Goal: Task Accomplishment & Management: Manage account settings

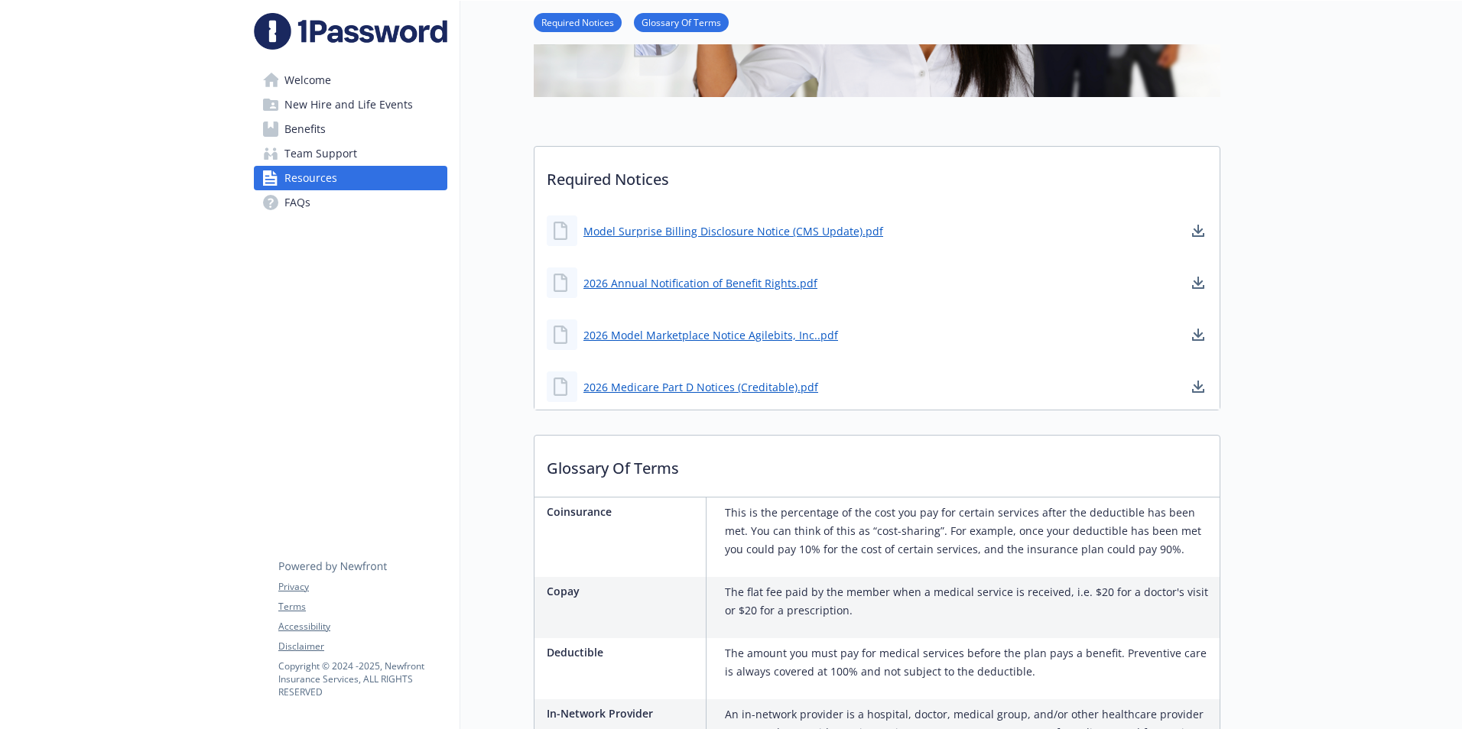
scroll to position [306, 0]
click at [706, 383] on link "2026 Medicare Part D Notices (Creditable).pdf" at bounding box center [702, 385] width 238 height 19
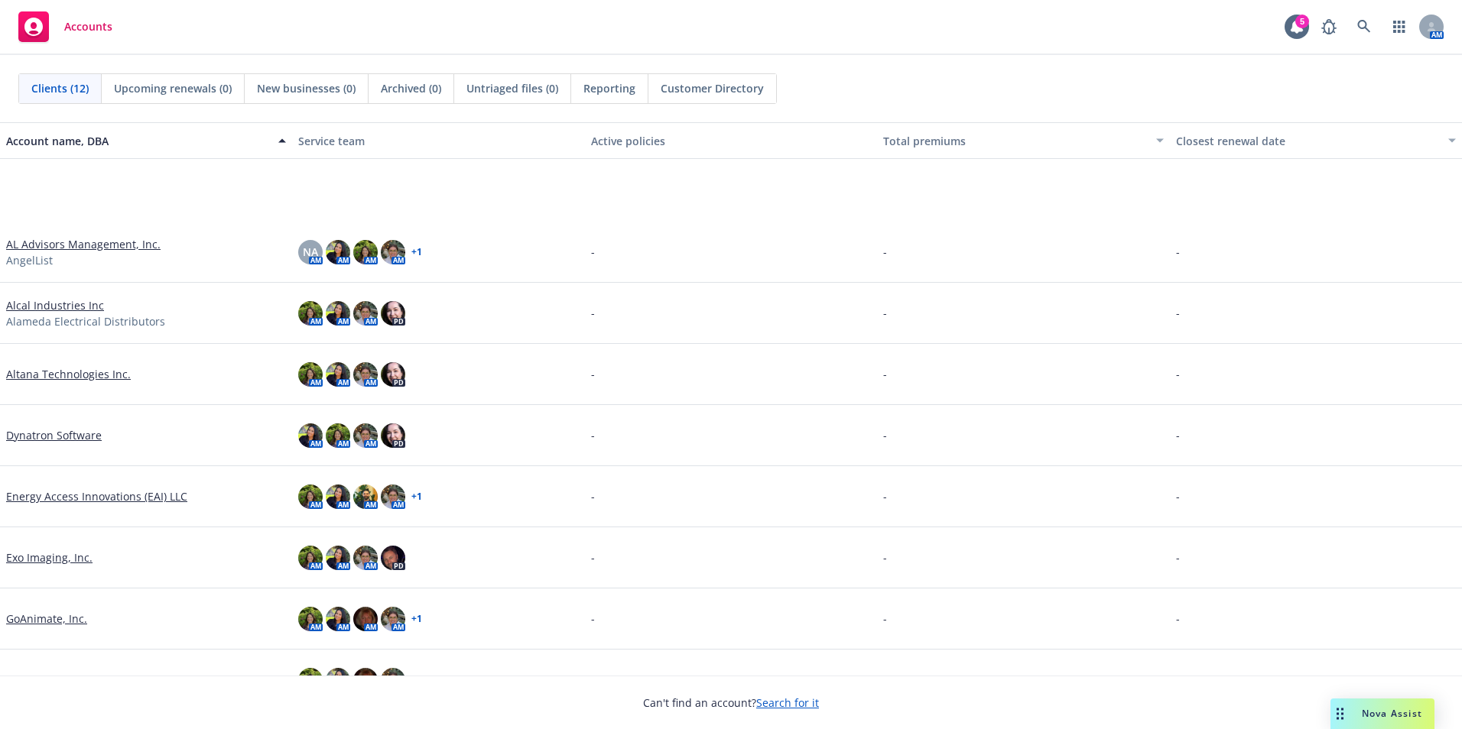
scroll to position [217, 0]
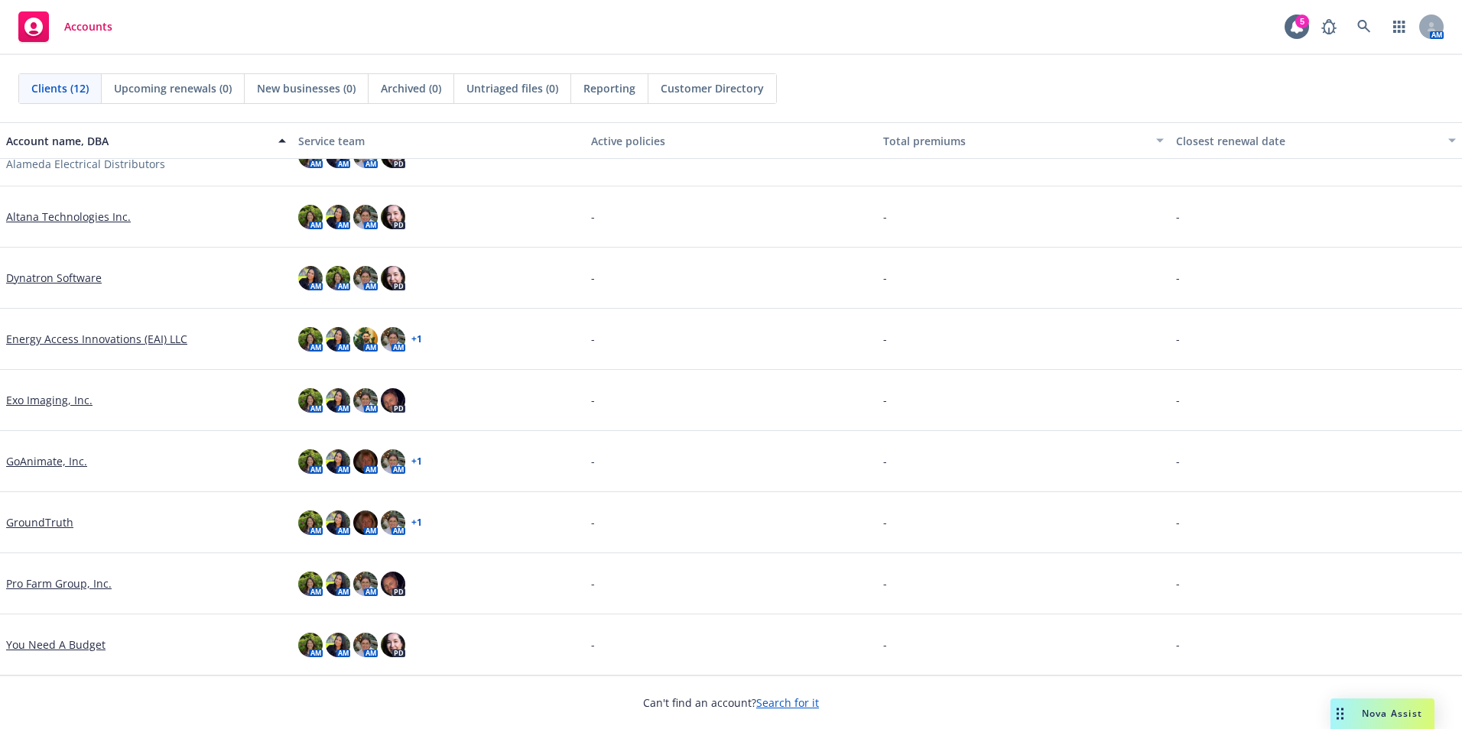
click at [63, 275] on link "Dynatron Software" at bounding box center [54, 278] width 96 height 16
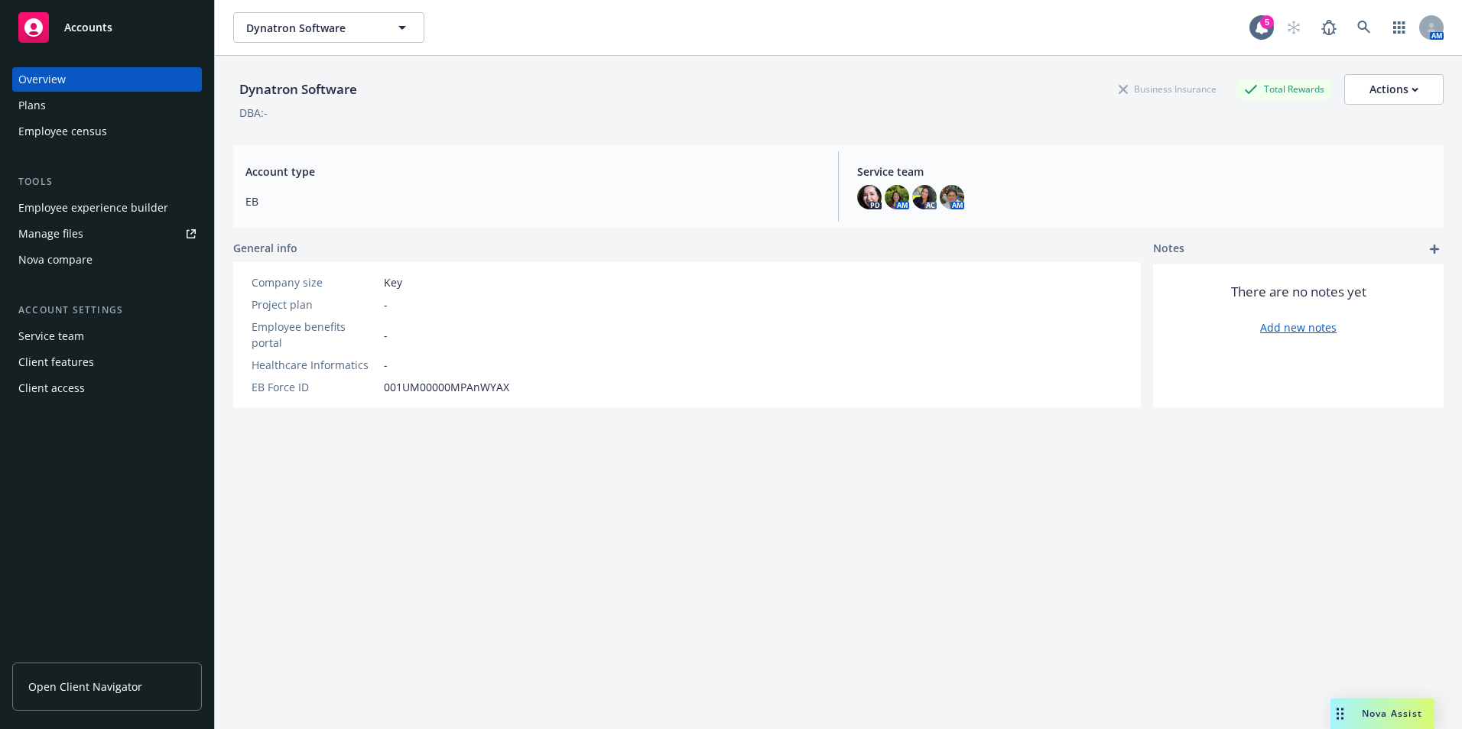
click at [109, 197] on div "Employee experience builder" at bounding box center [93, 208] width 150 height 24
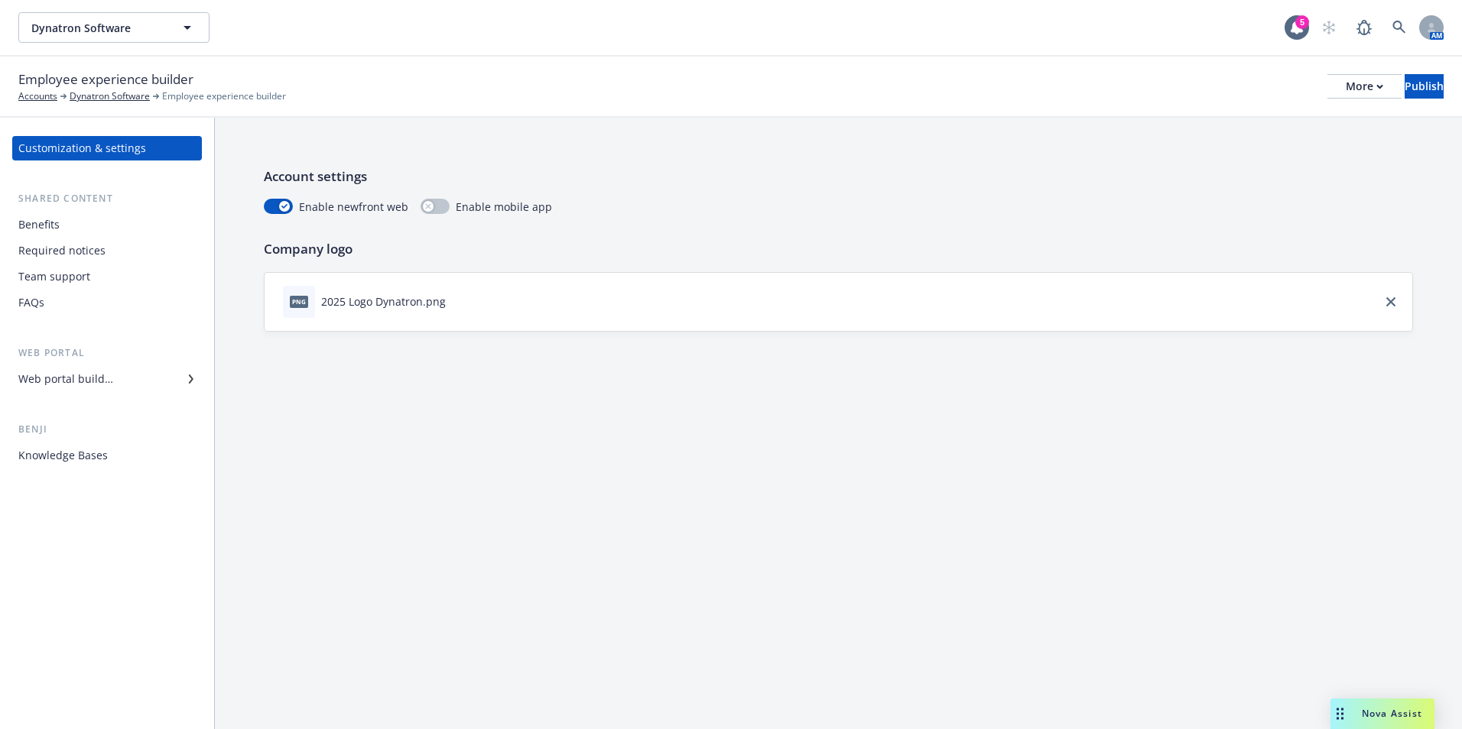
click at [154, 382] on div "Web portal builder" at bounding box center [106, 379] width 177 height 24
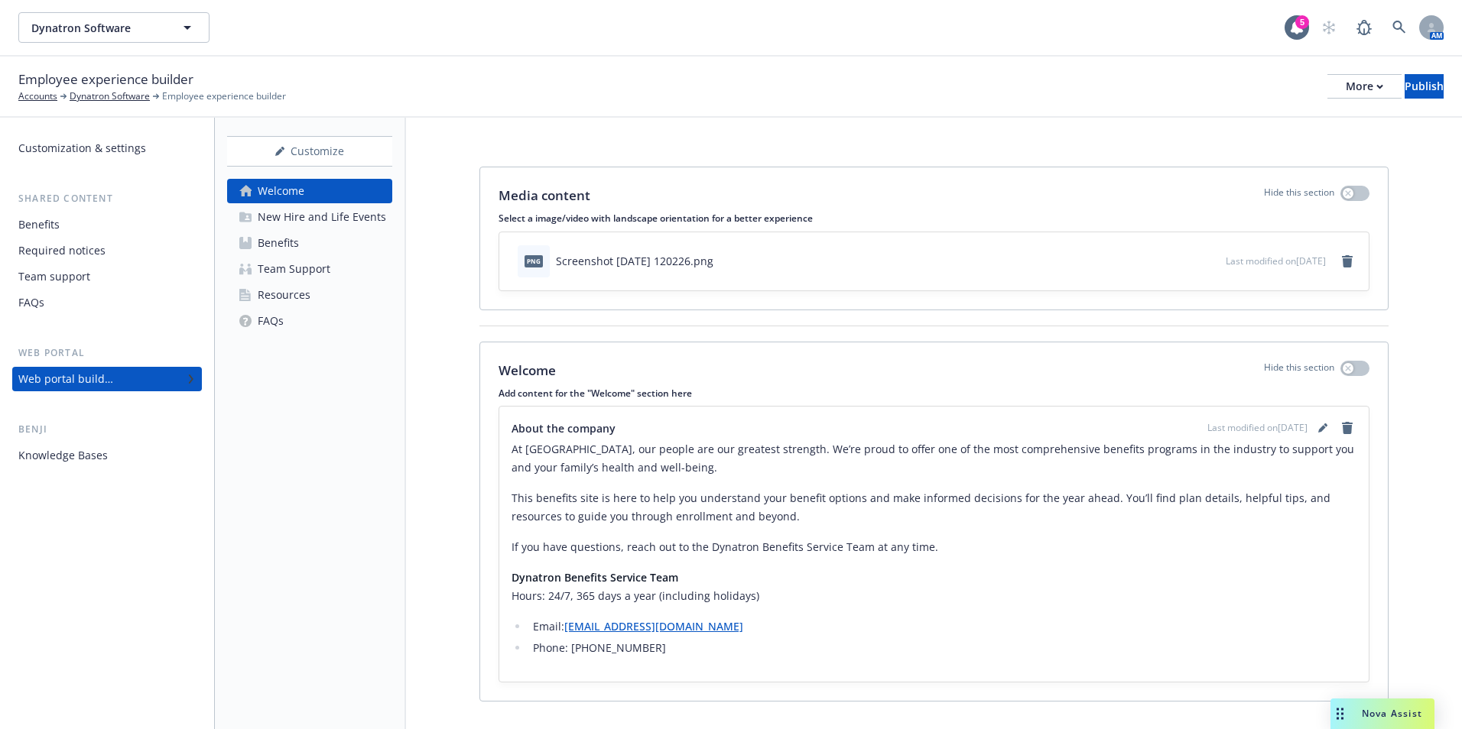
click at [291, 240] on div "Benefits" at bounding box center [278, 243] width 41 height 24
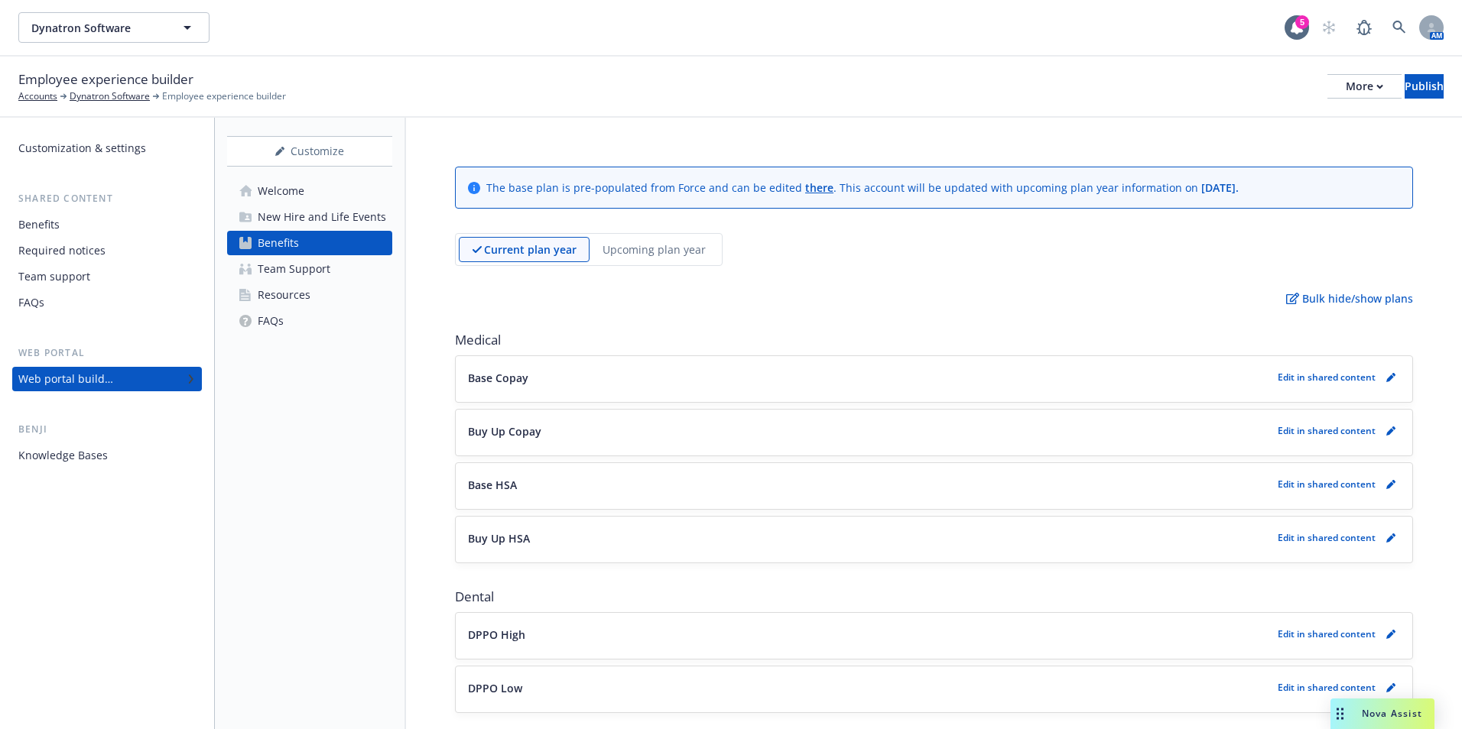
click at [641, 251] on p "Upcoming plan year" at bounding box center [654, 250] width 103 height 16
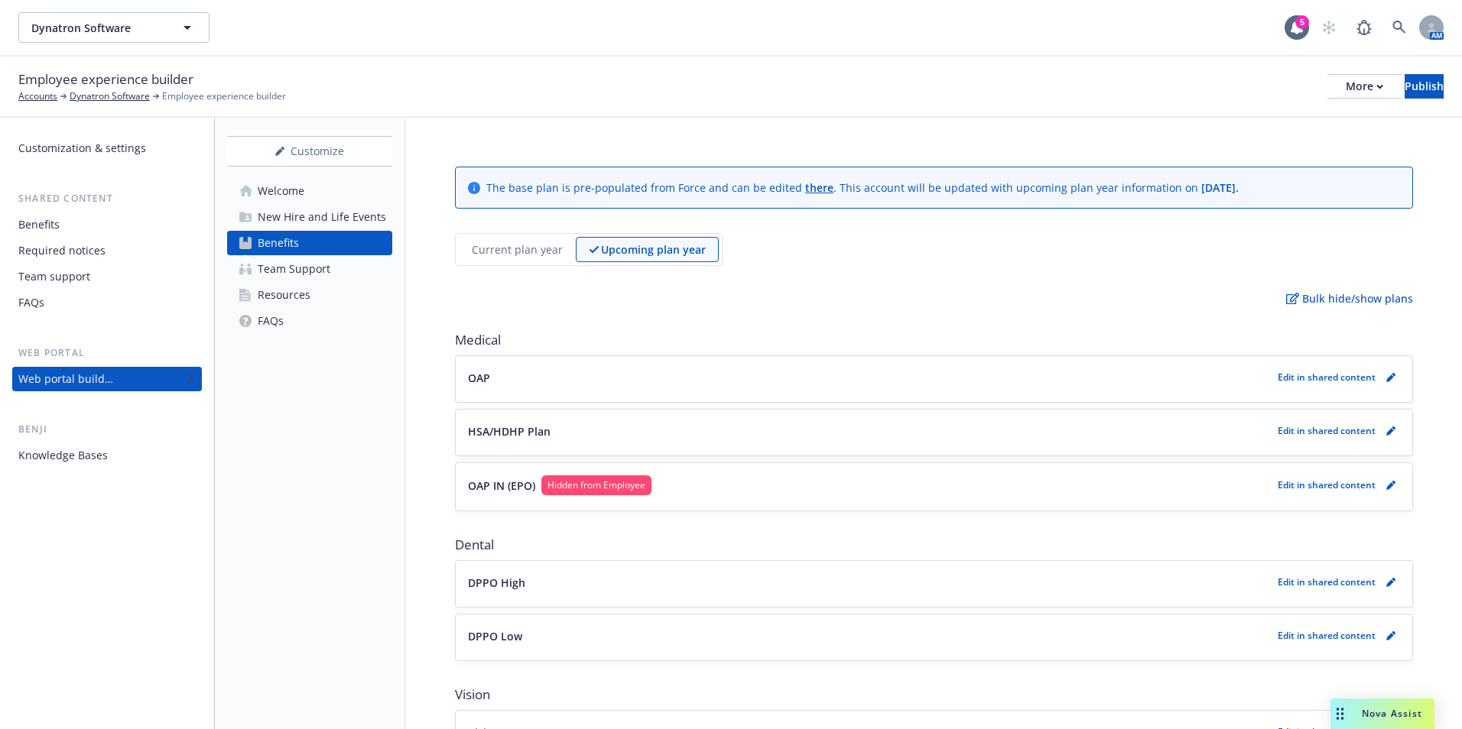
click at [521, 250] on p "Current plan year" at bounding box center [517, 250] width 91 height 16
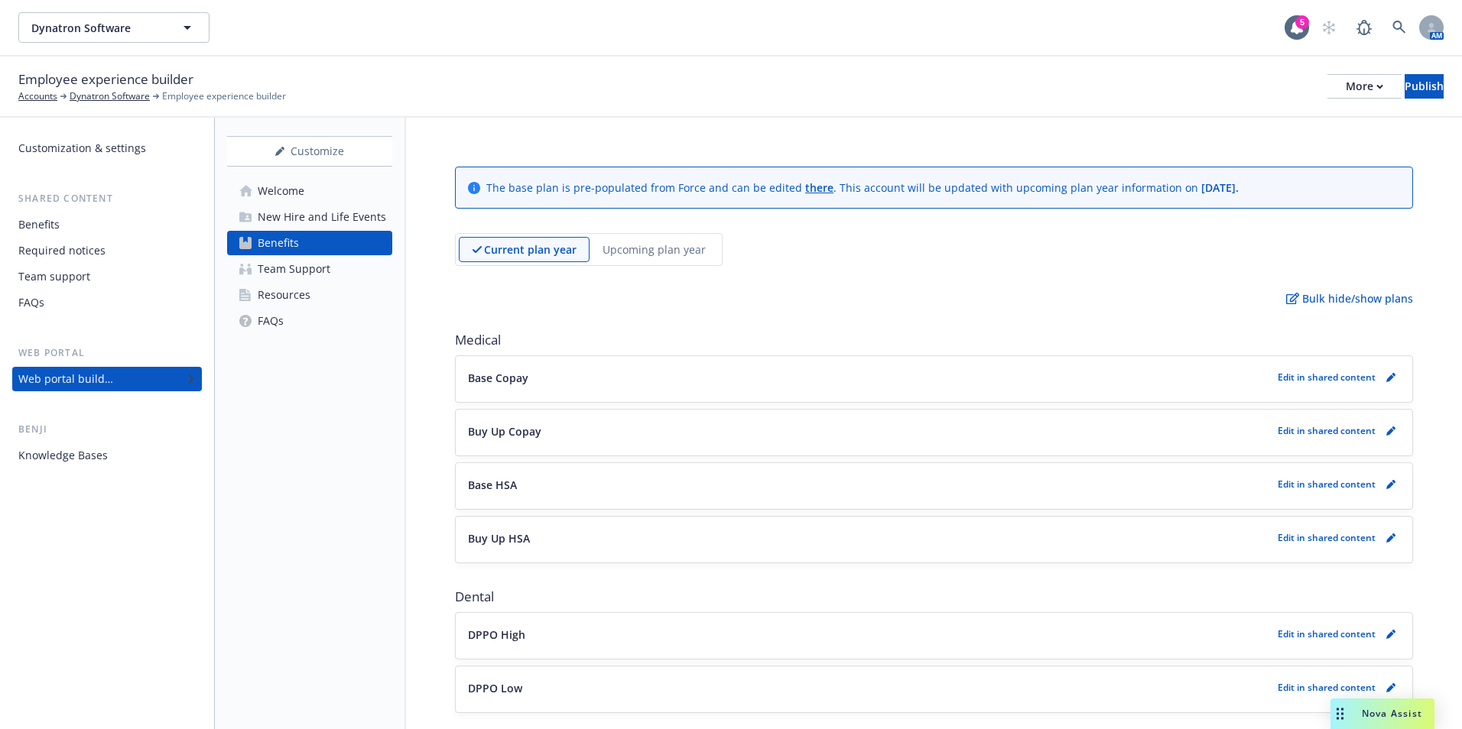
click at [645, 259] on div "Upcoming plan year" at bounding box center [654, 249] width 129 height 25
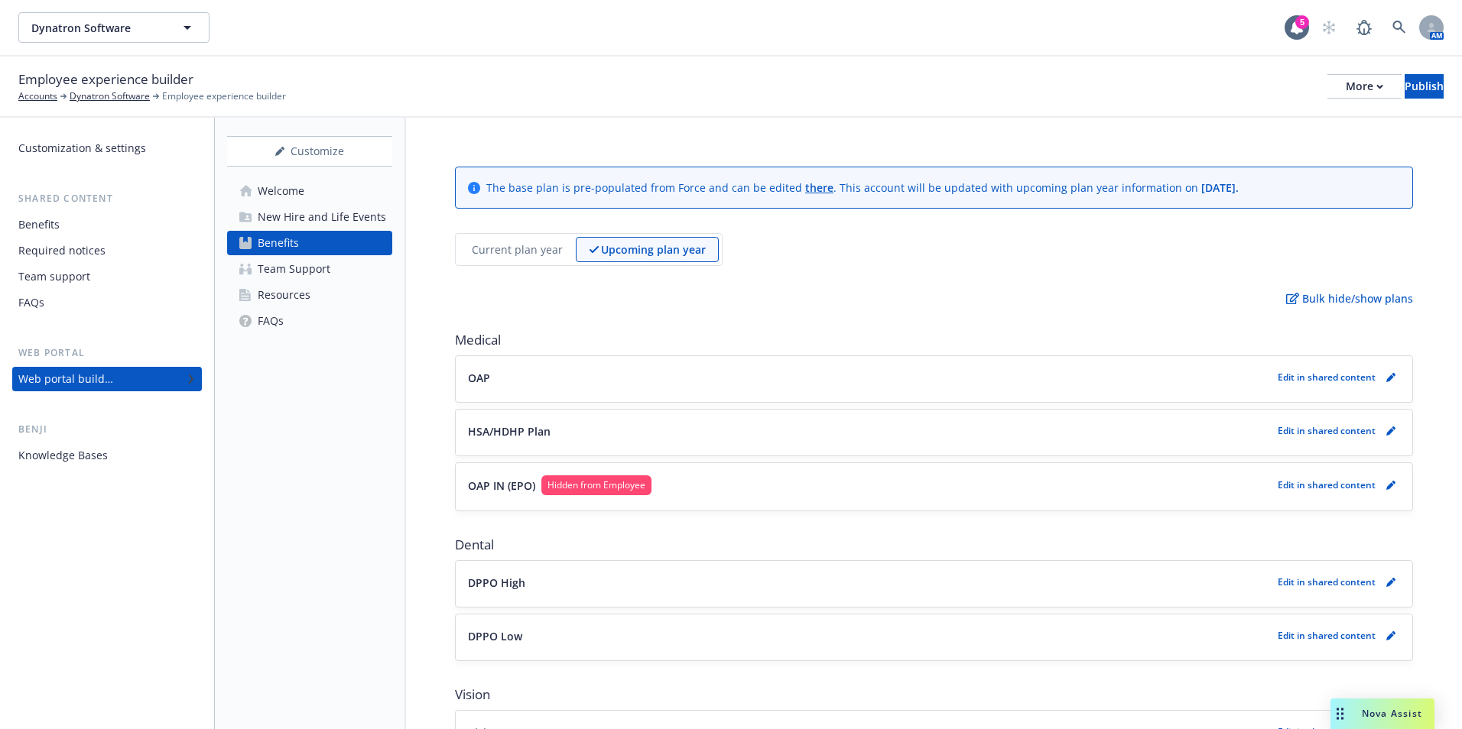
drag, startPoint x: 460, startPoint y: 261, endPoint x: 490, endPoint y: 258, distance: 30.8
click at [463, 261] on div "Current plan year" at bounding box center [517, 249] width 117 height 25
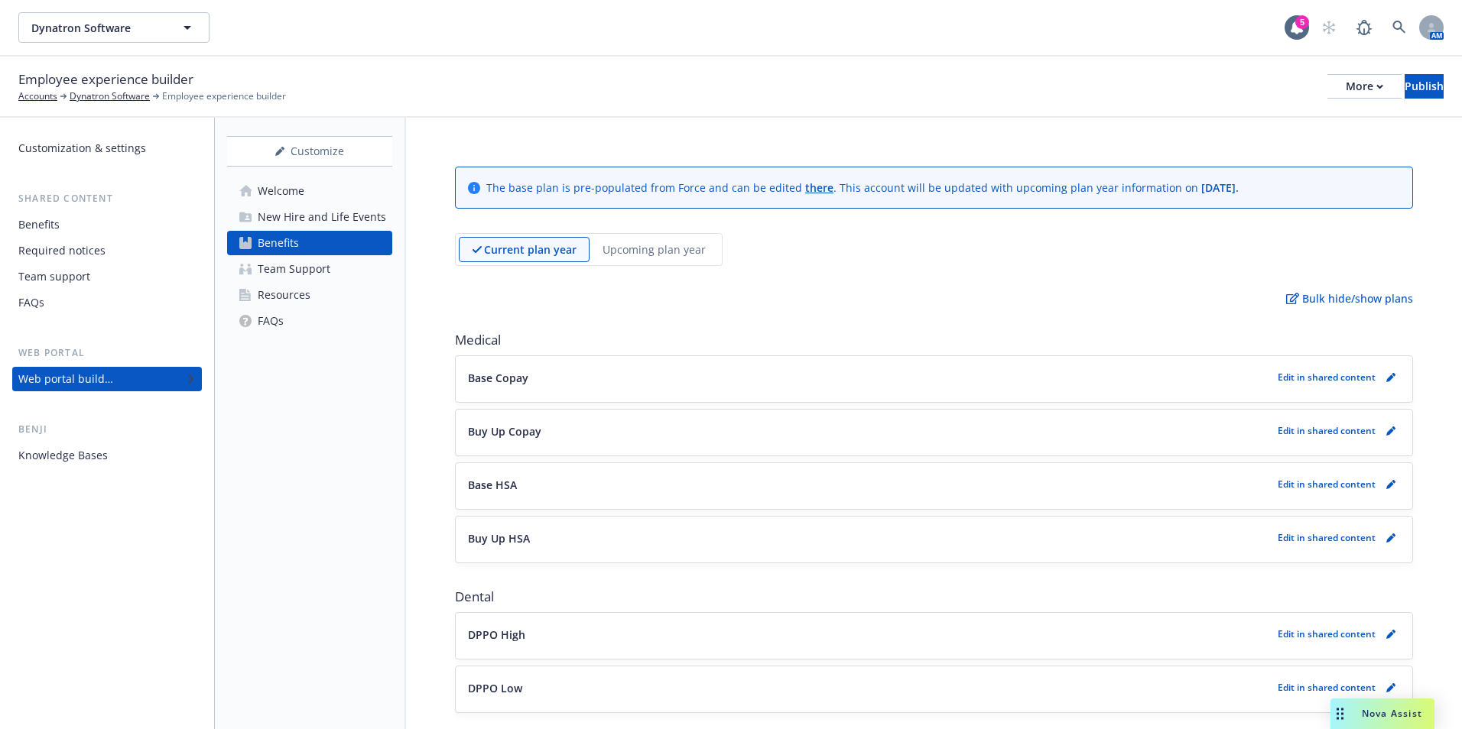
click at [654, 252] on p "Upcoming plan year" at bounding box center [654, 250] width 103 height 16
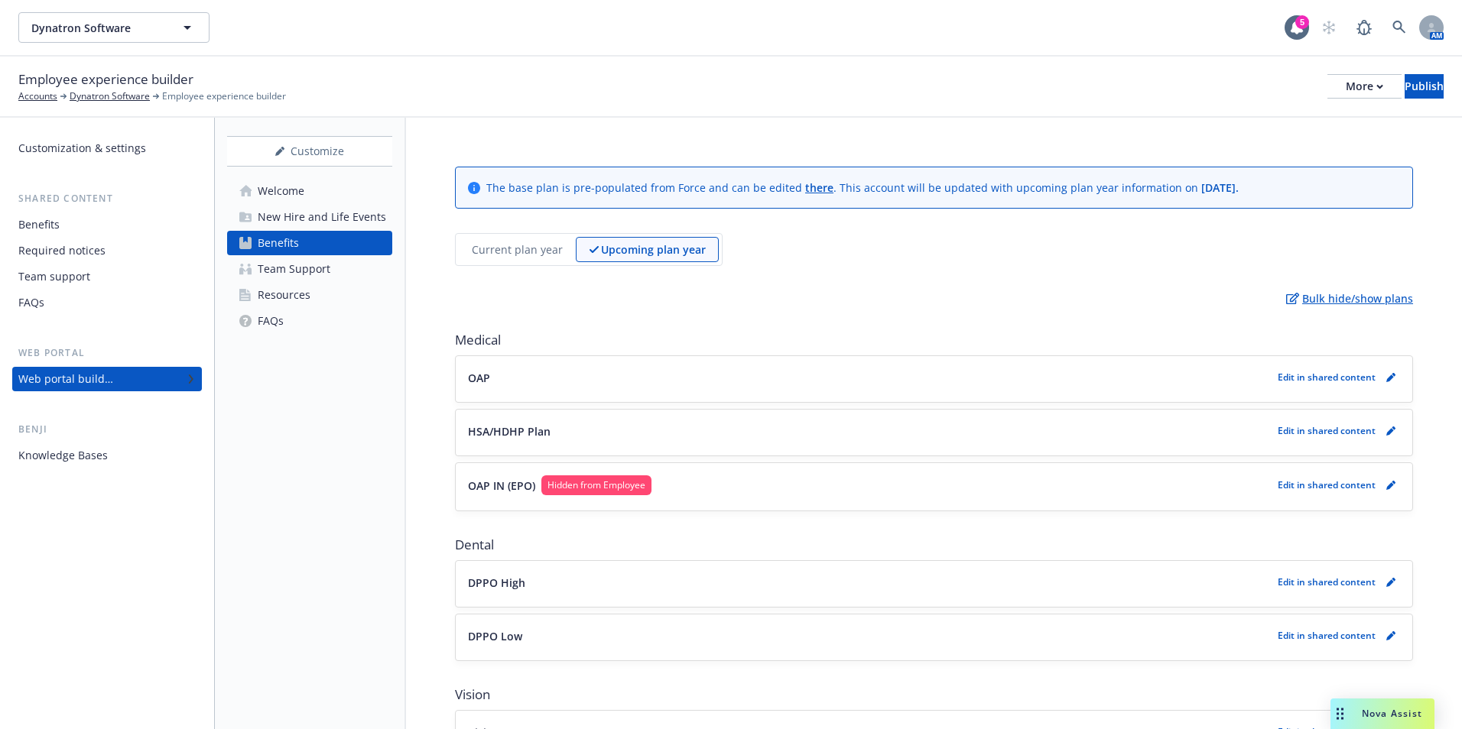
click at [1330, 301] on p "Bulk hide/show plans" at bounding box center [1349, 299] width 127 height 16
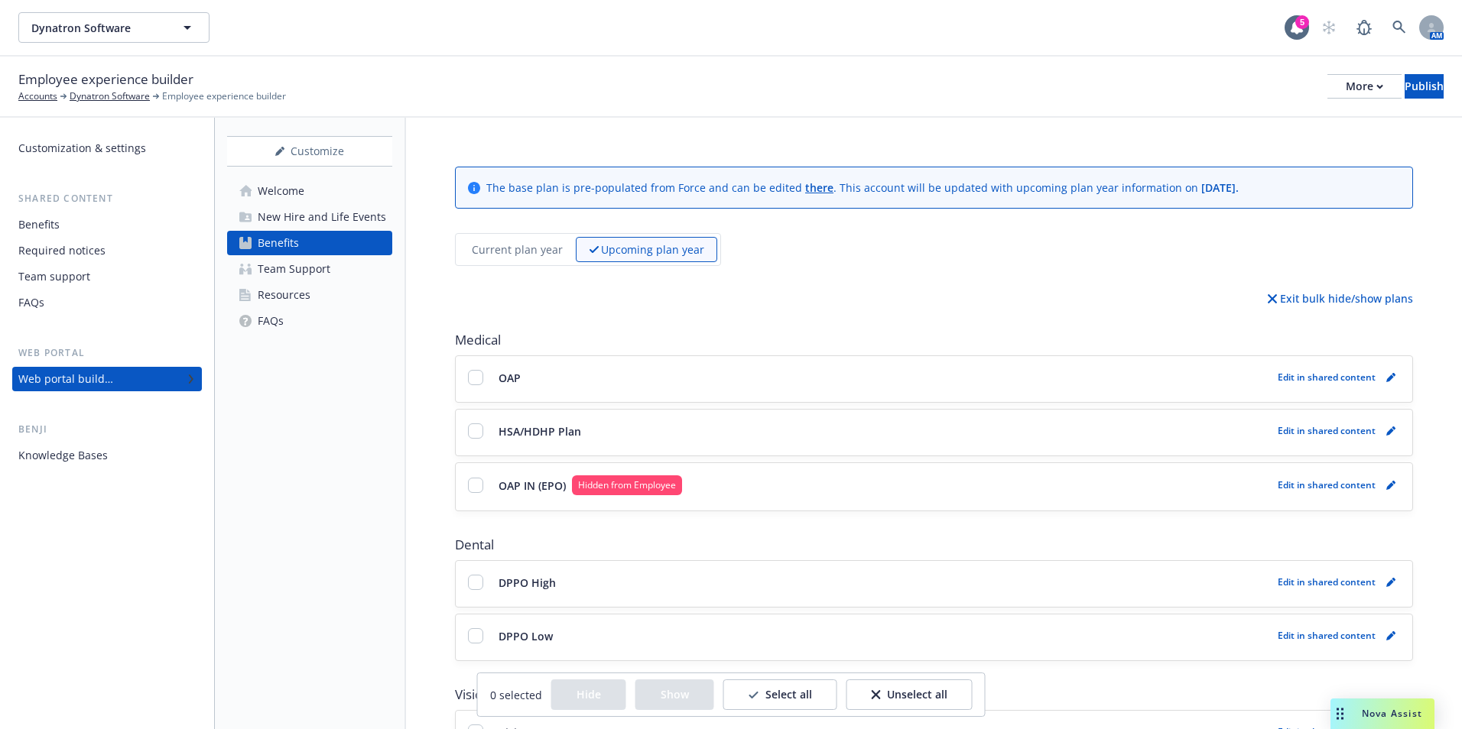
click at [464, 372] on div "OAP Edit in shared content" at bounding box center [934, 379] width 957 height 46
click at [479, 378] on input "checkbox" at bounding box center [475, 377] width 15 height 15
checkbox input "true"
click at [479, 409] on div "HSA/HDHP Plan Edit in shared content" at bounding box center [934, 432] width 958 height 47
click at [473, 425] on input "checkbox" at bounding box center [475, 431] width 15 height 15
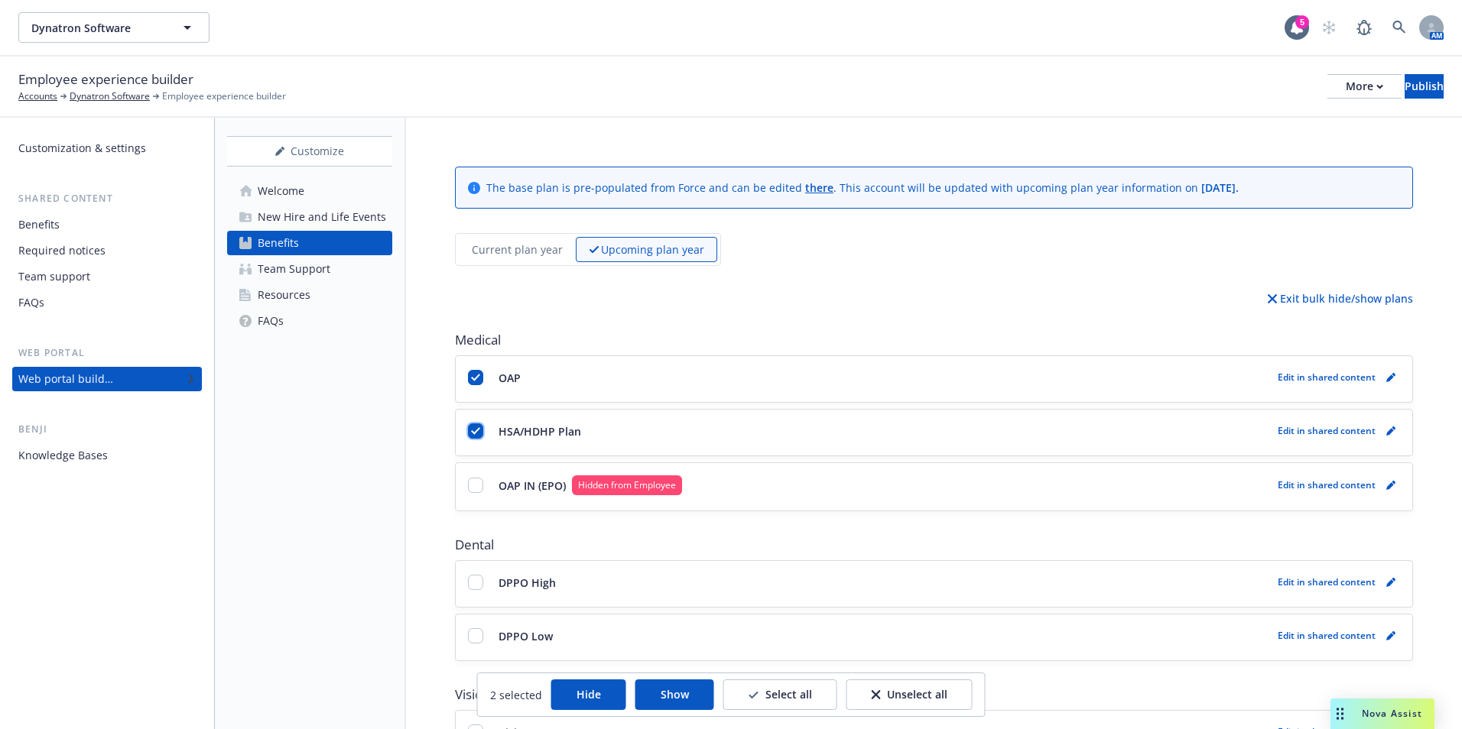
click at [482, 428] on input "checkbox" at bounding box center [475, 431] width 15 height 15
checkbox input "false"
click at [476, 373] on input "checkbox" at bounding box center [475, 377] width 15 height 15
checkbox input "false"
drag, startPoint x: 914, startPoint y: 696, endPoint x: 939, endPoint y: 687, distance: 26.8
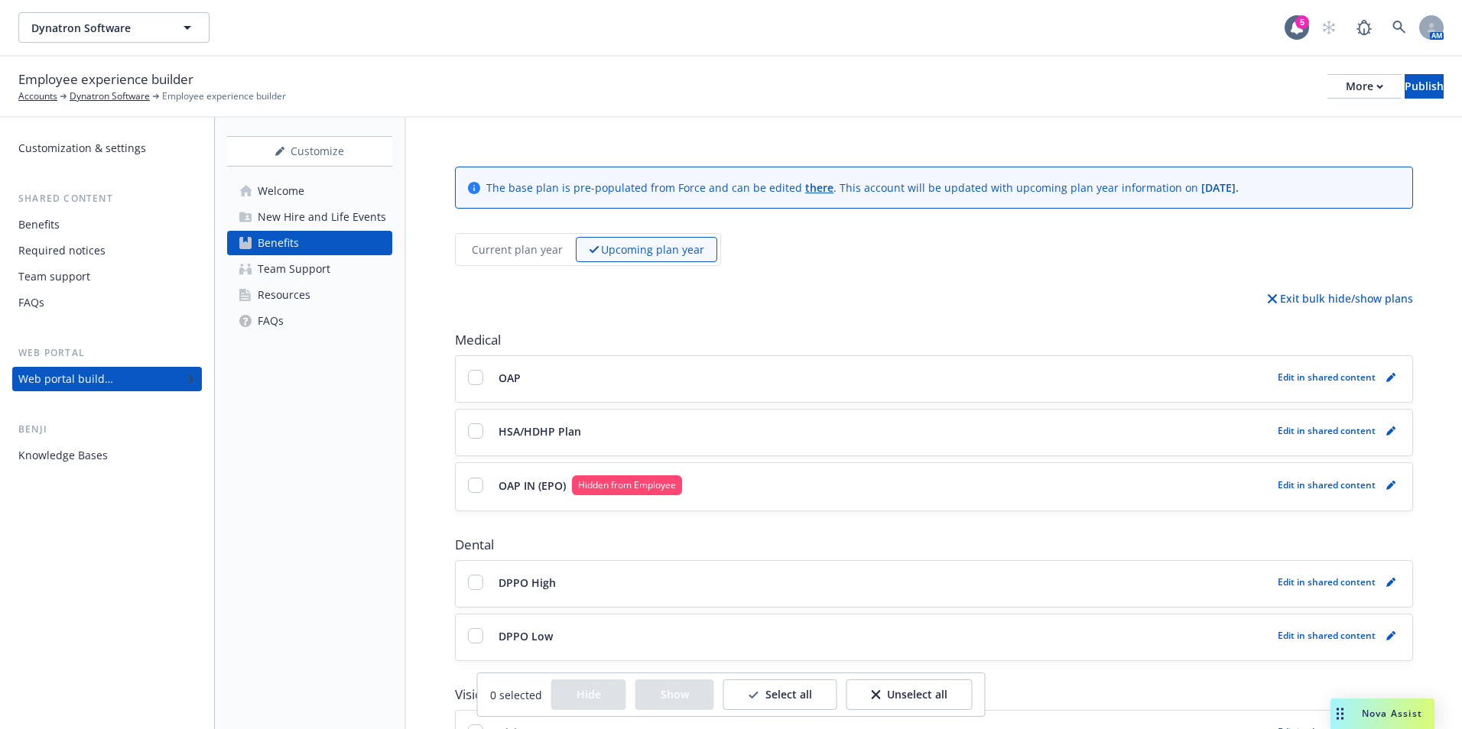
click at [914, 695] on p "Unselect all" at bounding box center [917, 694] width 60 height 15
click at [1386, 485] on icon "pencil" at bounding box center [1390, 485] width 9 height 9
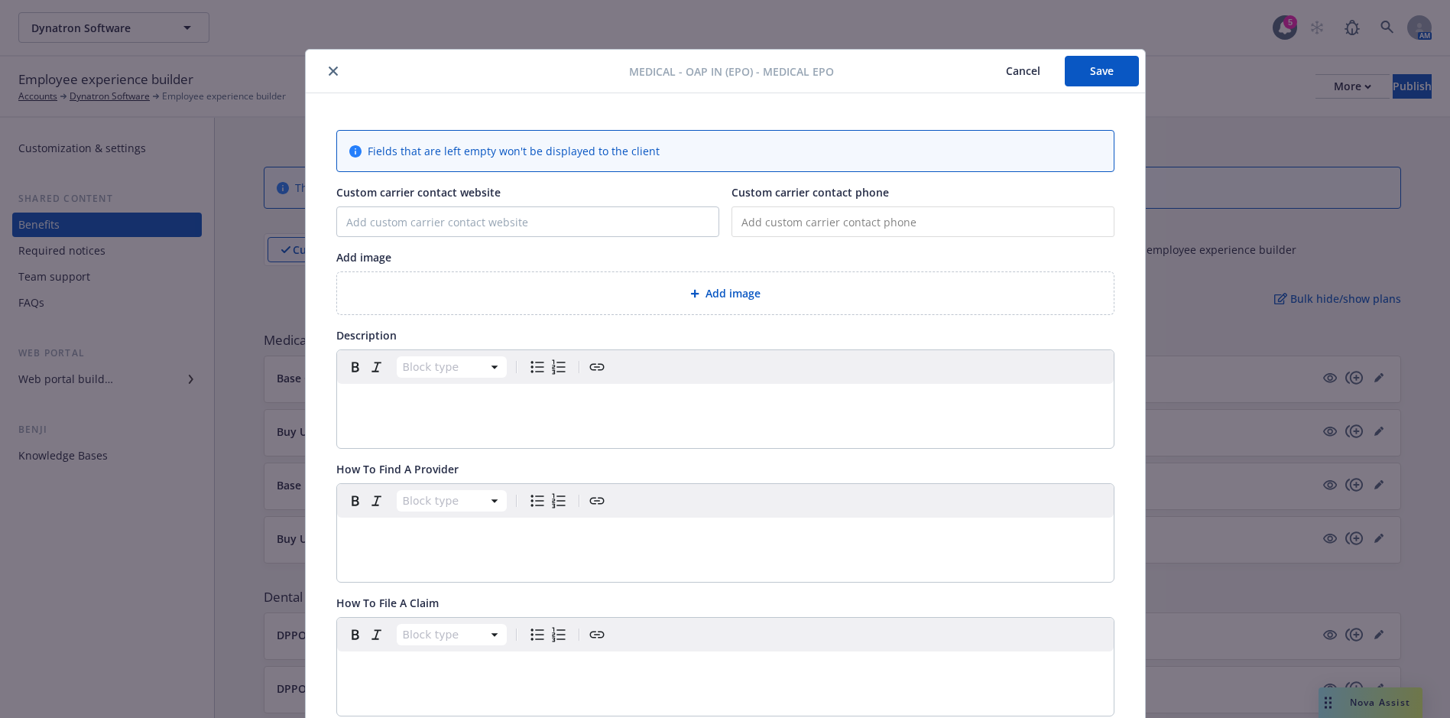
click at [329, 68] on icon "close" at bounding box center [333, 71] width 9 height 9
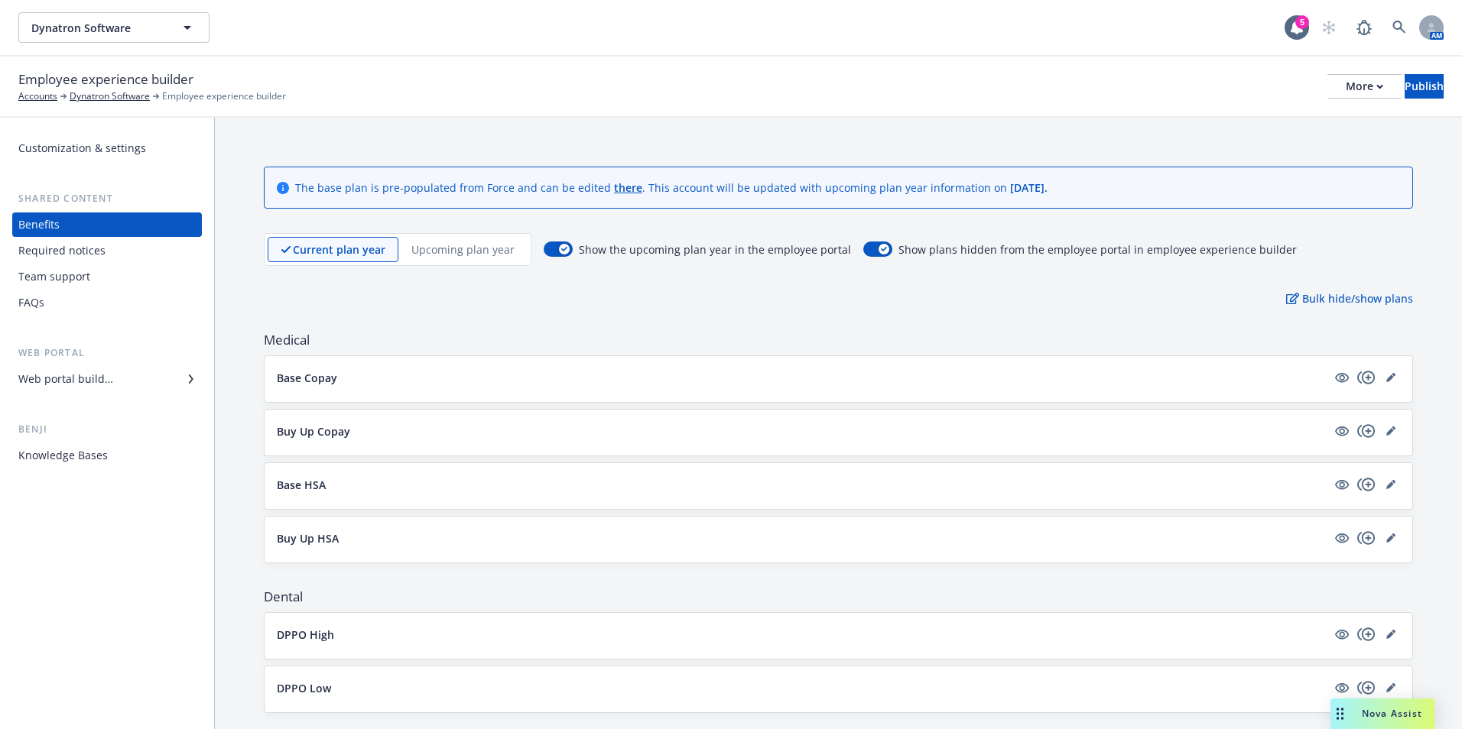
click at [478, 255] on p "Upcoming plan year" at bounding box center [462, 250] width 103 height 16
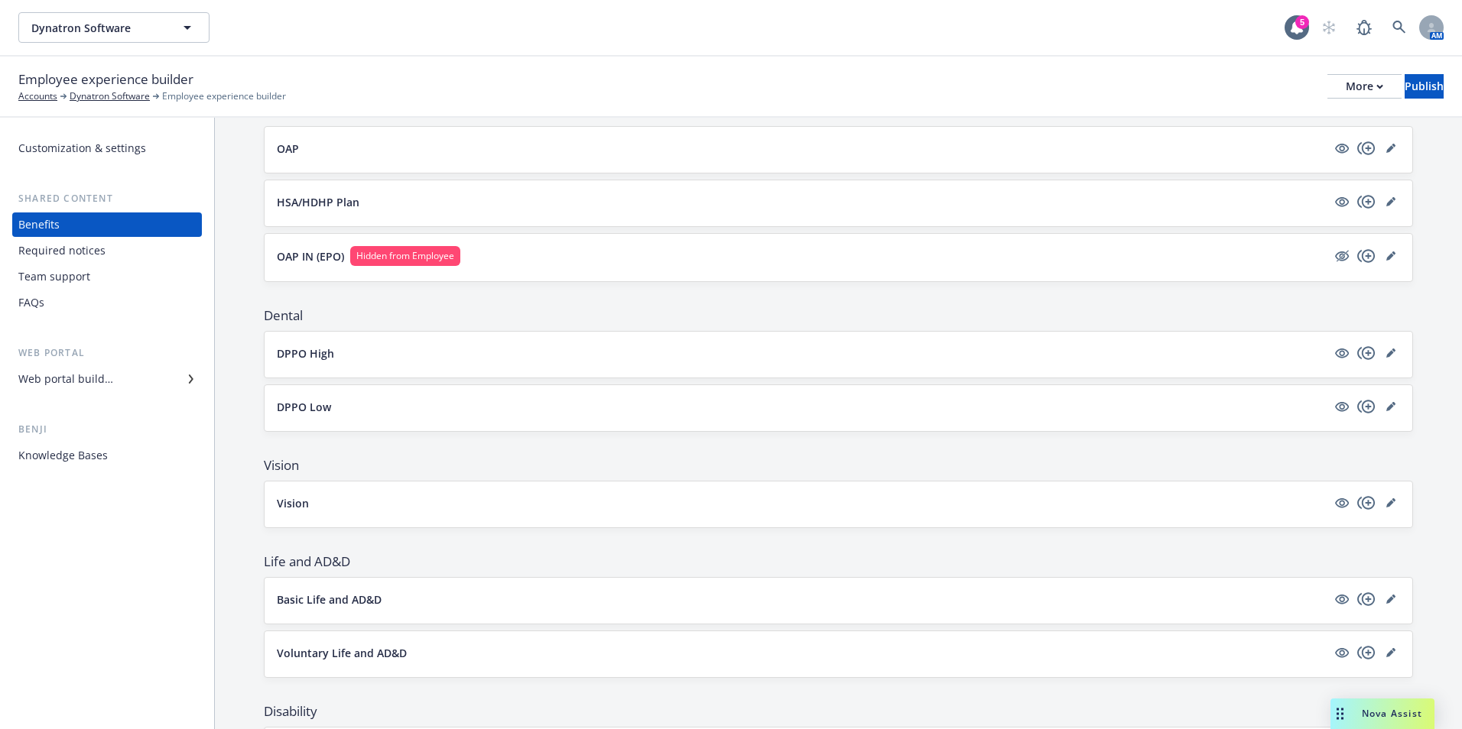
scroll to position [153, 0]
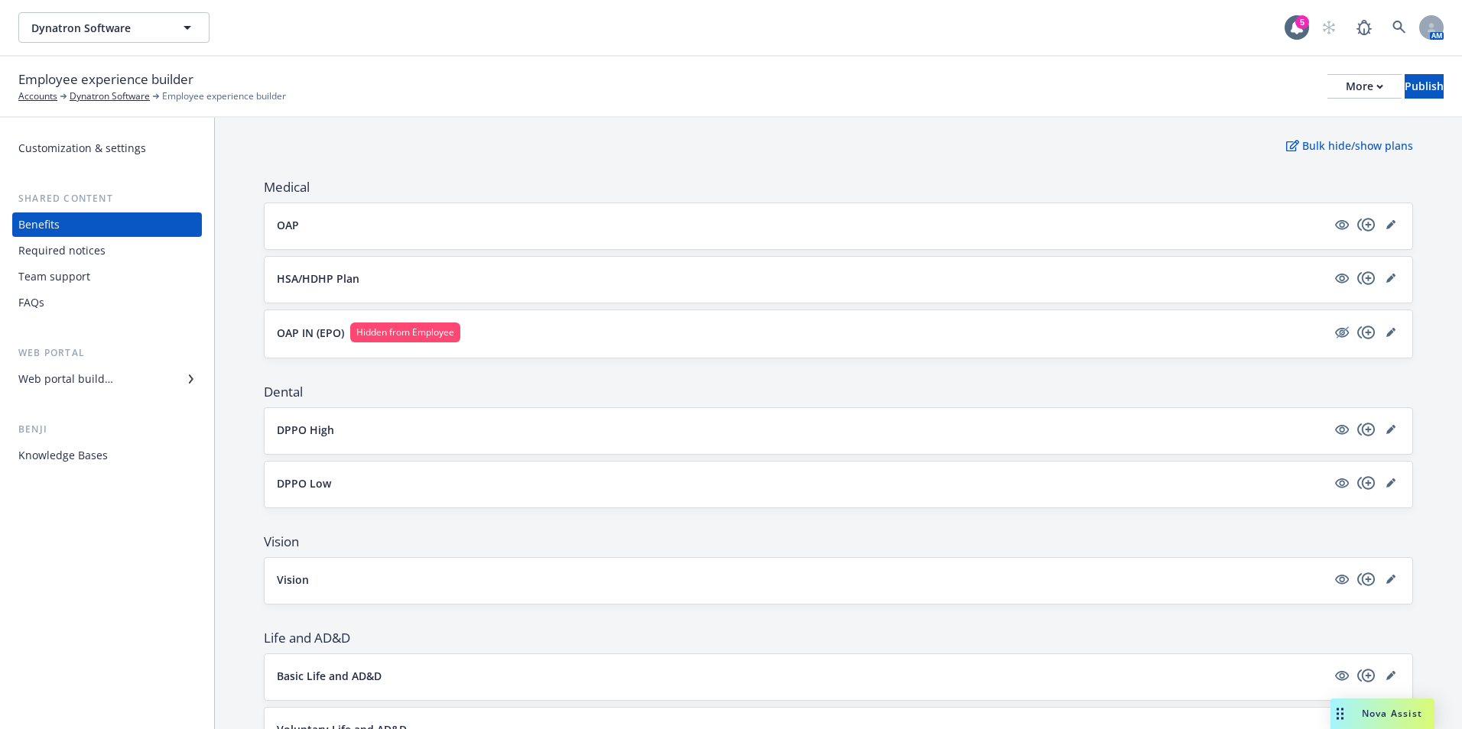
drag, startPoint x: 320, startPoint y: 339, endPoint x: 337, endPoint y: 338, distance: 17.6
click at [322, 338] on p "OAP IN (EPO)" at bounding box center [310, 333] width 67 height 16
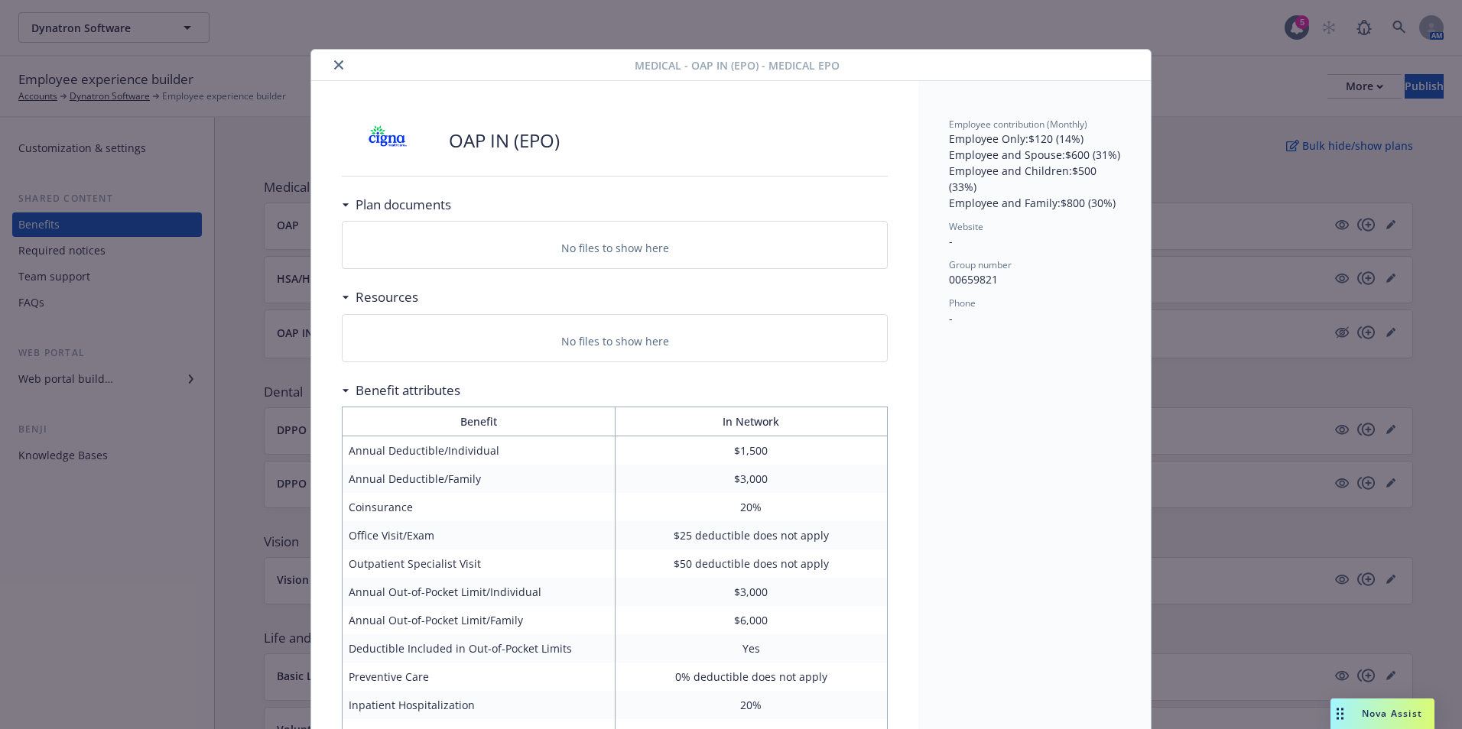
click at [330, 73] on button "close" at bounding box center [339, 65] width 18 height 18
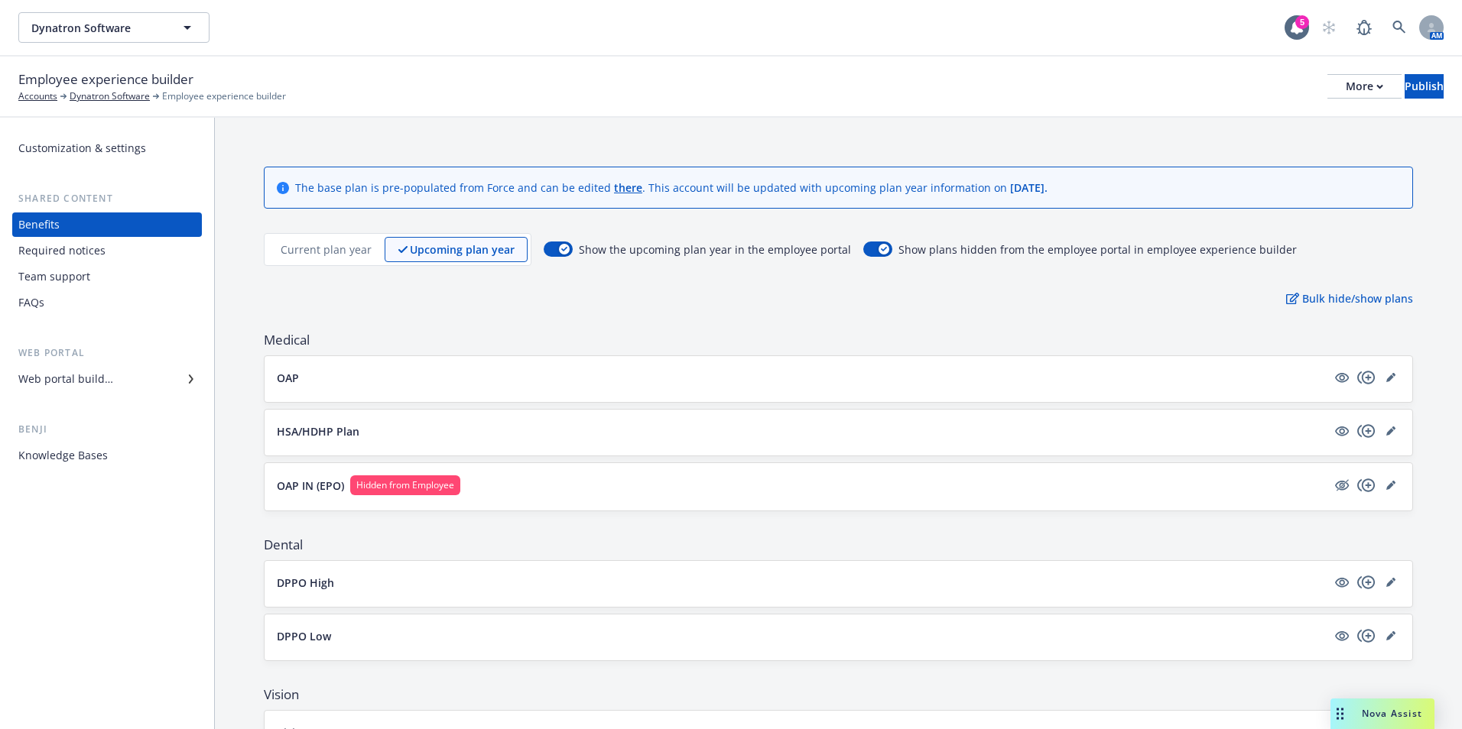
click at [82, 268] on div "Team support" at bounding box center [54, 277] width 72 height 24
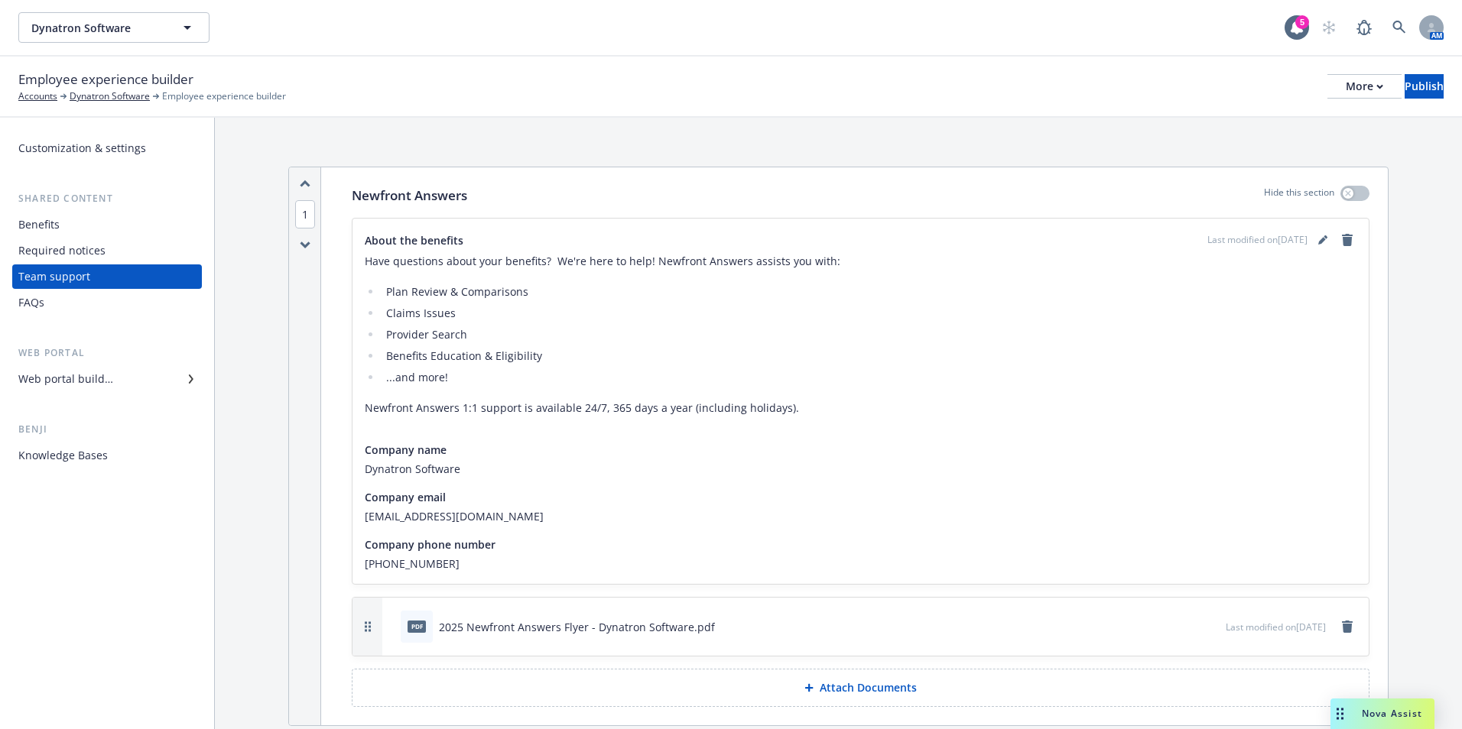
scroll to position [76, 0]
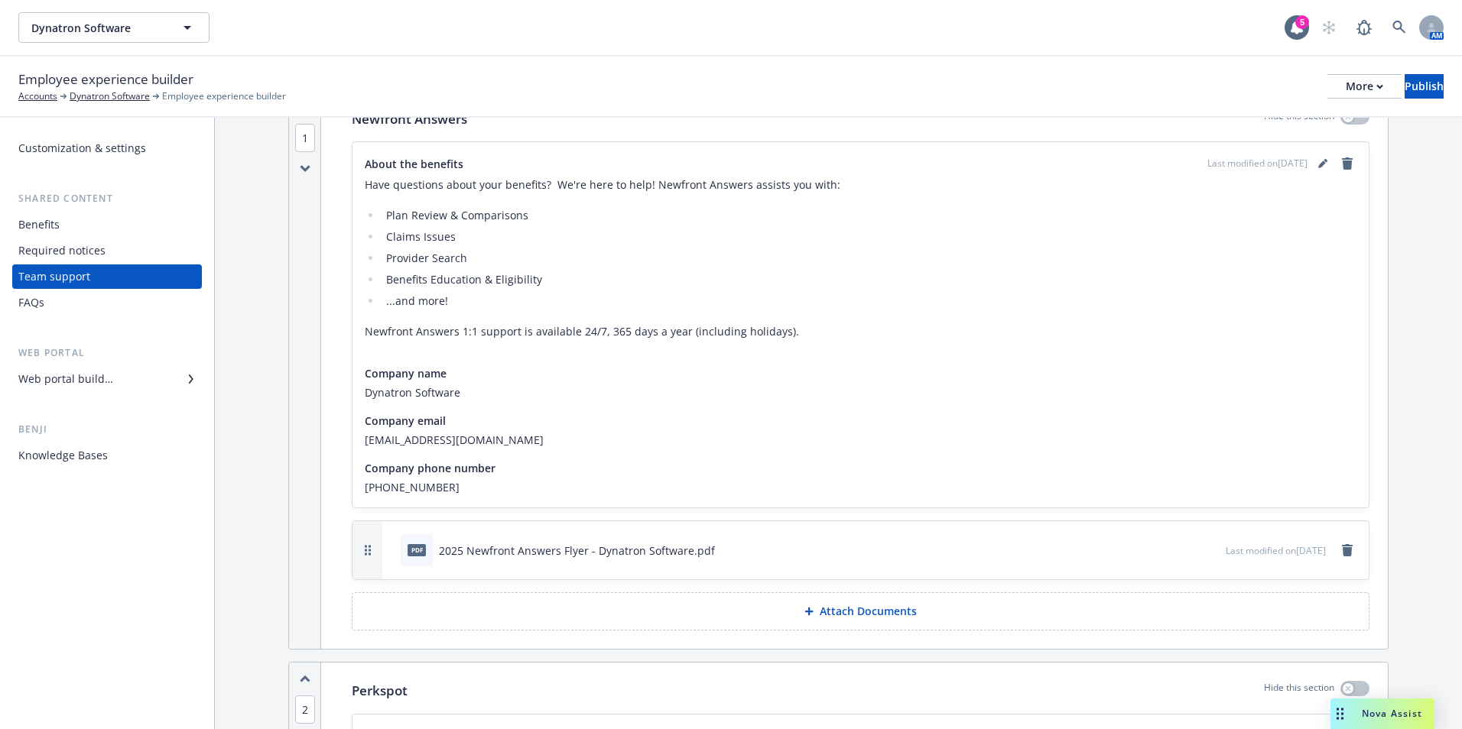
click at [109, 255] on div "Required notices" at bounding box center [106, 251] width 177 height 24
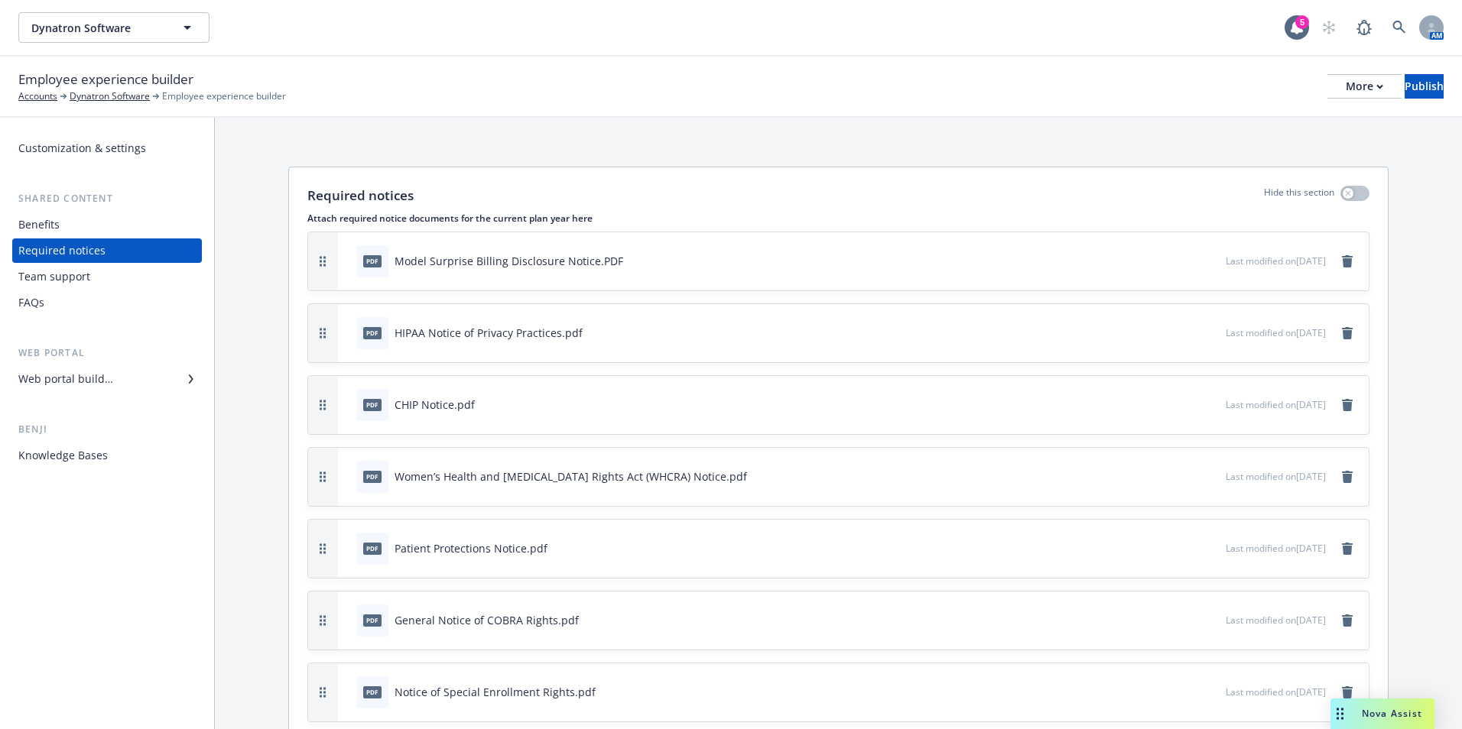
click at [113, 387] on div "Web portal builder" at bounding box center [106, 379] width 177 height 24
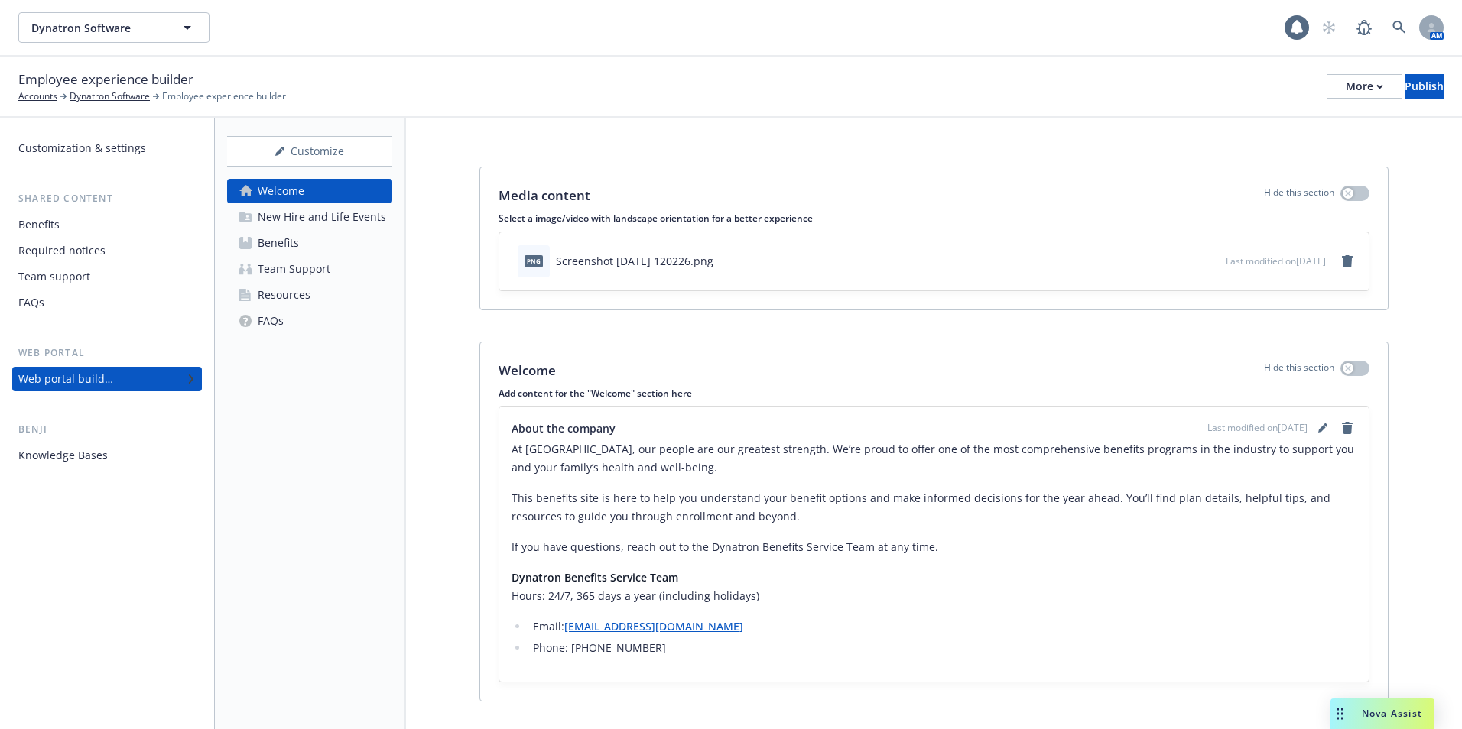
click at [310, 227] on div "New Hire and Life Events" at bounding box center [322, 217] width 128 height 24
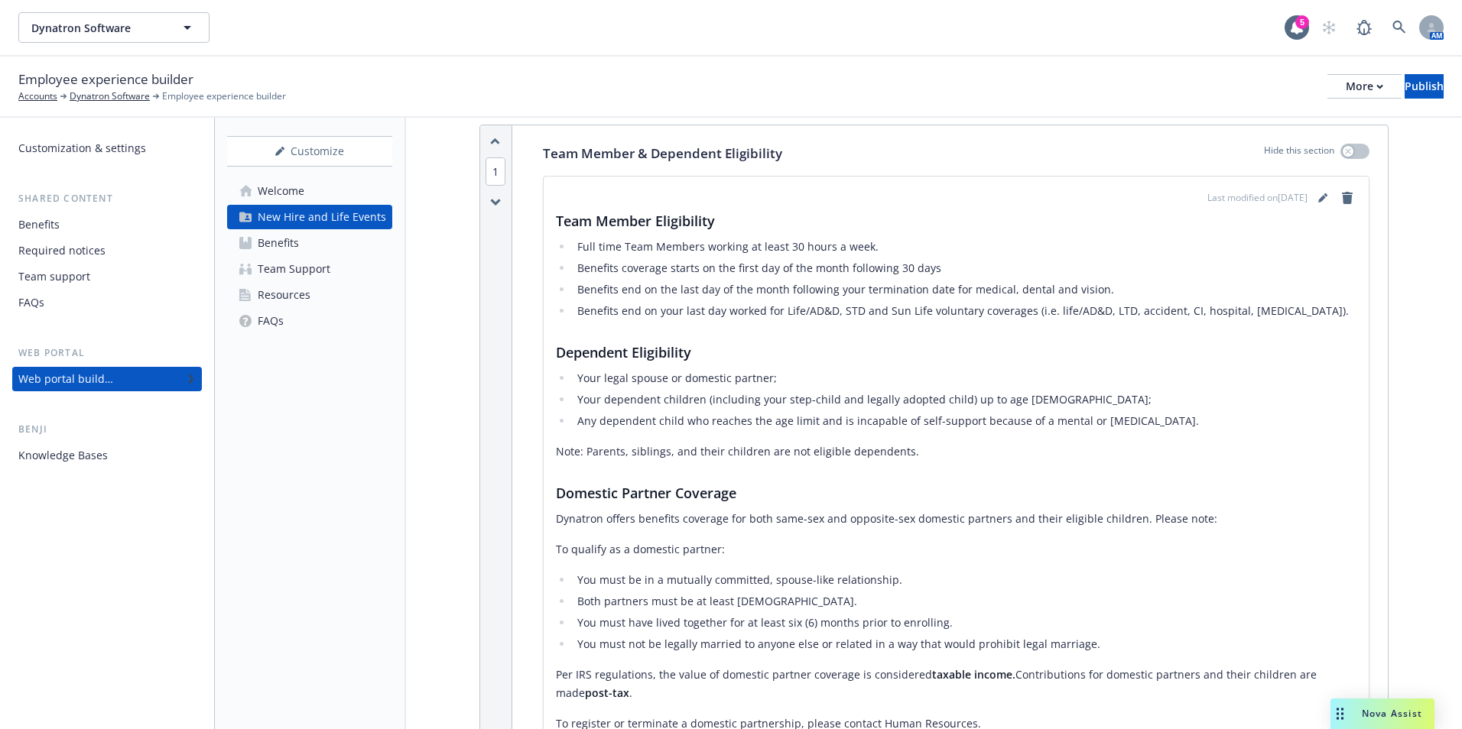
scroll to position [229, 0]
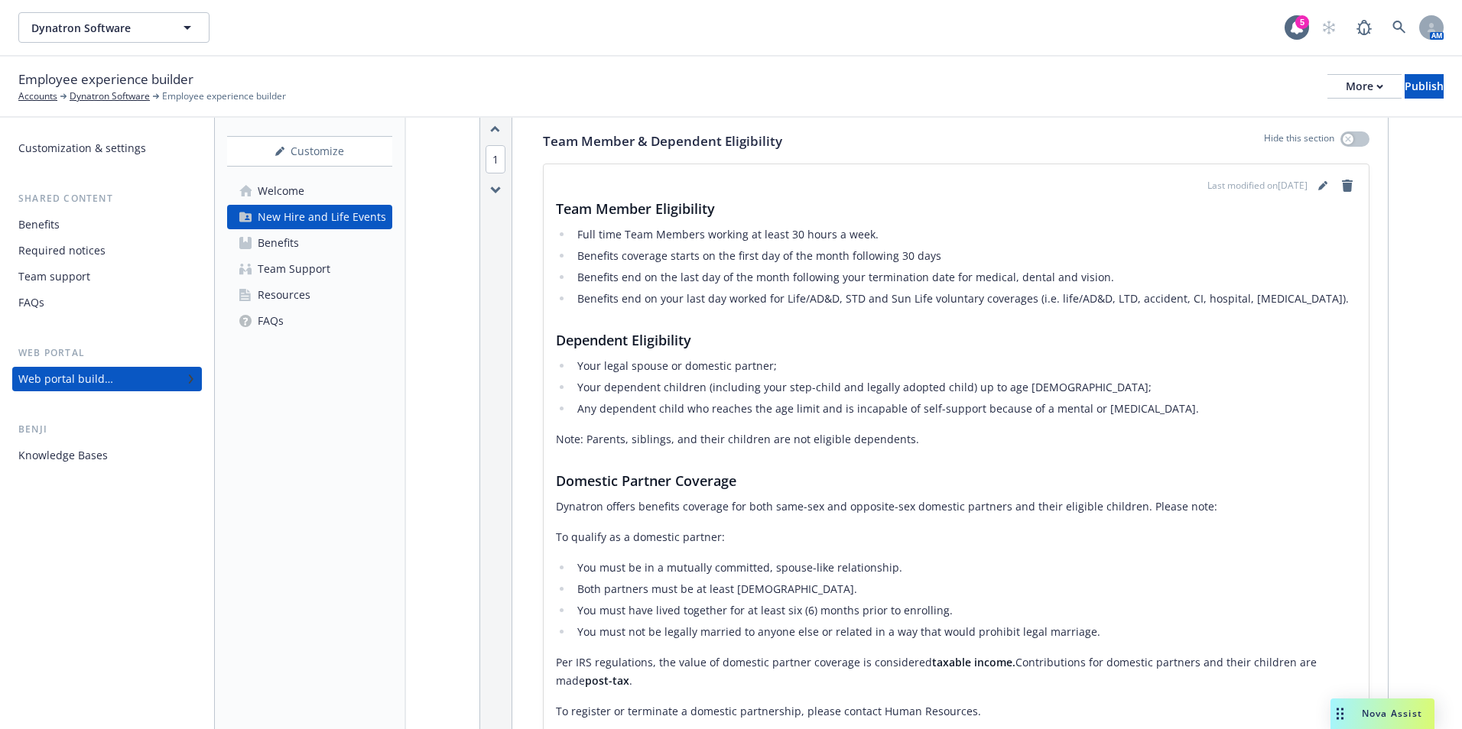
click at [271, 241] on div "Benefits" at bounding box center [278, 243] width 41 height 24
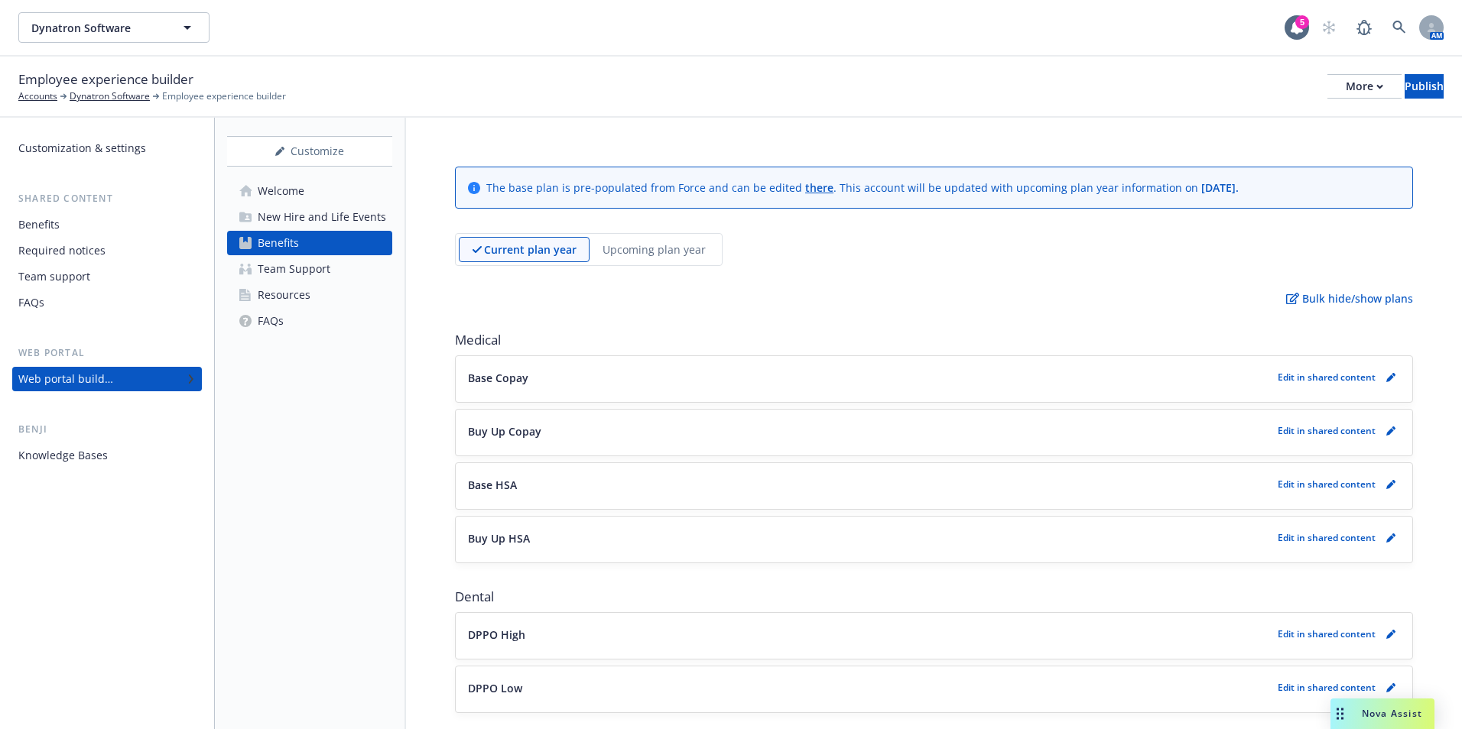
click at [703, 258] on div "Upcoming plan year" at bounding box center [654, 249] width 129 height 25
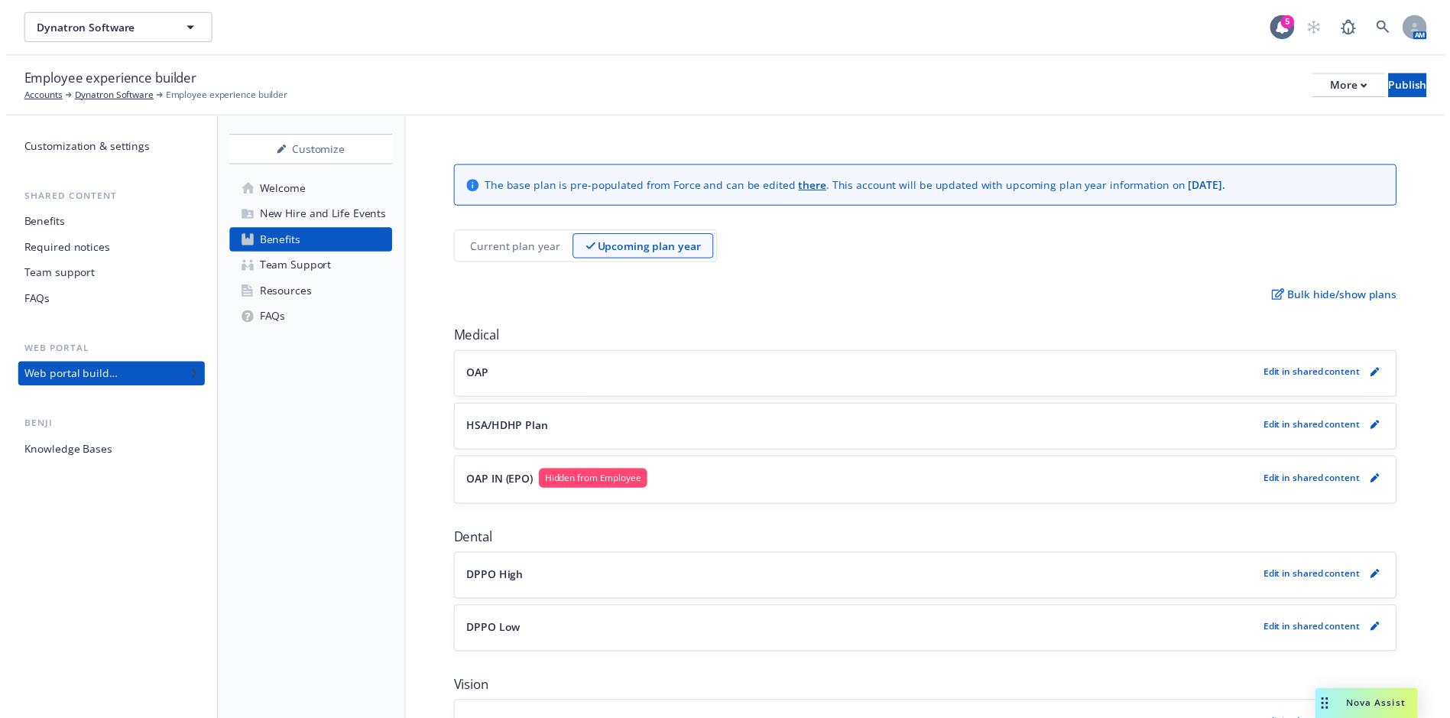
scroll to position [76, 0]
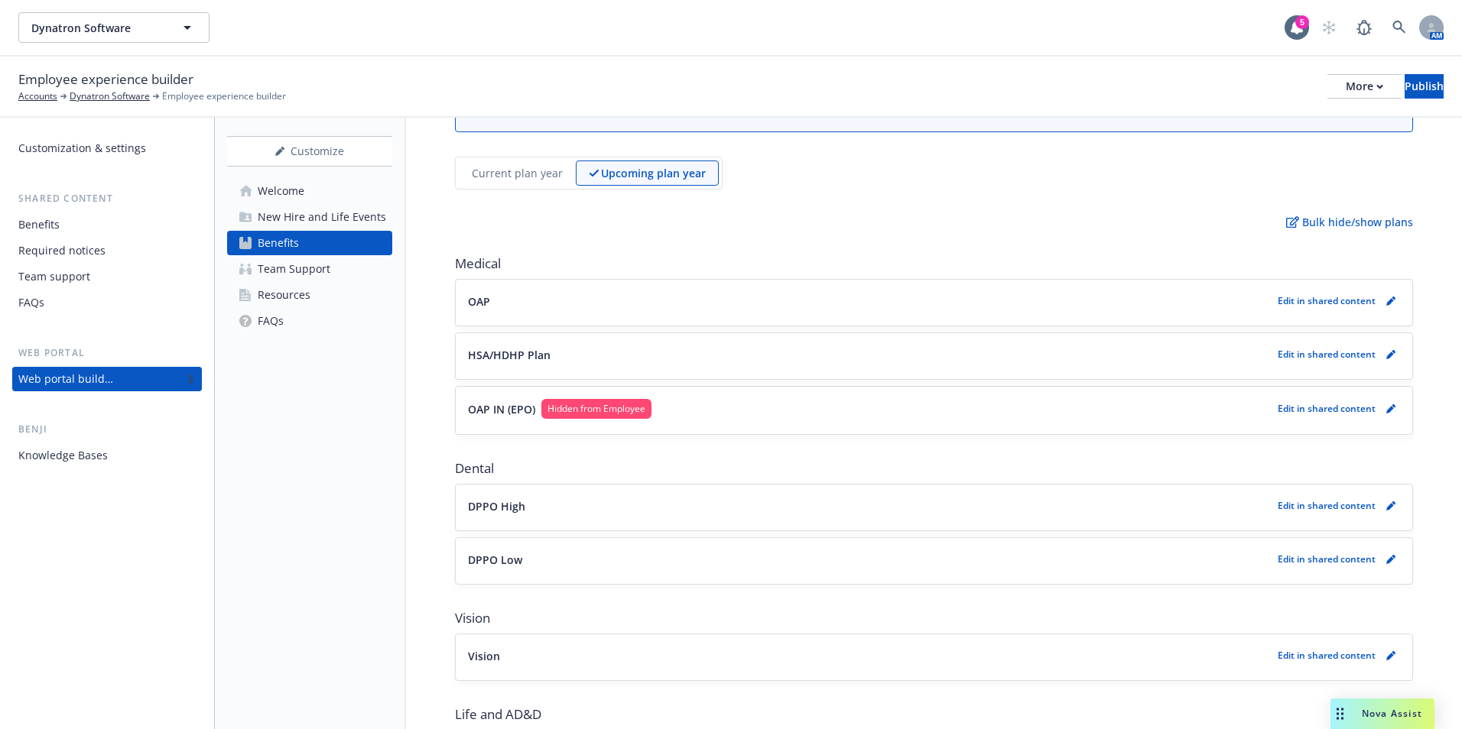
click at [1300, 408] on p "Edit in shared content" at bounding box center [1327, 408] width 98 height 13
click at [1390, 411] on div "OAP IN (EPO) Hidden from Employee Edit in shared content" at bounding box center [934, 410] width 957 height 47
click at [1392, 407] on icon "pencil" at bounding box center [1394, 406] width 4 height 4
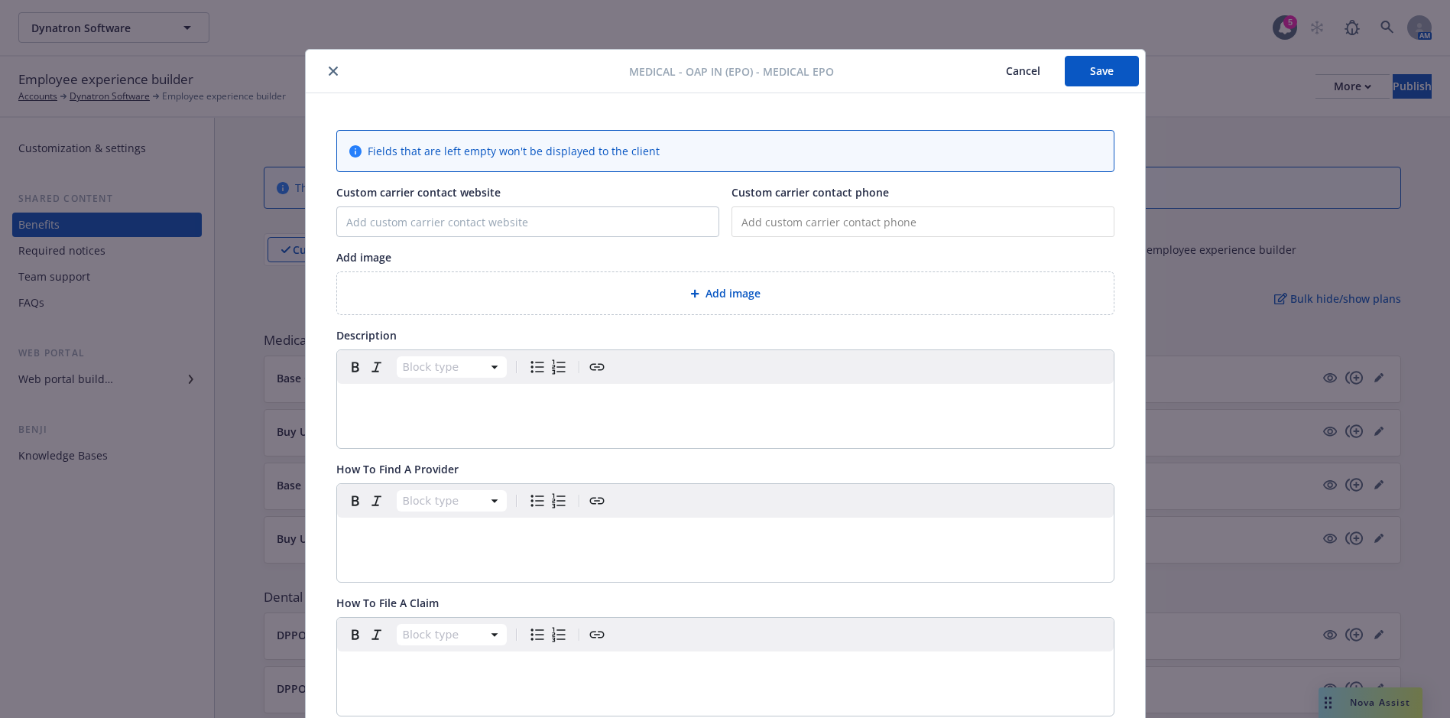
click at [329, 70] on icon "close" at bounding box center [333, 71] width 9 height 9
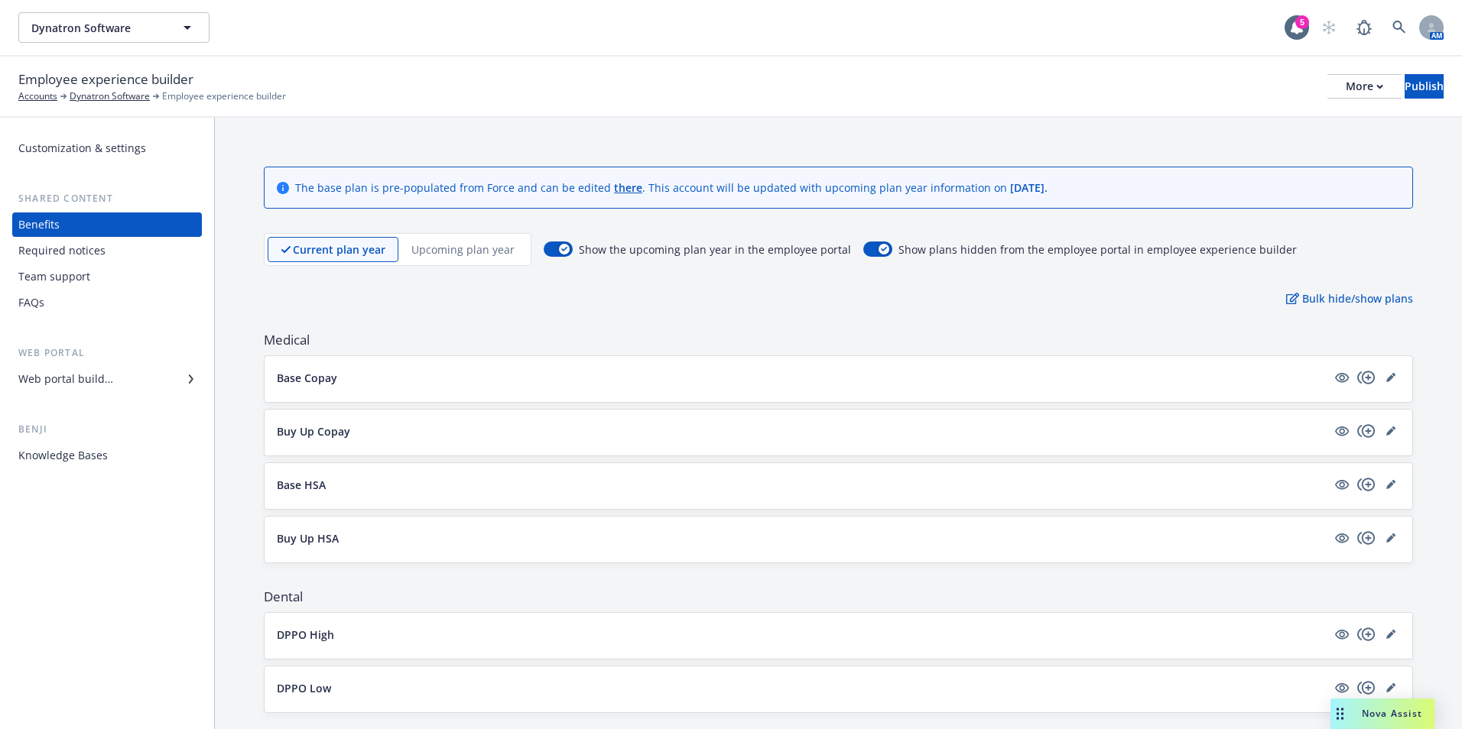
click at [464, 254] on p "Upcoming plan year" at bounding box center [462, 250] width 103 height 16
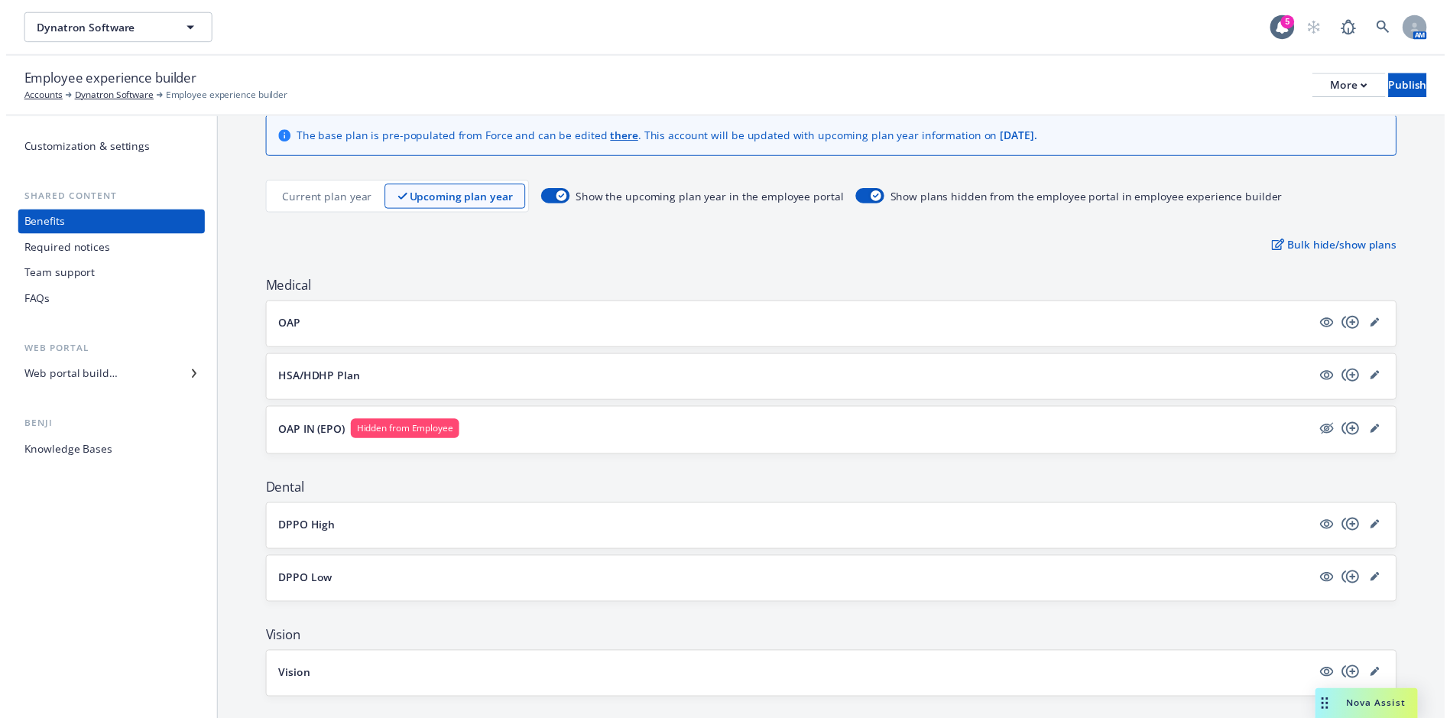
scroll to position [76, 0]
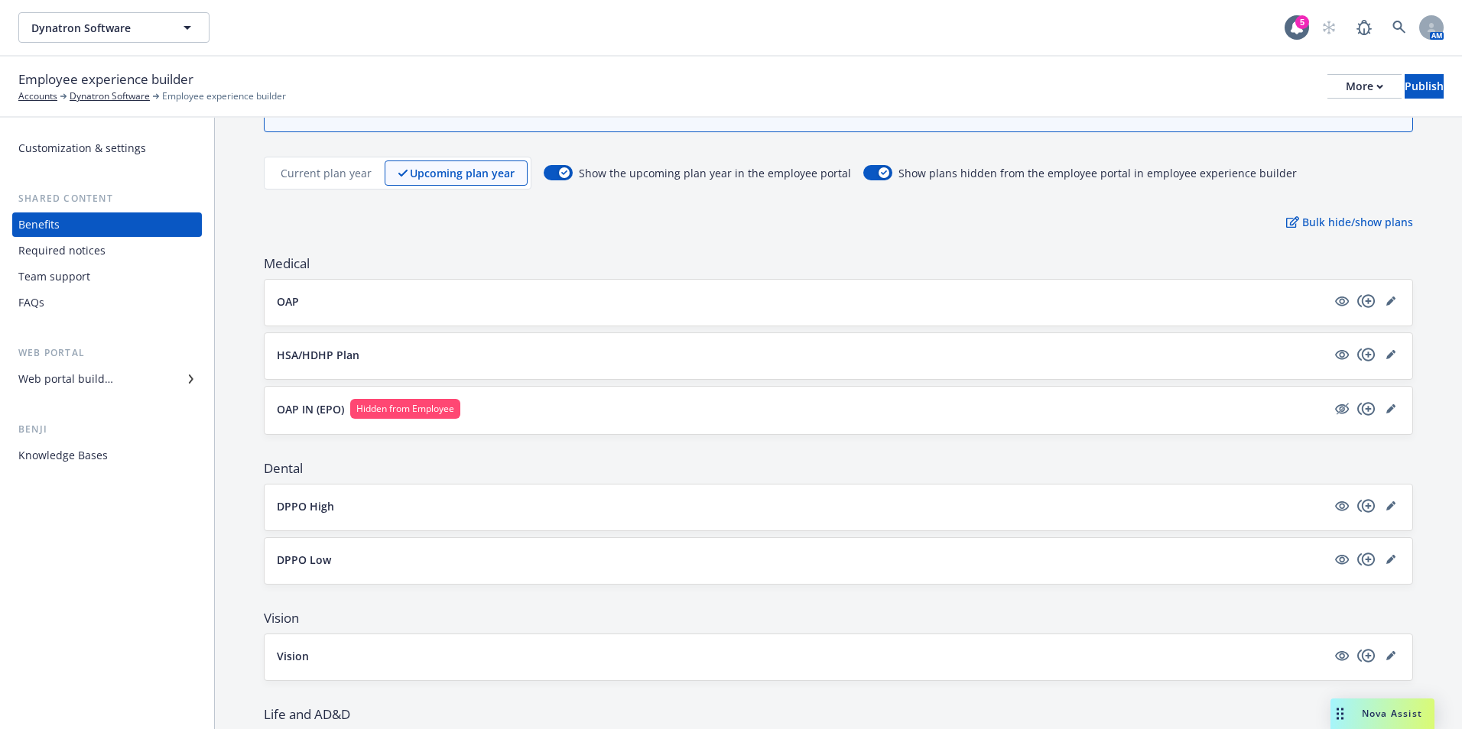
click at [1054, 169] on span "Show plans hidden from the employee portal in employee experience builder" at bounding box center [1097, 173] width 398 height 16
click at [463, 38] on div "Dynatron Software Dynatron Software" at bounding box center [651, 27] width 1266 height 31
click at [1386, 299] on icon "editPencil" at bounding box center [1390, 301] width 9 height 9
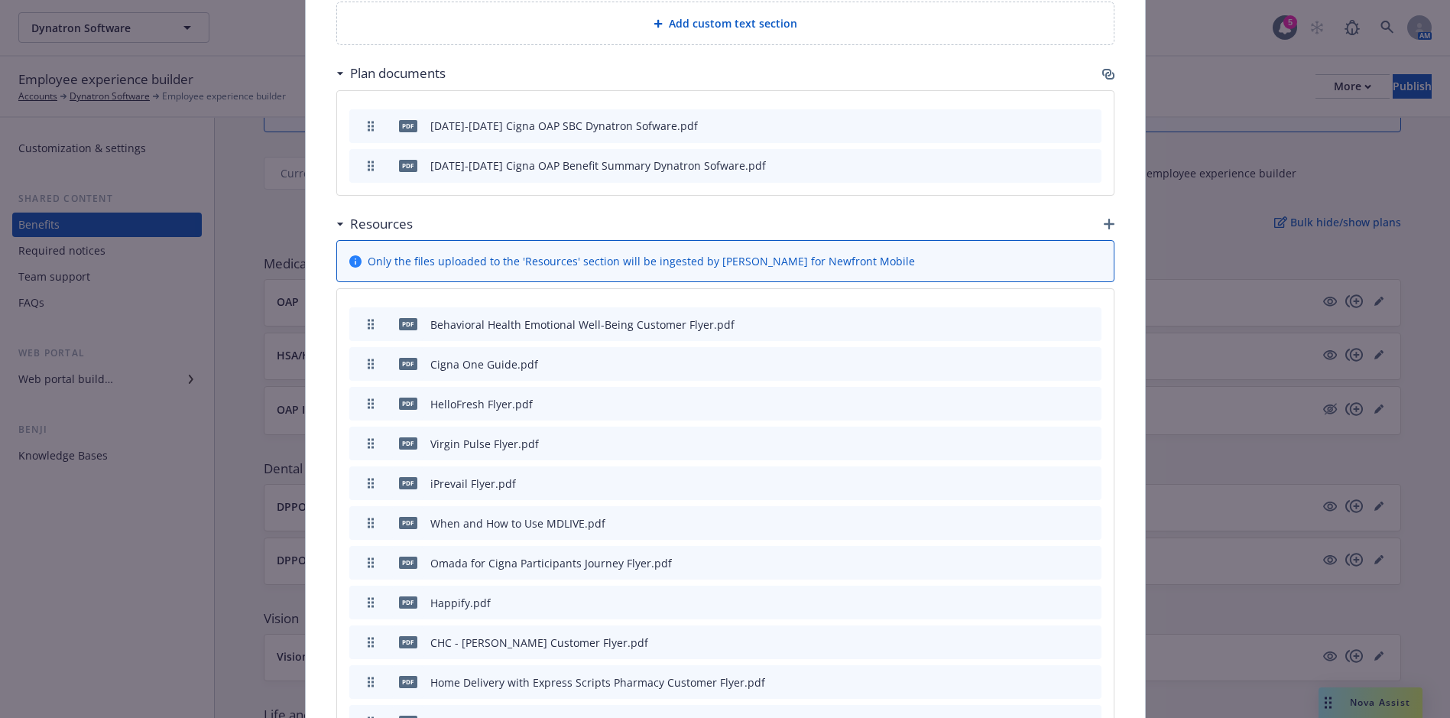
scroll to position [1137, 0]
click at [1107, 224] on icon "button" at bounding box center [1109, 225] width 11 height 11
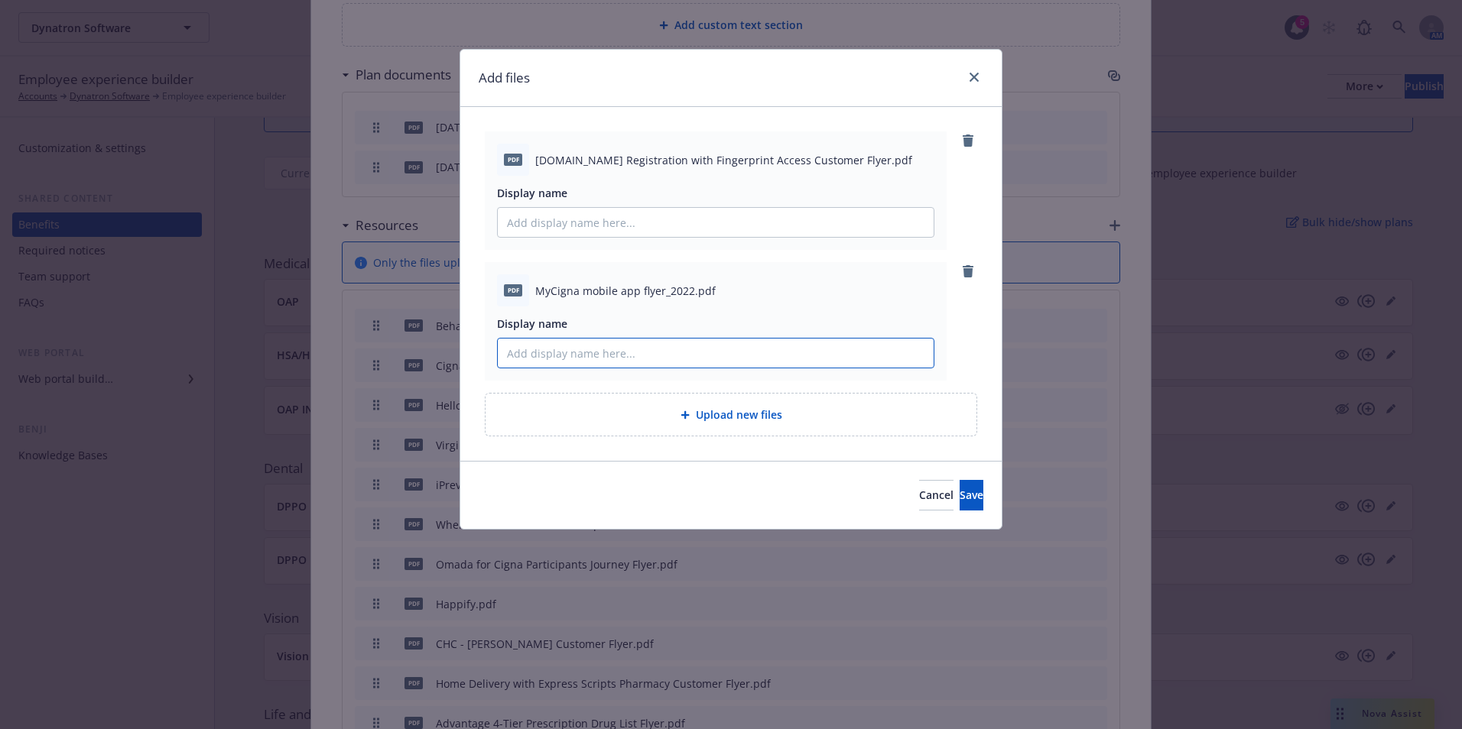
click at [557, 361] on input "Display name" at bounding box center [716, 353] width 436 height 29
type input "MyCigna Mobile App Flyer"
click at [538, 228] on input "Display name" at bounding box center [716, 222] width 436 height 29
drag, startPoint x: 619, startPoint y: 163, endPoint x: 862, endPoint y: 161, distance: 243.2
click at [862, 161] on span "myCigna.com Registration with Fingerprint Access Customer Flyer.pdf" at bounding box center [723, 160] width 377 height 16
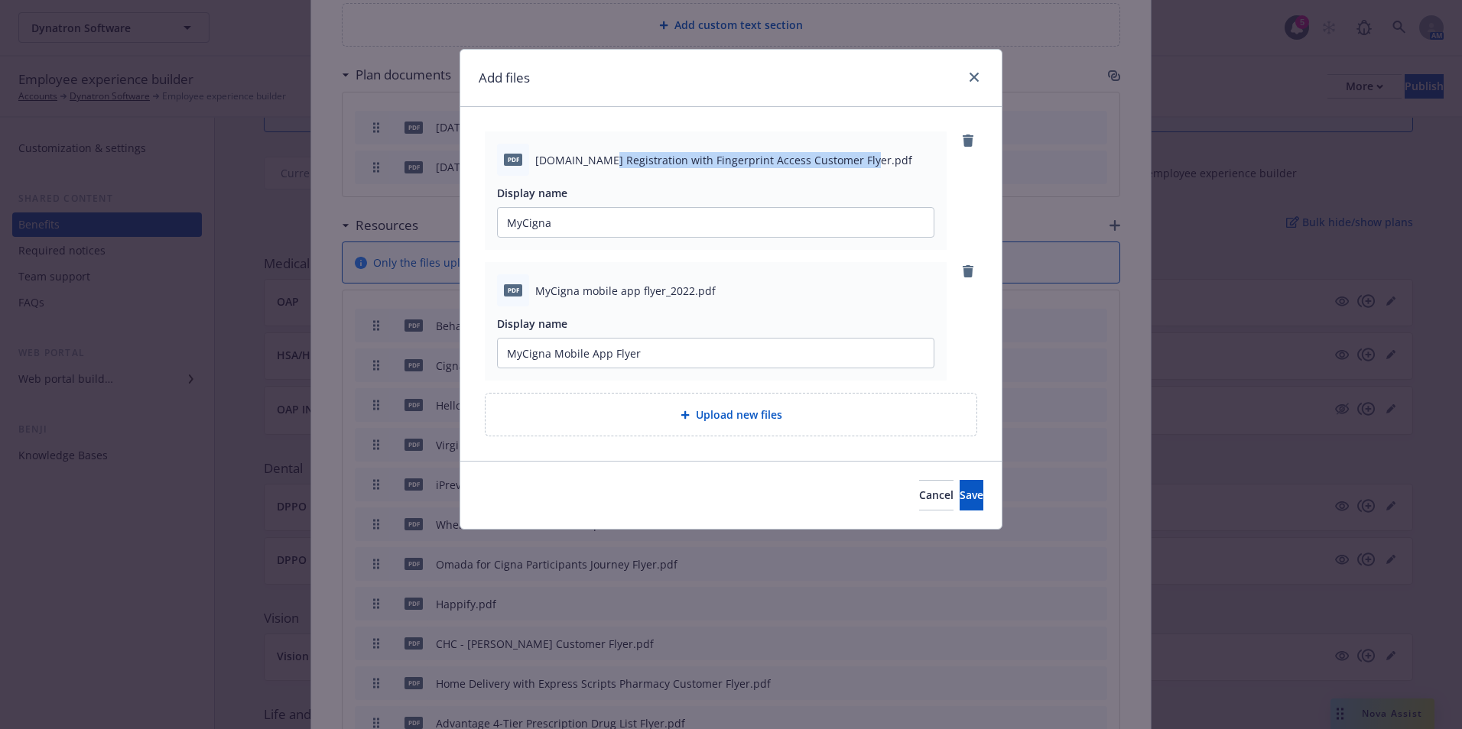
drag, startPoint x: 862, startPoint y: 161, endPoint x: 853, endPoint y: 160, distance: 9.2
copy span "Registration with Fingerprint Access Customer Flyer"
click at [713, 224] on input "MyCigna" at bounding box center [716, 222] width 436 height 29
paste input "Registration with Fingerprint Access Customer Flyer"
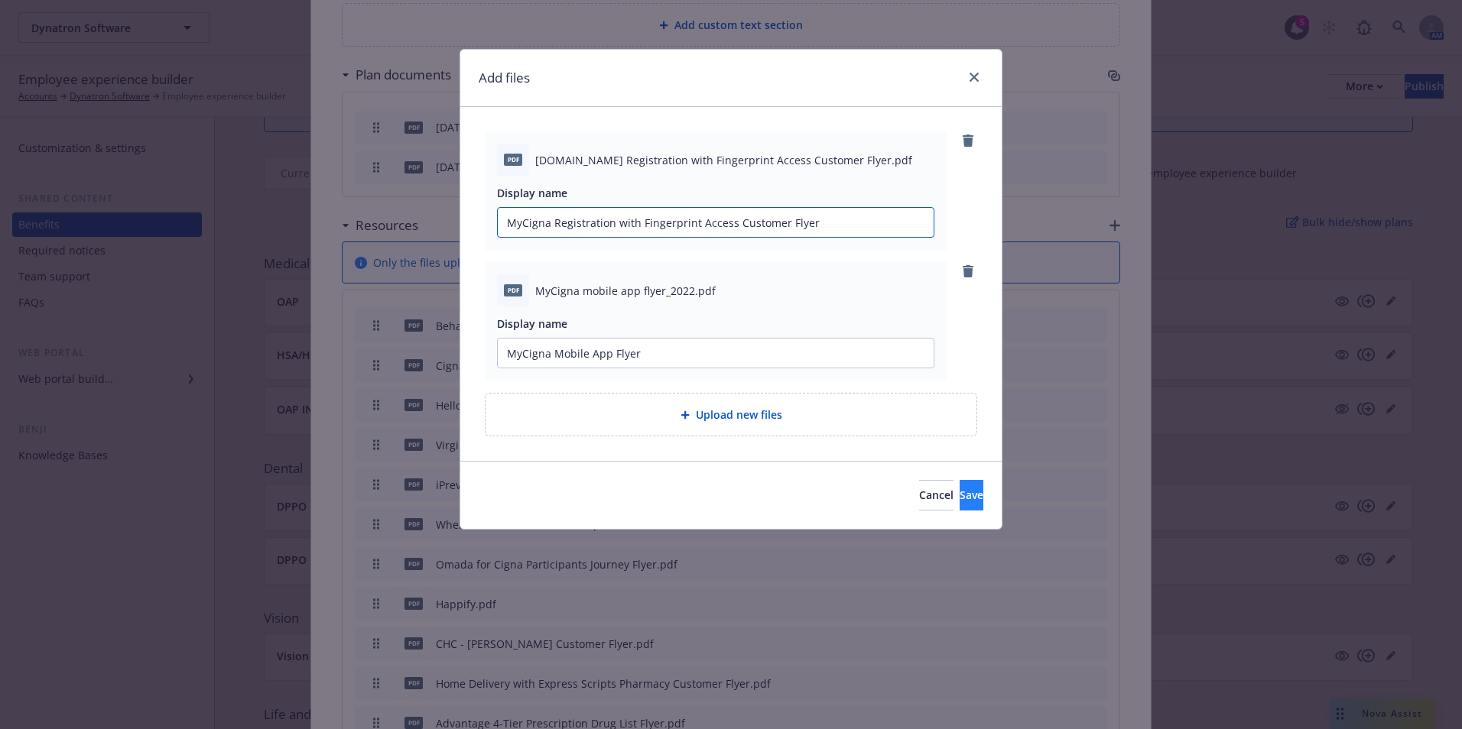
type input "MyCigna Registration with Fingerprint Access Customer Flyer"
click at [960, 483] on button "Save" at bounding box center [972, 495] width 24 height 31
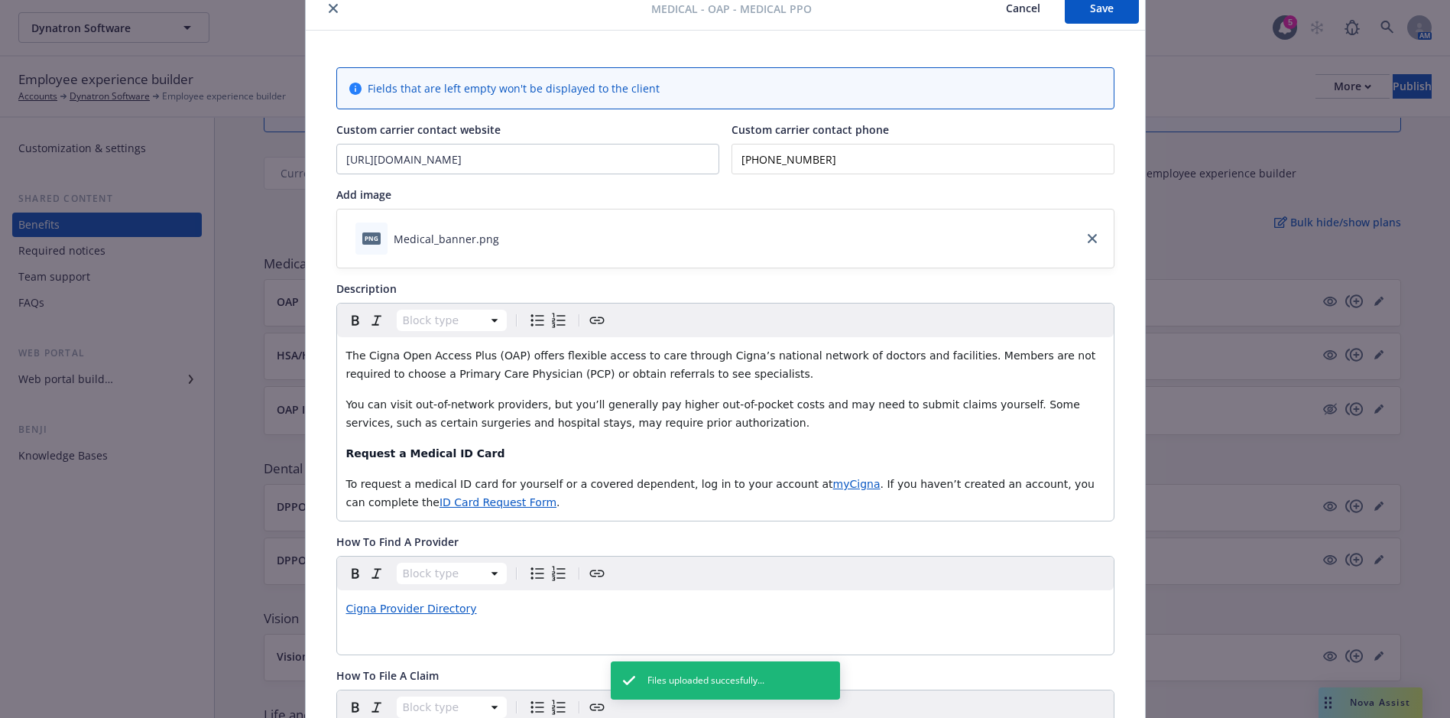
scroll to position [0, 0]
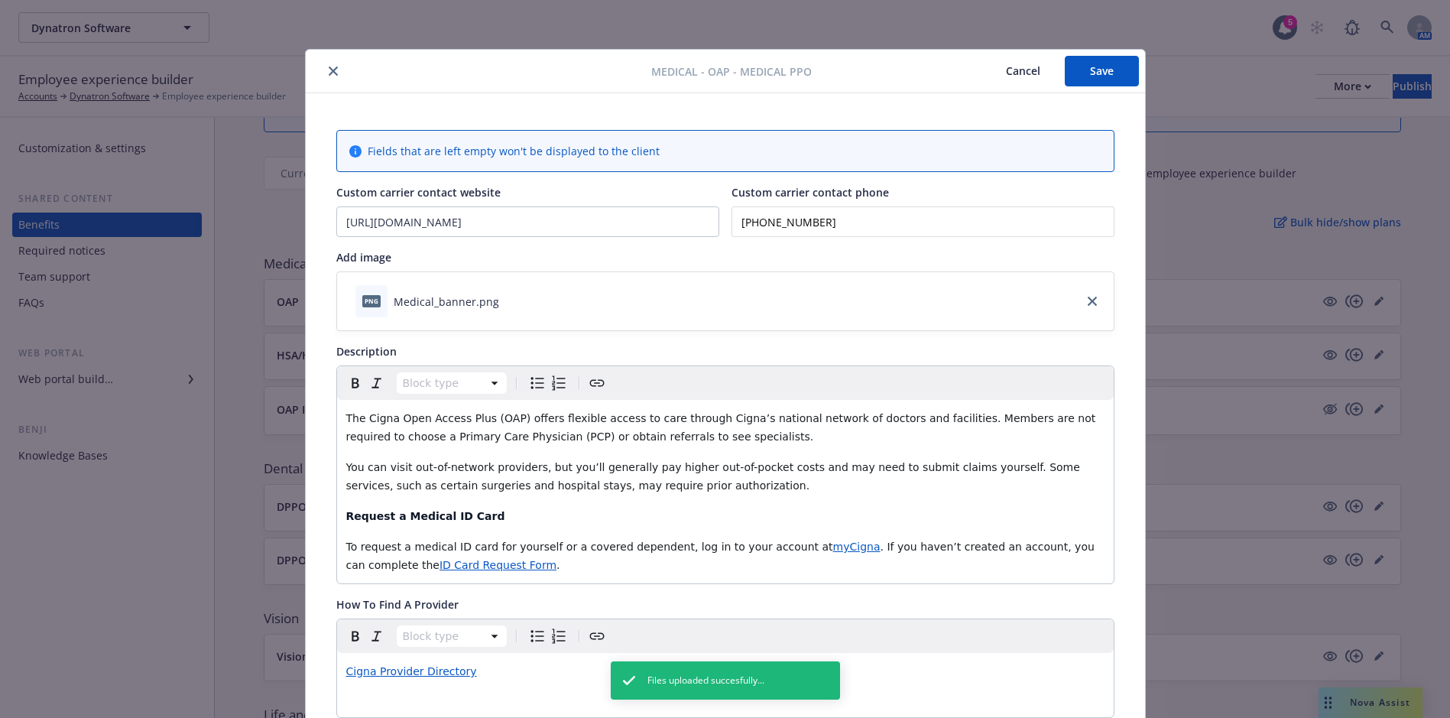
click at [1086, 73] on button "Save" at bounding box center [1102, 71] width 74 height 31
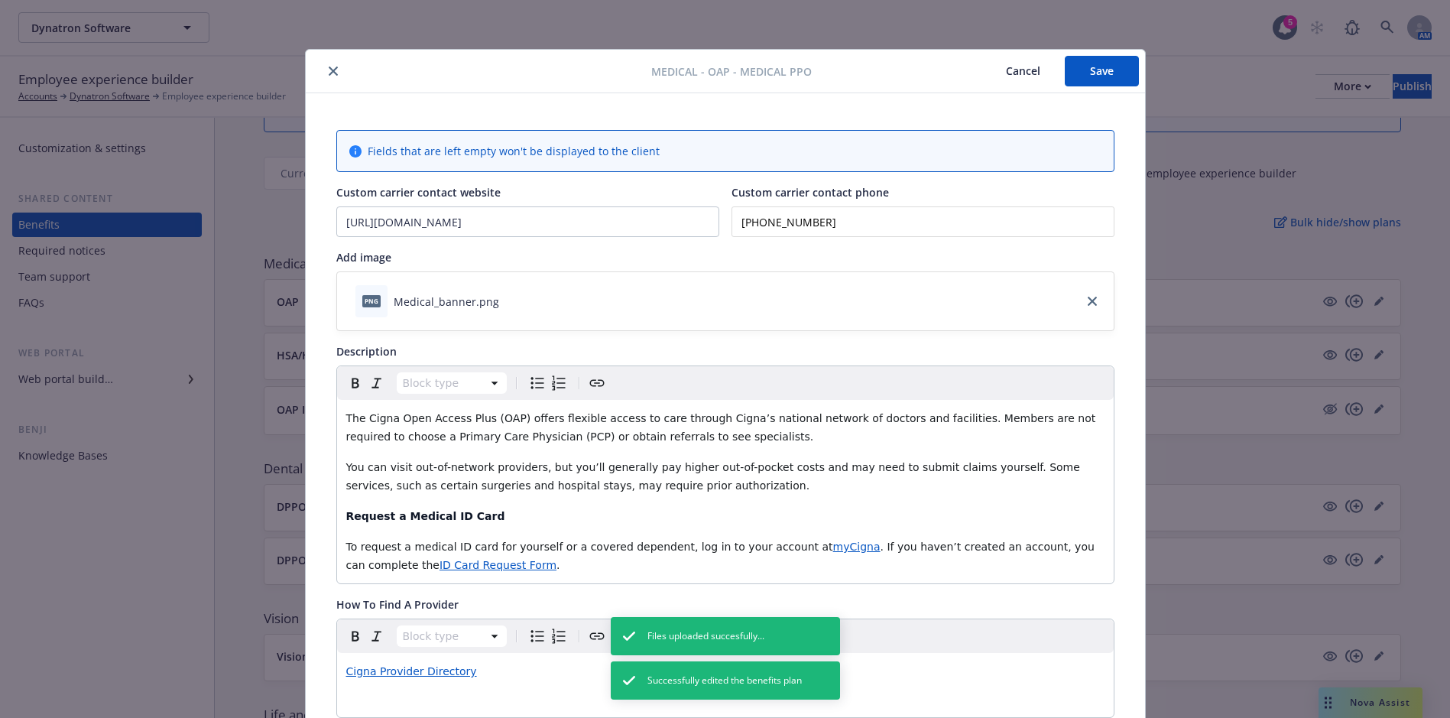
click at [329, 73] on icon "close" at bounding box center [333, 71] width 9 height 9
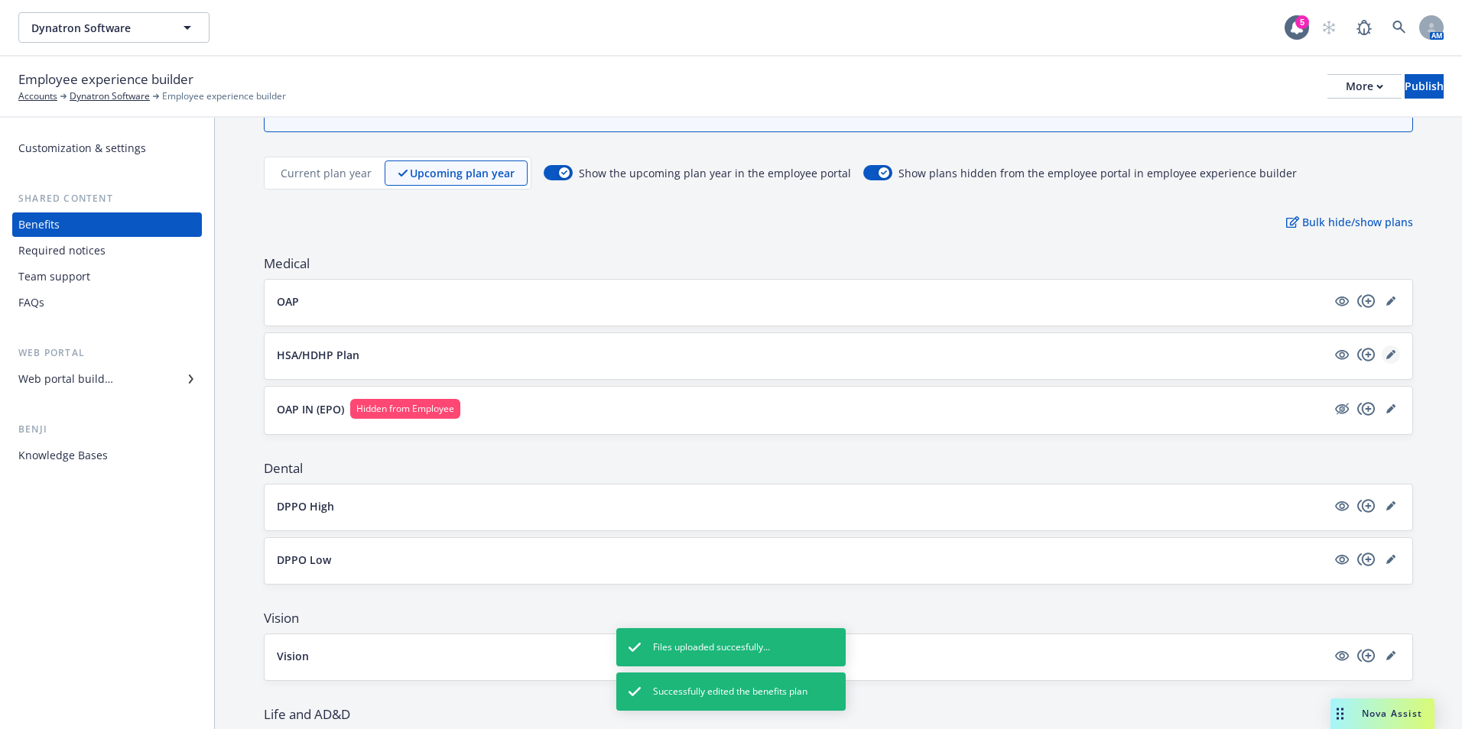
click at [1386, 356] on icon "editPencil" at bounding box center [1390, 356] width 8 height 8
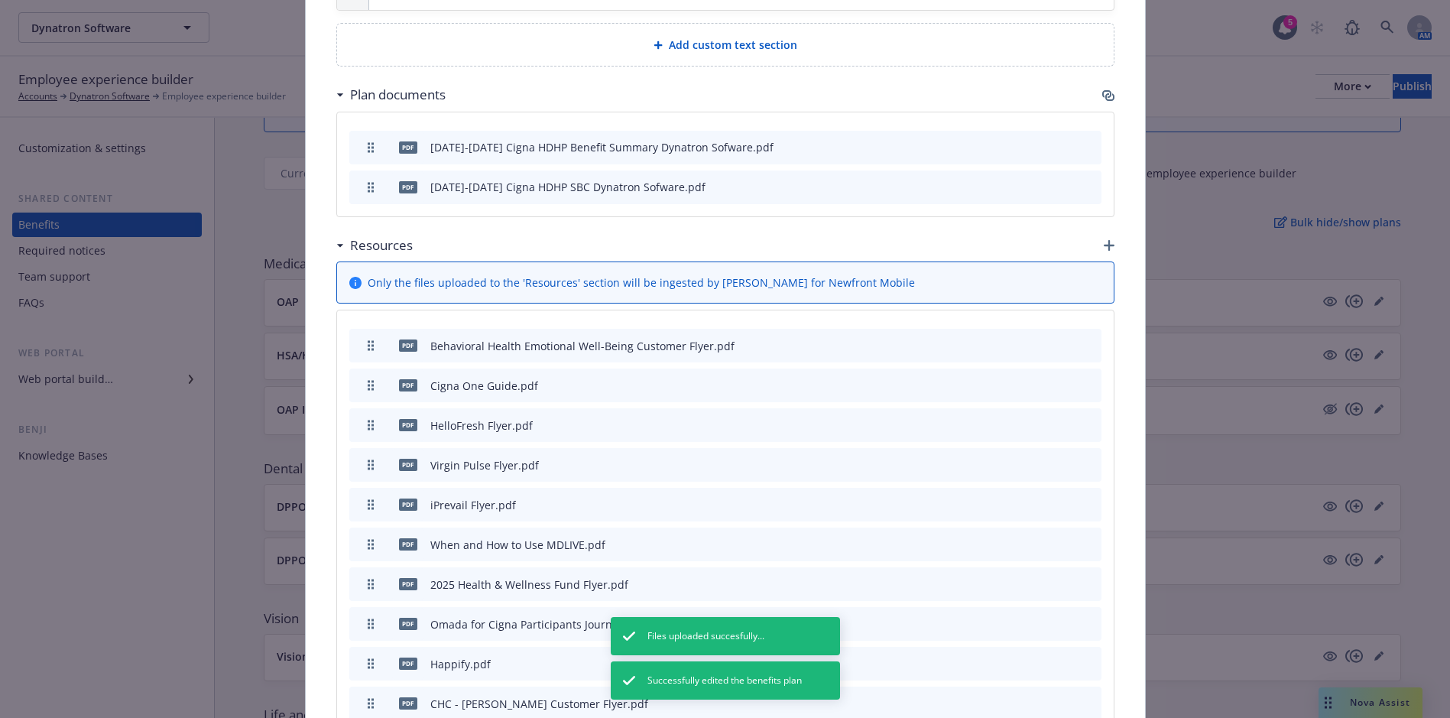
scroll to position [1193, 0]
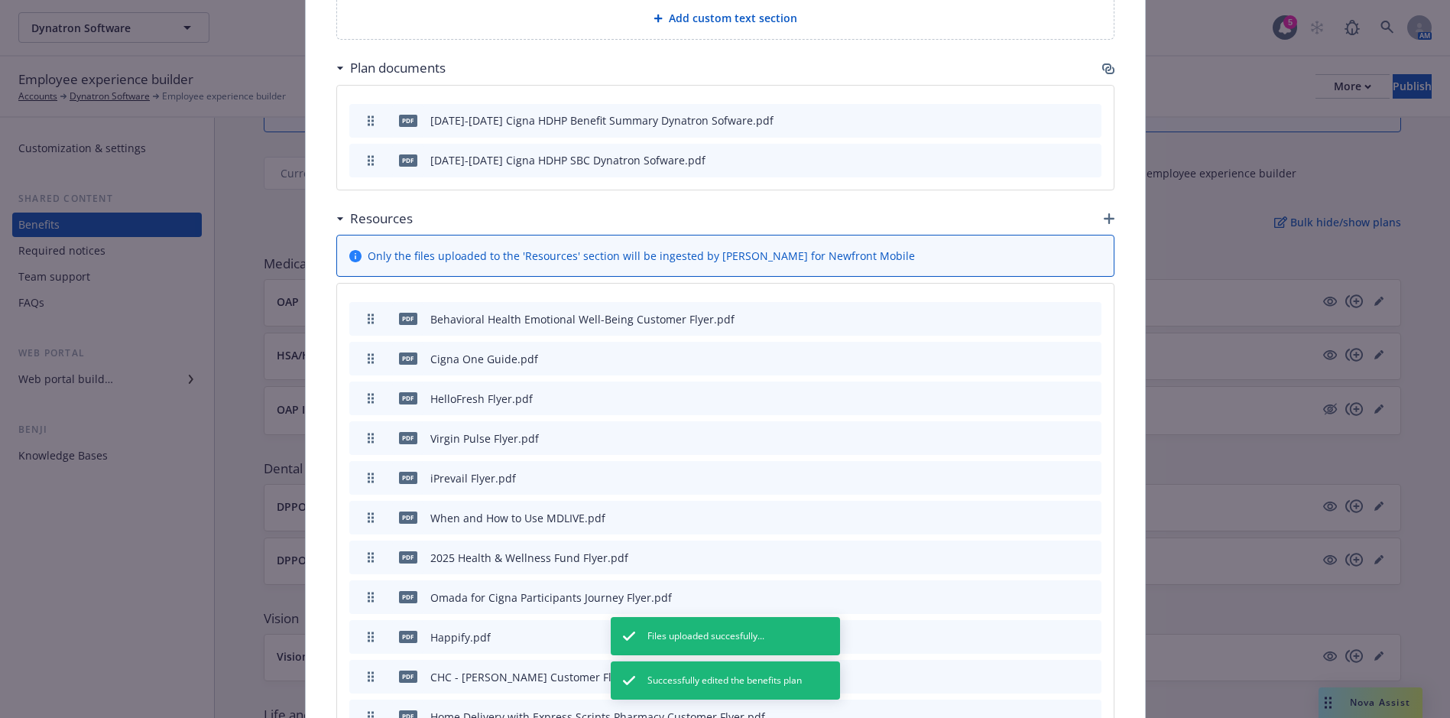
click at [1104, 221] on icon "button" at bounding box center [1109, 218] width 11 height 11
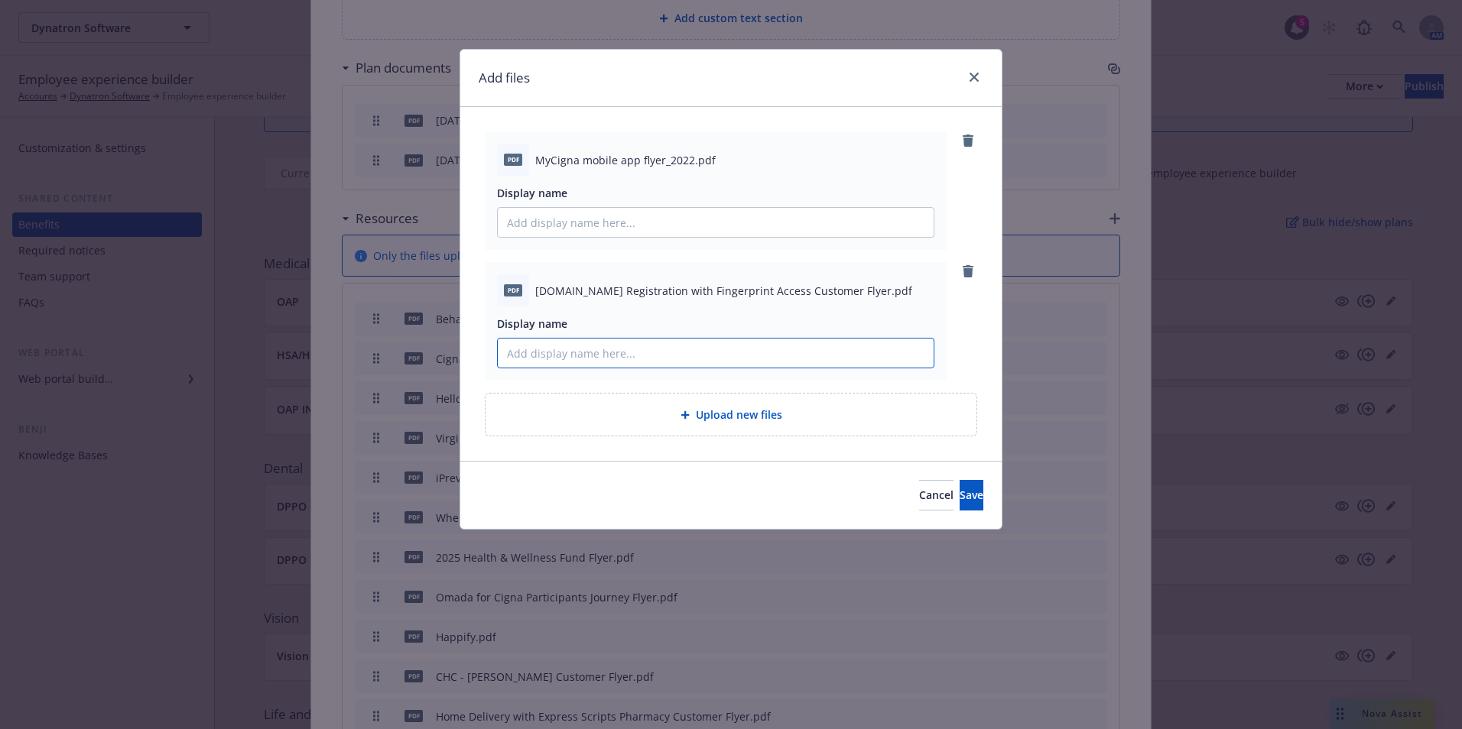
paste input "Registration with Fingerprint Access Customer Flyer"
click at [507, 352] on input "Registration with Fingerprint Access Customer Flyer" at bounding box center [716, 353] width 436 height 29
type input "MyCigna Registration with Fingerprint Access Customer Flyer"
drag, startPoint x: 661, startPoint y: 162, endPoint x: 528, endPoint y: 159, distance: 133.1
click at [528, 158] on div "pdf MyCigna mobile app flyer_2022.pdf" at bounding box center [715, 160] width 437 height 32
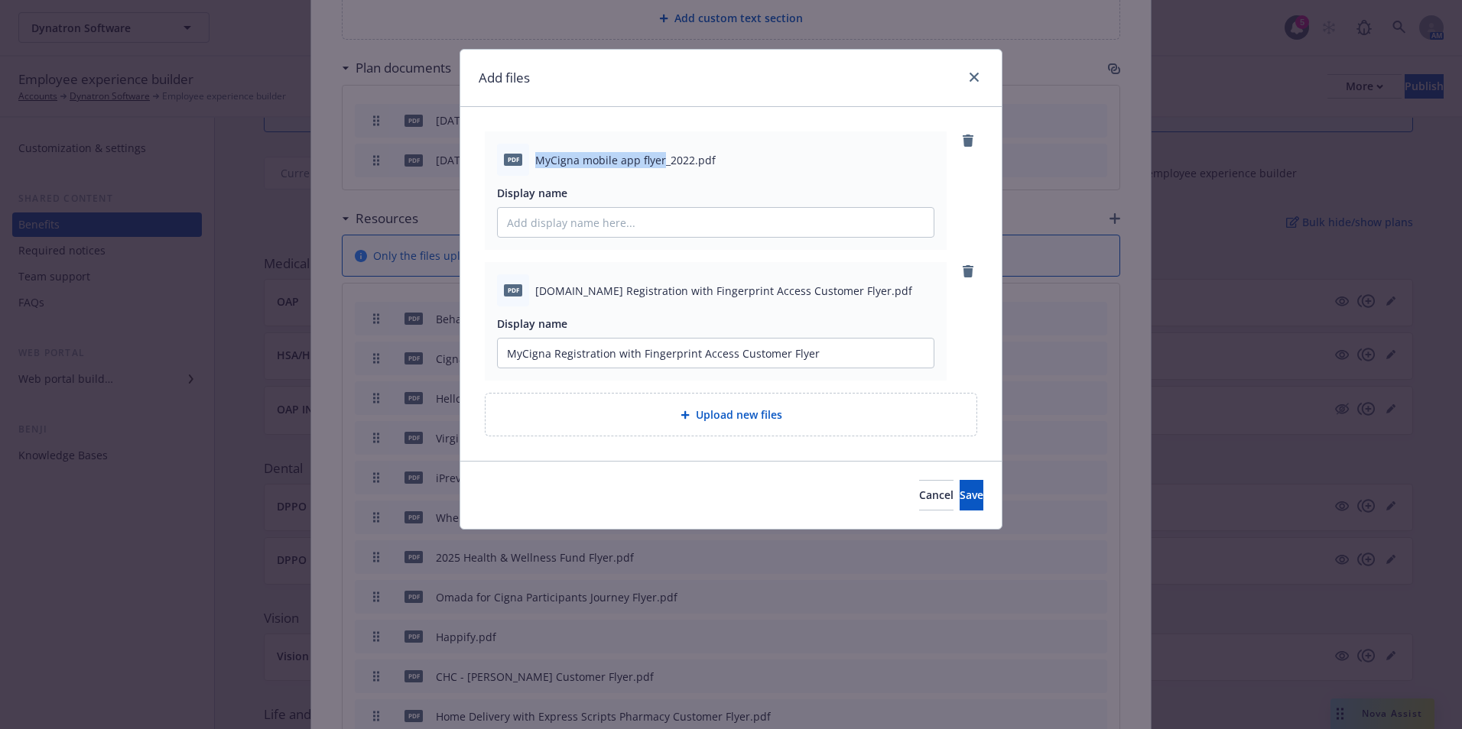
drag, startPoint x: 528, startPoint y: 159, endPoint x: 551, endPoint y: 158, distance: 23.0
copy div "MyCigna mobile app flyer"
click at [616, 226] on input "Display name" at bounding box center [716, 222] width 436 height 29
paste input "MyCigna mobile app flyer"
type input "MyCigna mobile app flyer"
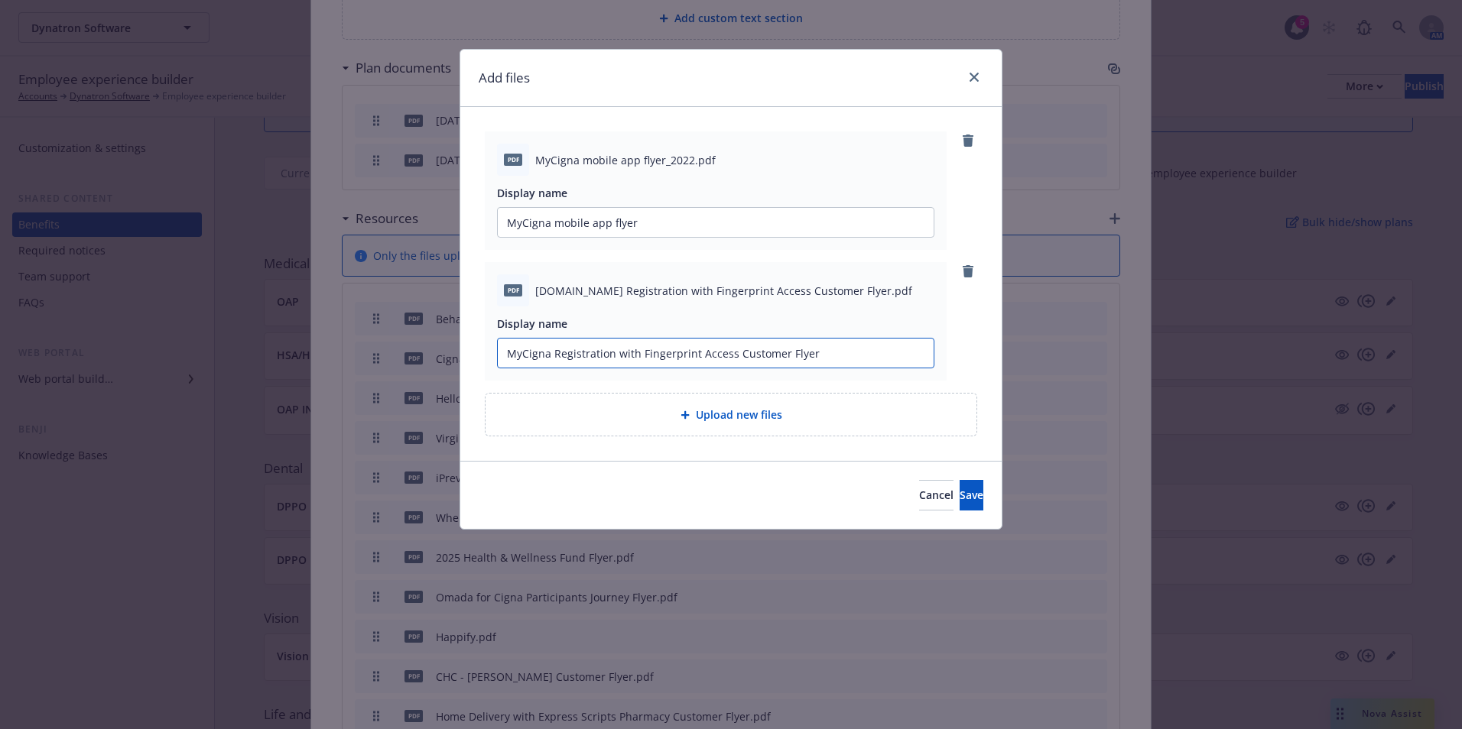
drag, startPoint x: 618, startPoint y: 336, endPoint x: 486, endPoint y: 333, distance: 132.3
click at [486, 333] on div "pdf myCigna.com Registration with Fingerprint Access Customer Flyer.pdf Display…" at bounding box center [716, 321] width 462 height 119
drag, startPoint x: 559, startPoint y: 334, endPoint x: 550, endPoint y: 341, distance: 11.5
click at [529, 336] on div "Display name MyCigna Registration with Fingerprint Access Customer Flyer" at bounding box center [715, 342] width 437 height 53
drag, startPoint x: 768, startPoint y: 357, endPoint x: 499, endPoint y: 344, distance: 269.5
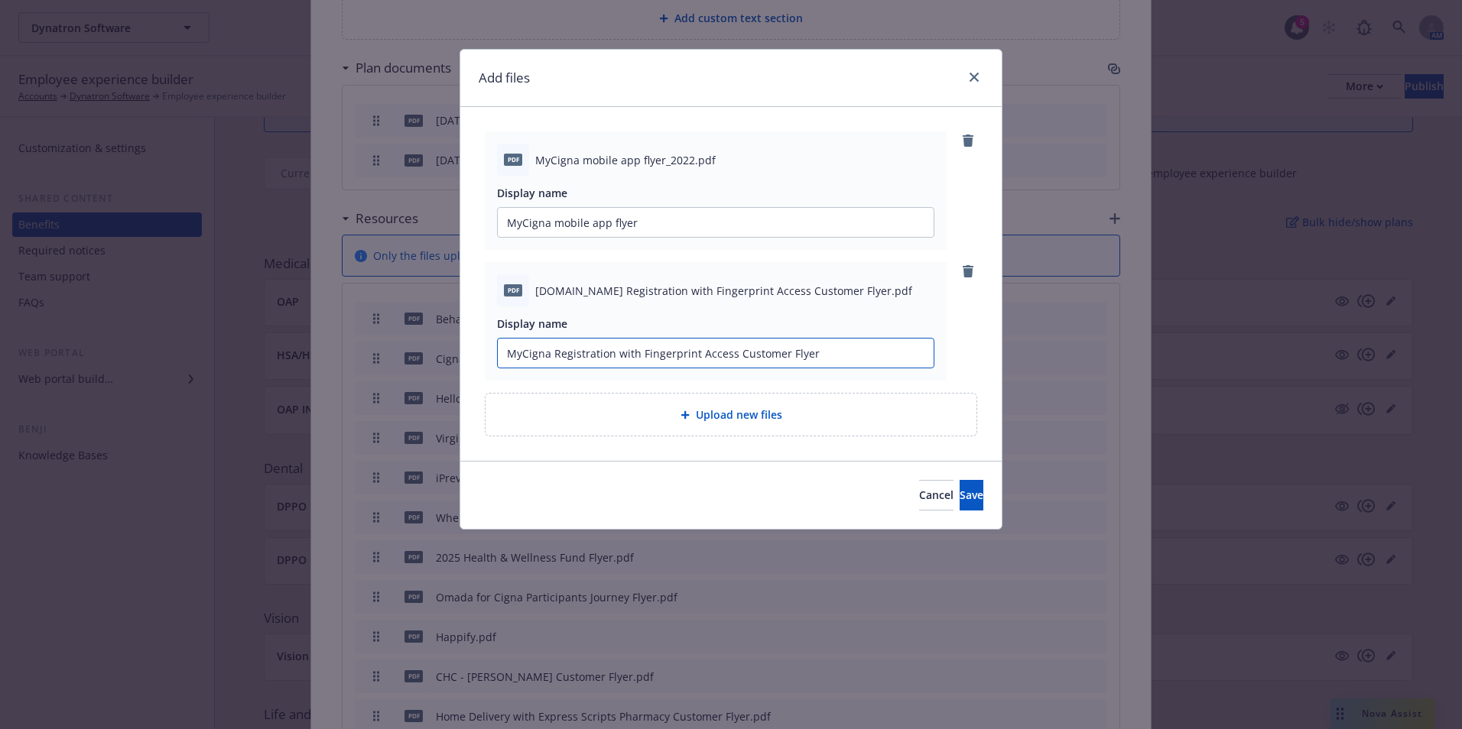
click at [503, 344] on input "MyCigna Registration with Fingerprint Access Customer Flyer" at bounding box center [716, 353] width 436 height 29
click at [960, 487] on button "Save" at bounding box center [972, 495] width 24 height 31
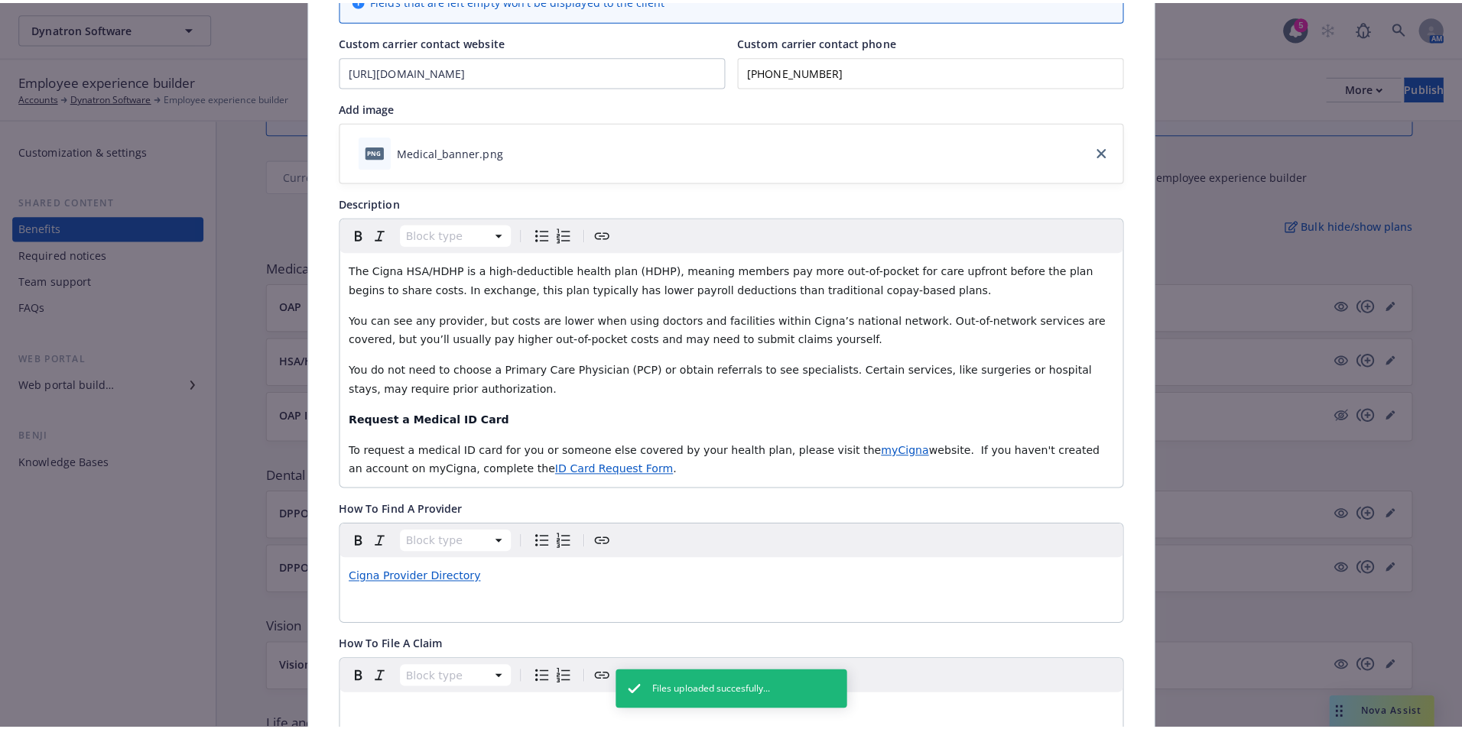
scroll to position [0, 0]
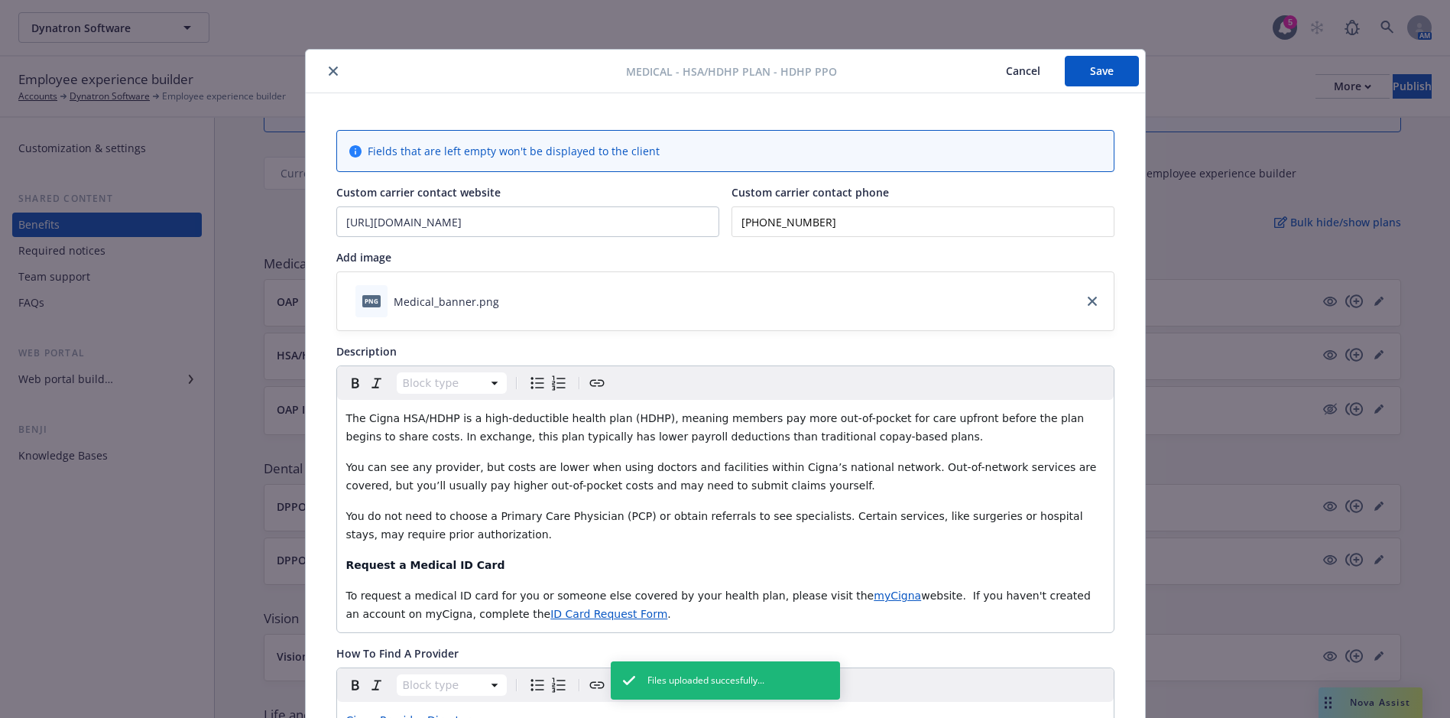
click at [1104, 75] on button "Save" at bounding box center [1102, 71] width 74 height 31
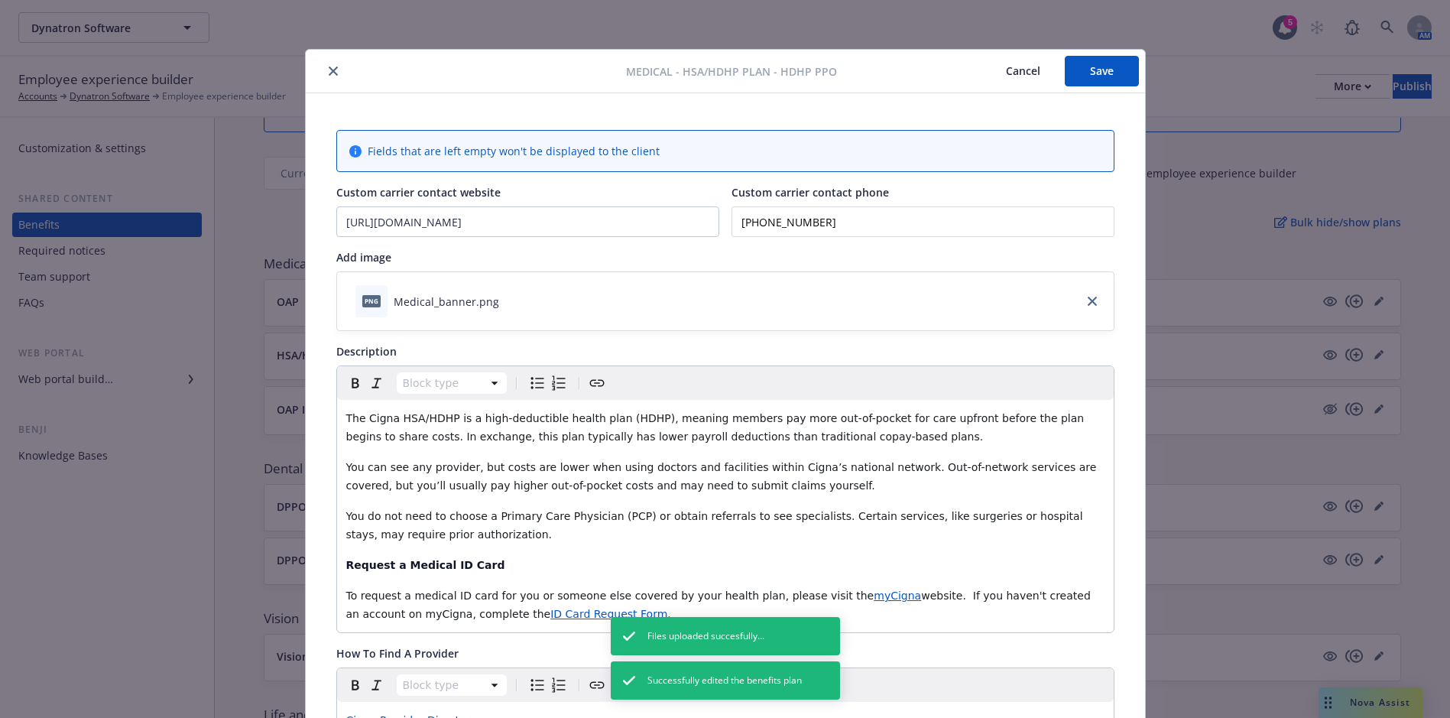
click at [330, 78] on button "close" at bounding box center [333, 71] width 18 height 18
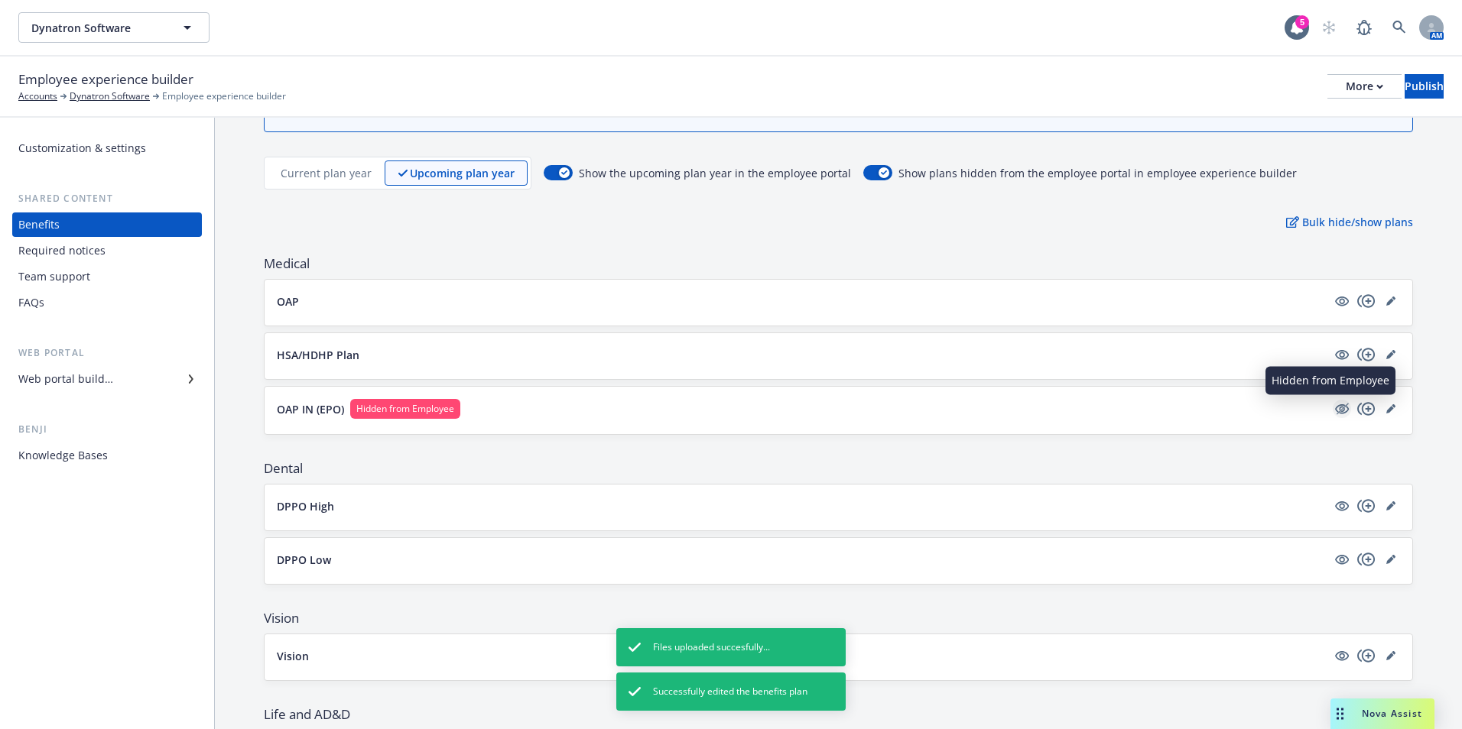
click at [1335, 408] on icon "hidden" at bounding box center [1342, 409] width 14 height 10
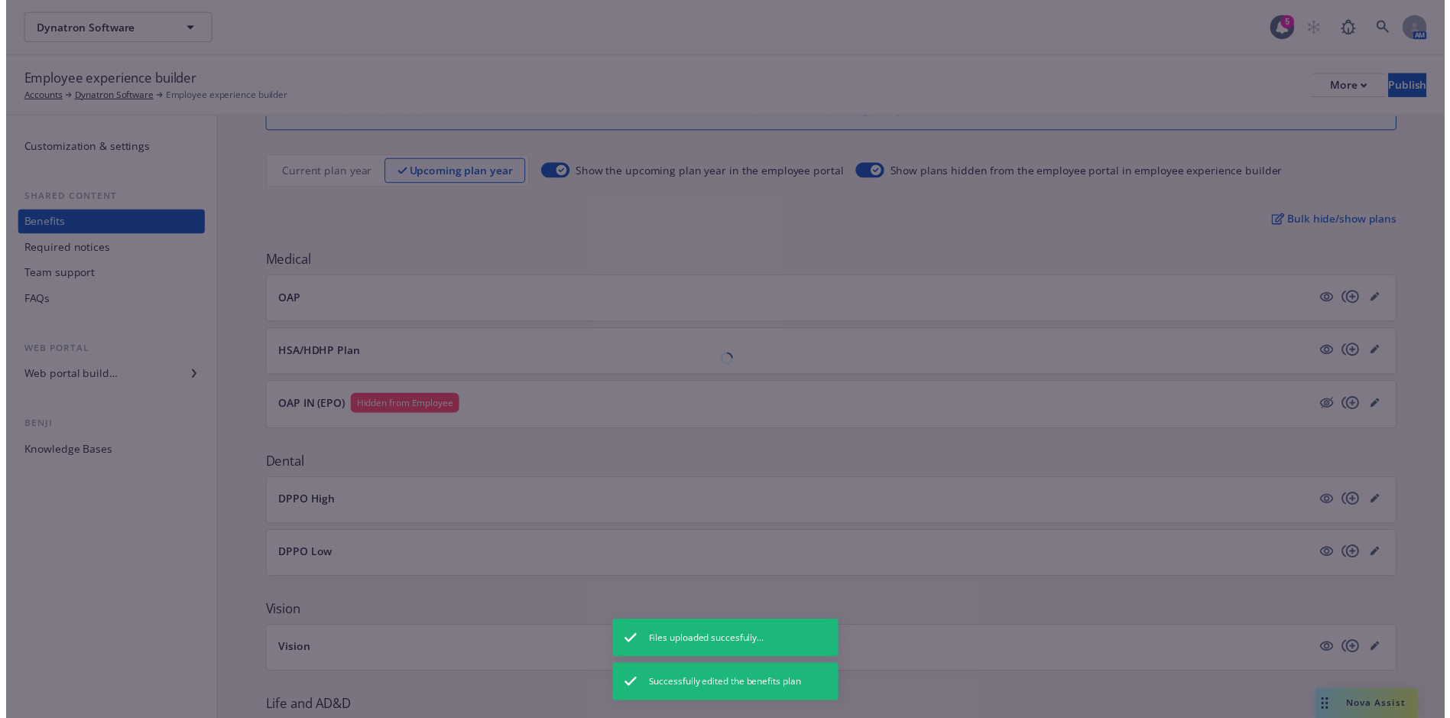
scroll to position [76, 0]
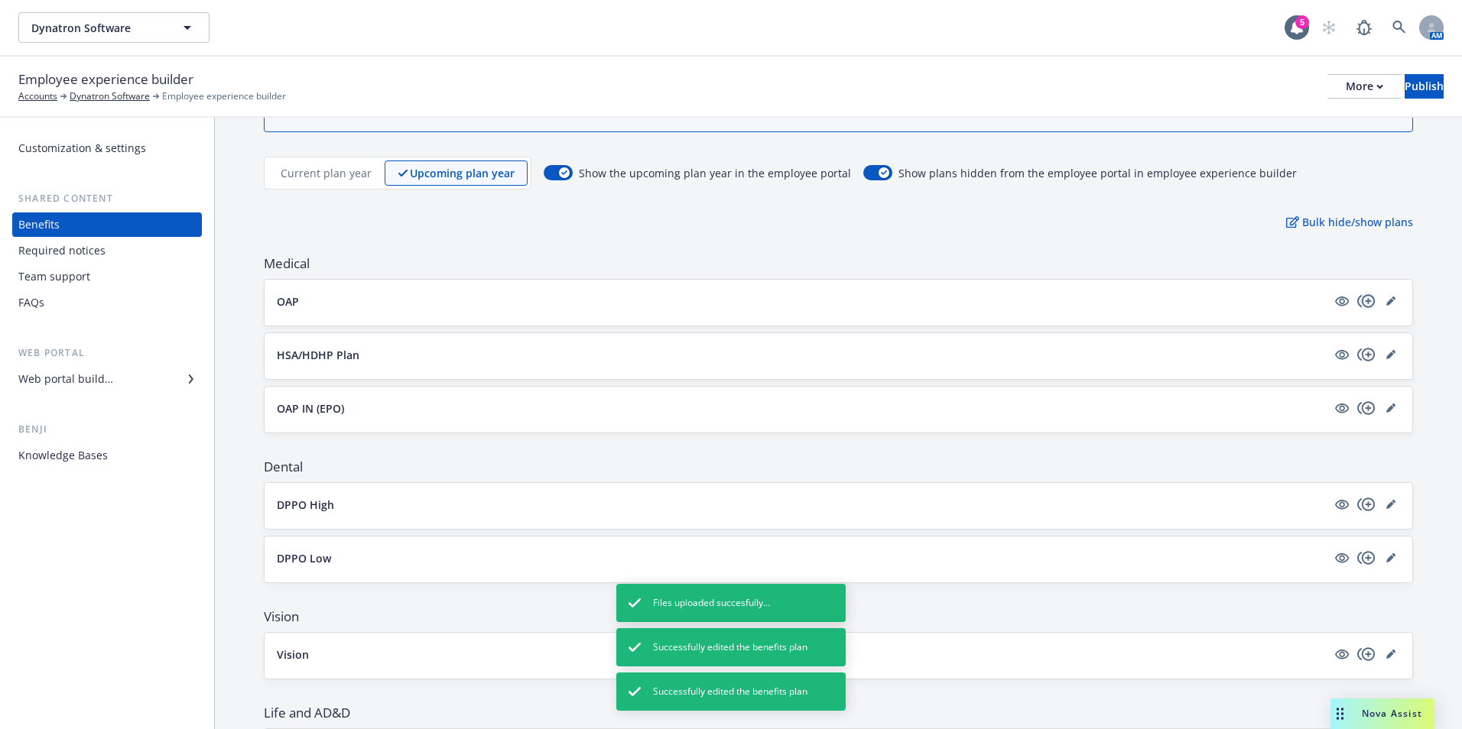
click at [1357, 306] on icon "copyPlus" at bounding box center [1366, 301] width 18 height 18
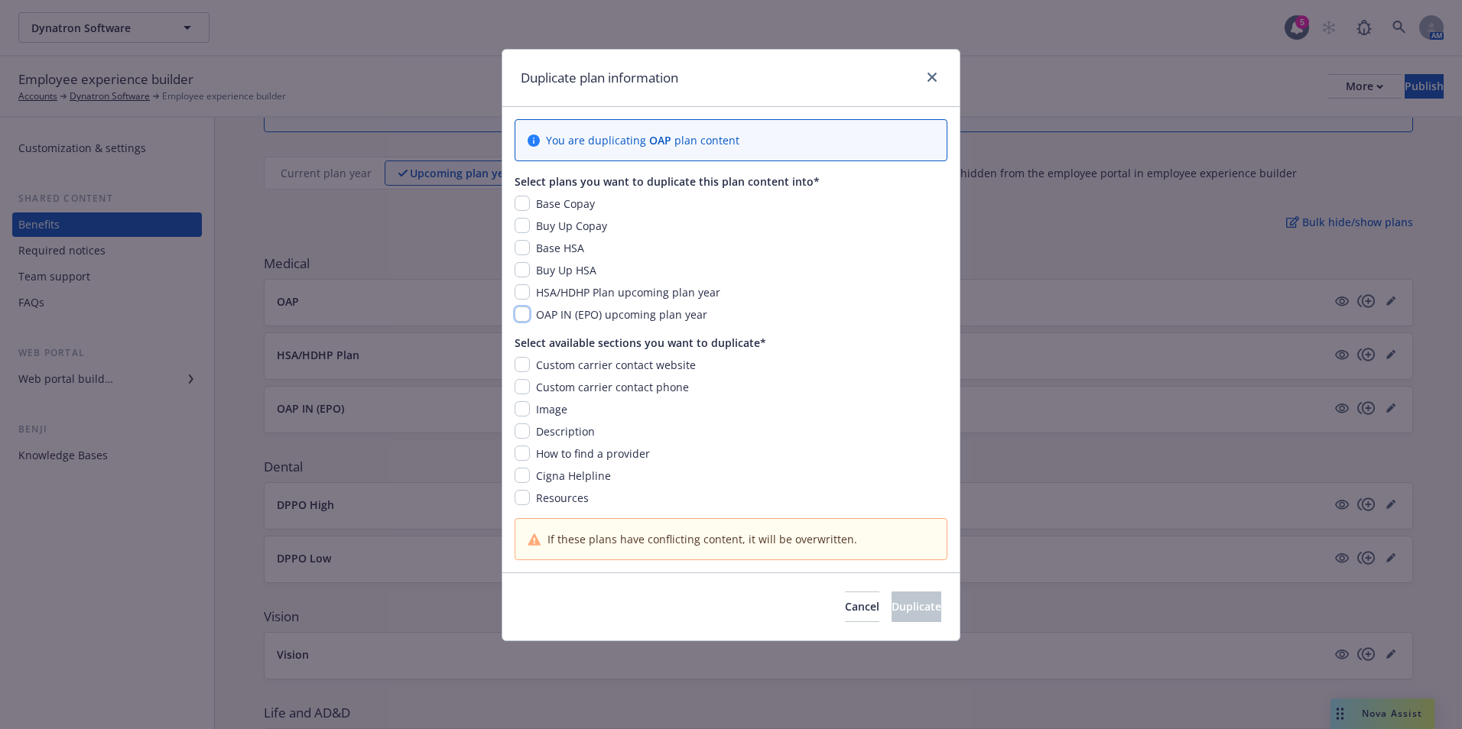
click at [522, 310] on input "checkbox" at bounding box center [522, 314] width 15 height 15
checkbox input "true"
click at [521, 363] on input "checkbox" at bounding box center [522, 364] width 15 height 15
checkbox input "true"
click at [528, 380] on input "checkbox" at bounding box center [522, 386] width 15 height 15
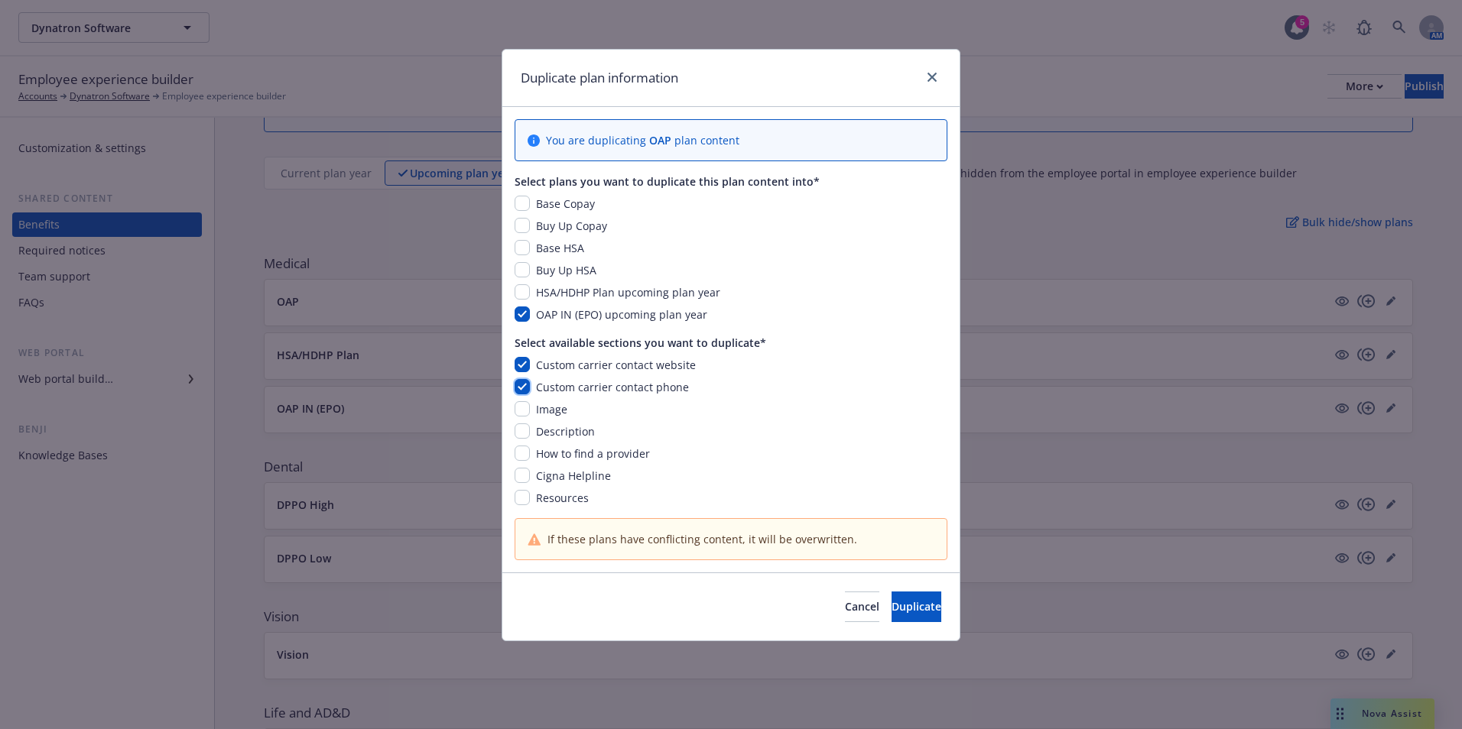
checkbox input "true"
click at [521, 411] on input "checkbox" at bounding box center [522, 408] width 15 height 15
checkbox input "true"
click at [527, 439] on div "Description" at bounding box center [731, 432] width 433 height 16
click at [525, 436] on input "checkbox" at bounding box center [522, 431] width 15 height 15
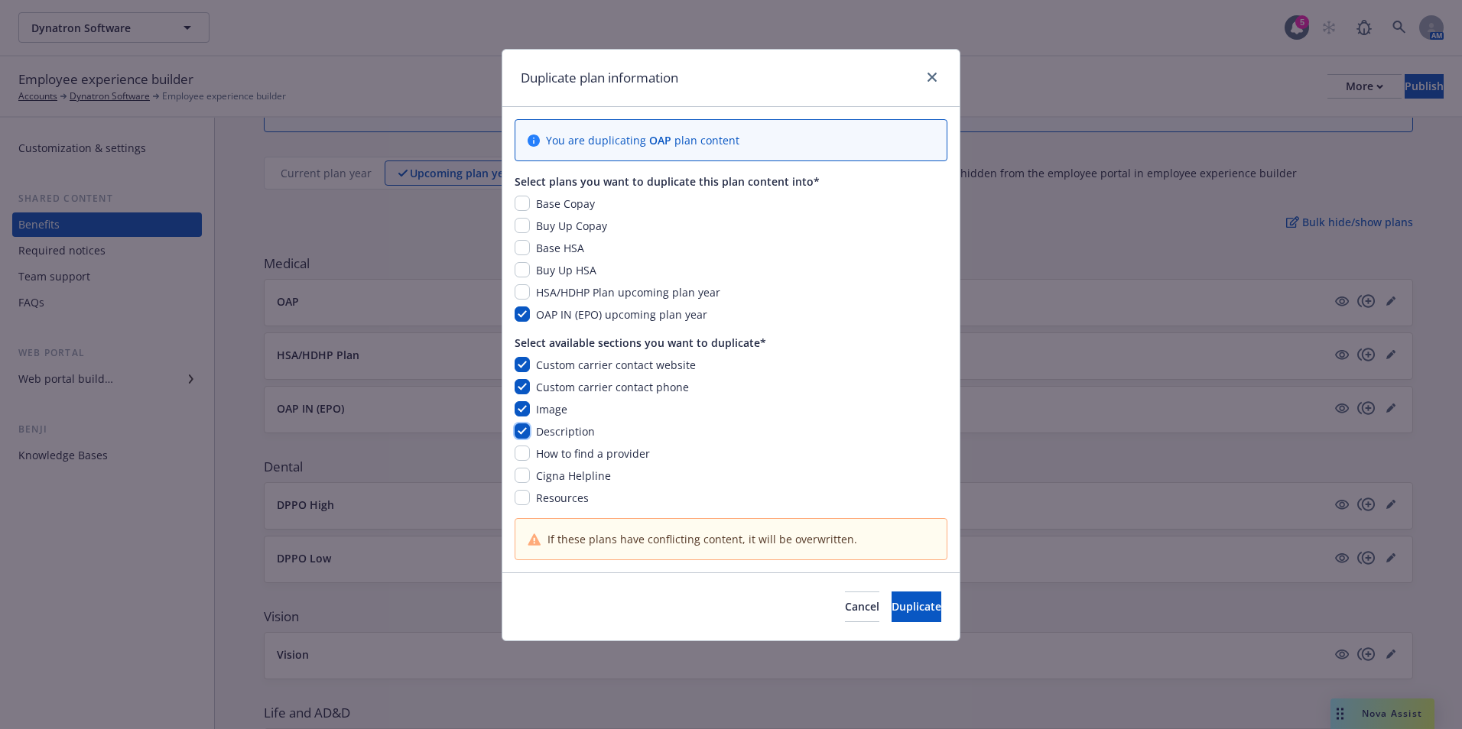
checkbox input "true"
click at [521, 457] on input "checkbox" at bounding box center [522, 453] width 15 height 15
checkbox input "true"
click at [525, 444] on div "Custom carrier contact website Custom carrier contact phone Image Description H…" at bounding box center [731, 431] width 433 height 149
click at [524, 428] on input "checkbox" at bounding box center [522, 431] width 15 height 15
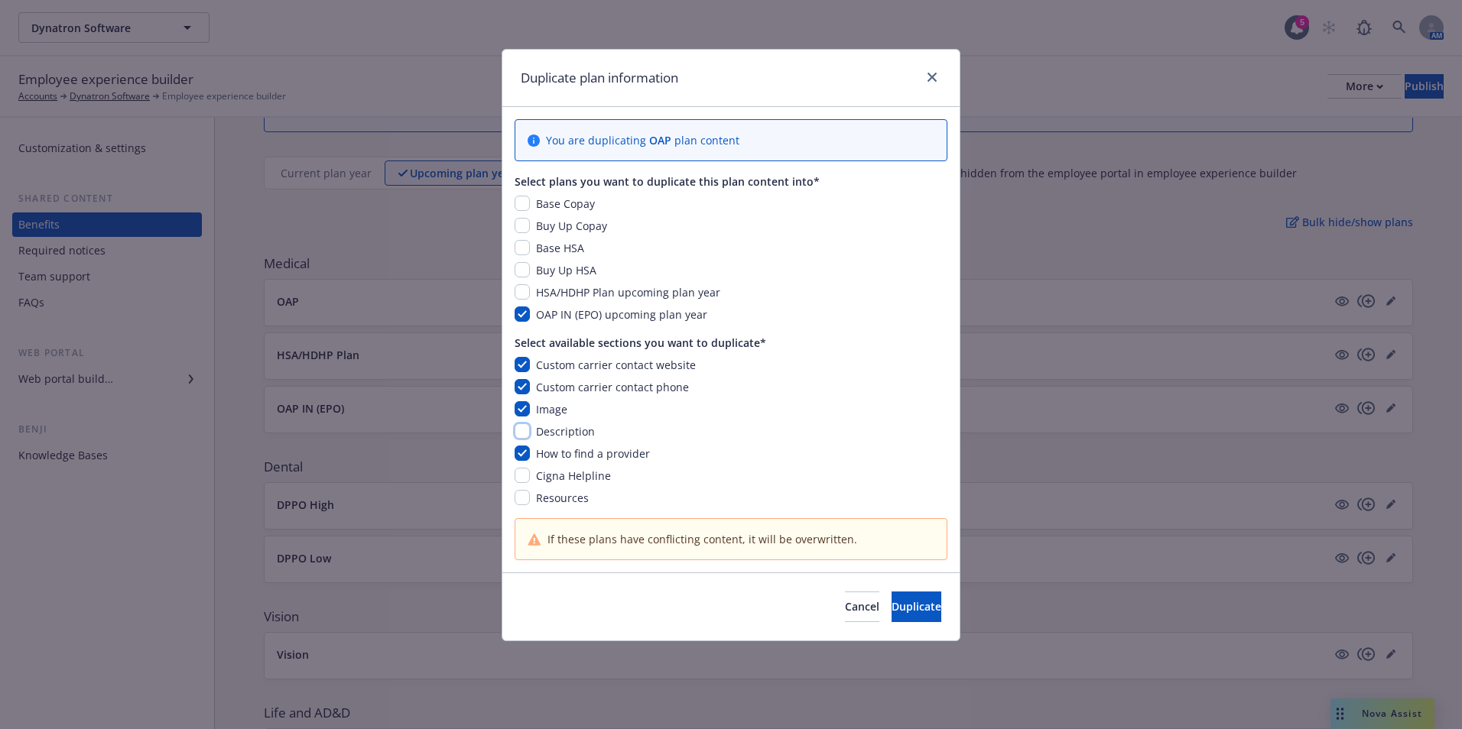
checkbox input "false"
click at [524, 411] on input "checkbox" at bounding box center [522, 408] width 15 height 15
checkbox input "false"
click at [526, 381] on input "checkbox" at bounding box center [522, 386] width 15 height 15
checkbox input "false"
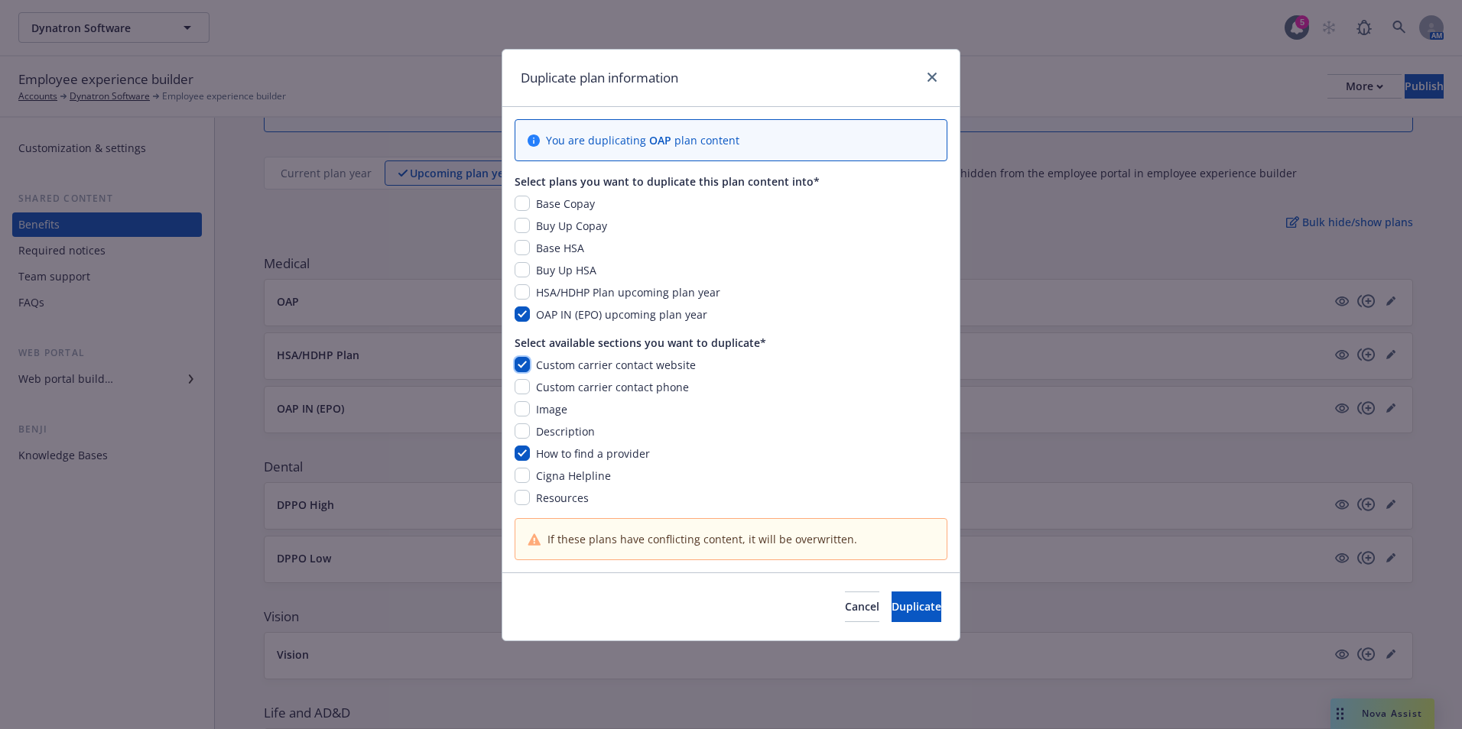
click at [525, 357] on input "checkbox" at bounding box center [522, 364] width 15 height 15
checkbox input "false"
click at [523, 457] on input "checkbox" at bounding box center [522, 453] width 15 height 15
checkbox input "false"
drag, startPoint x: 521, startPoint y: 497, endPoint x: 538, endPoint y: 498, distance: 16.1
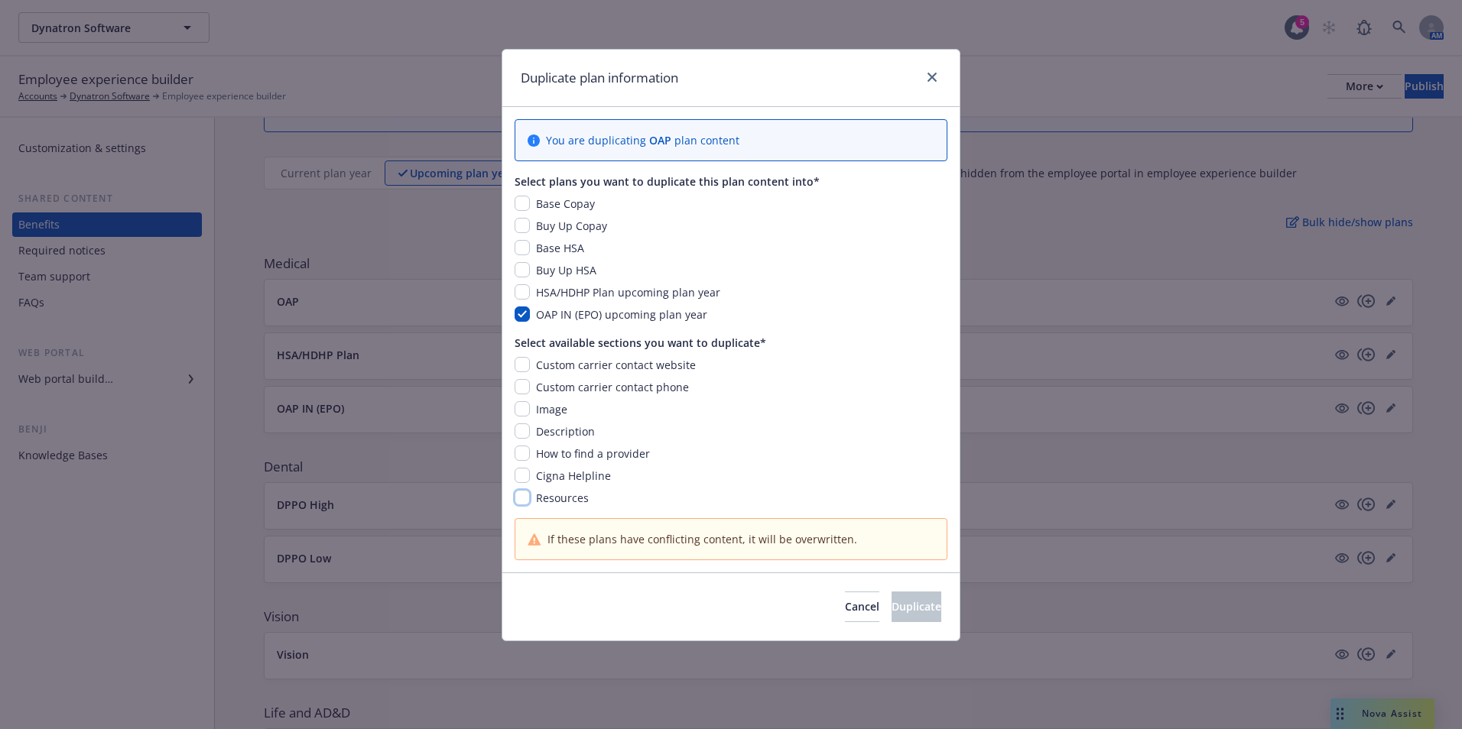
click at [521, 498] on input "checkbox" at bounding box center [522, 497] width 15 height 15
checkbox input "true"
click at [901, 601] on span "Duplicate" at bounding box center [917, 606] width 50 height 15
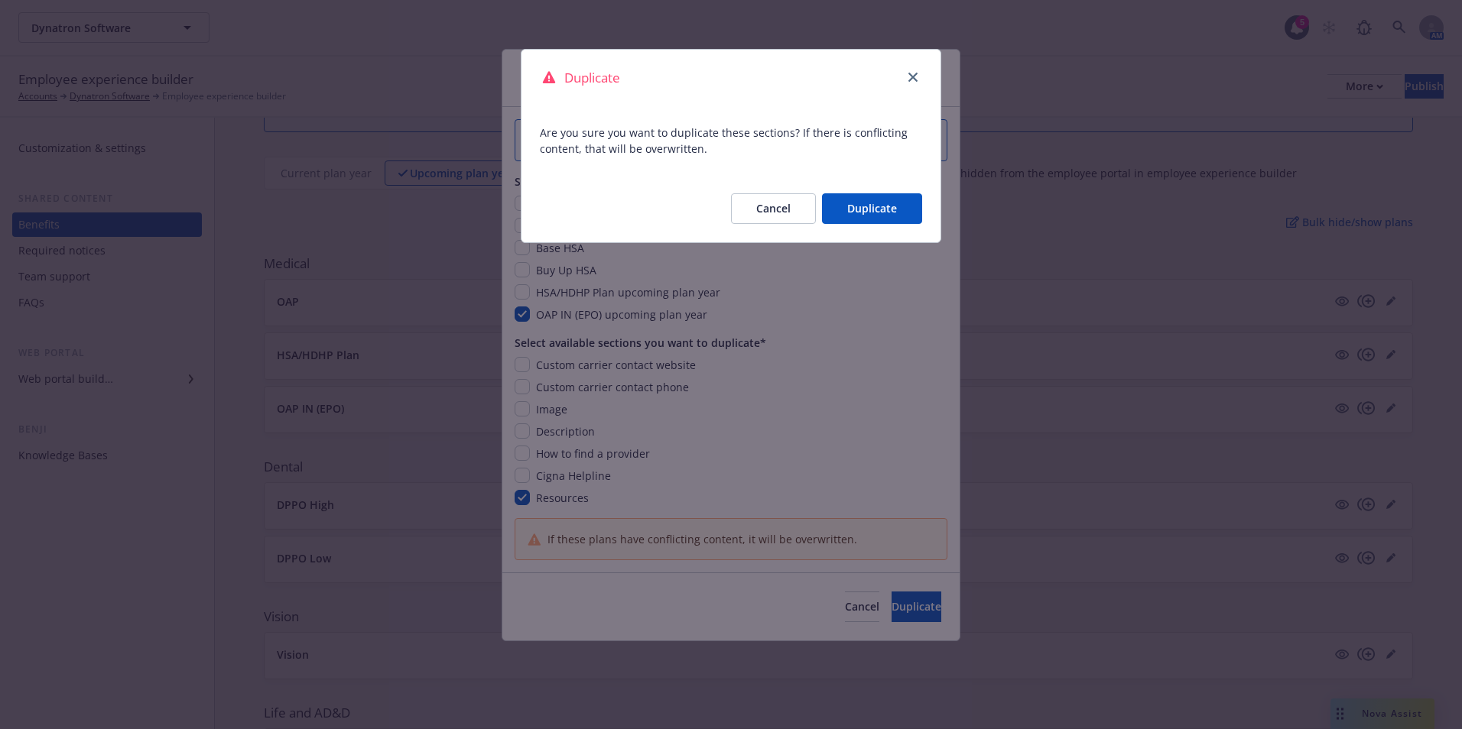
click at [877, 204] on button "Duplicate" at bounding box center [872, 208] width 100 height 31
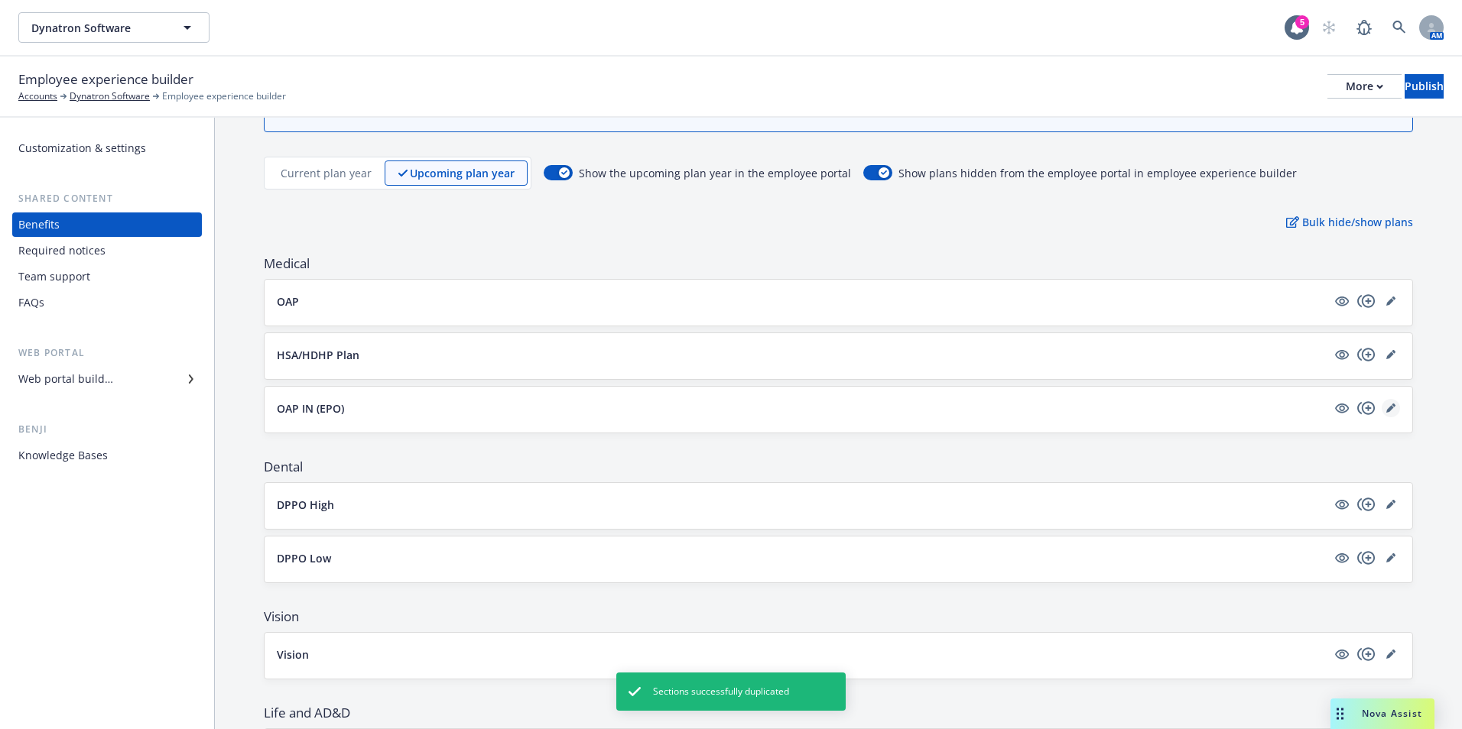
click at [1382, 413] on link "editPencil" at bounding box center [1391, 408] width 18 height 18
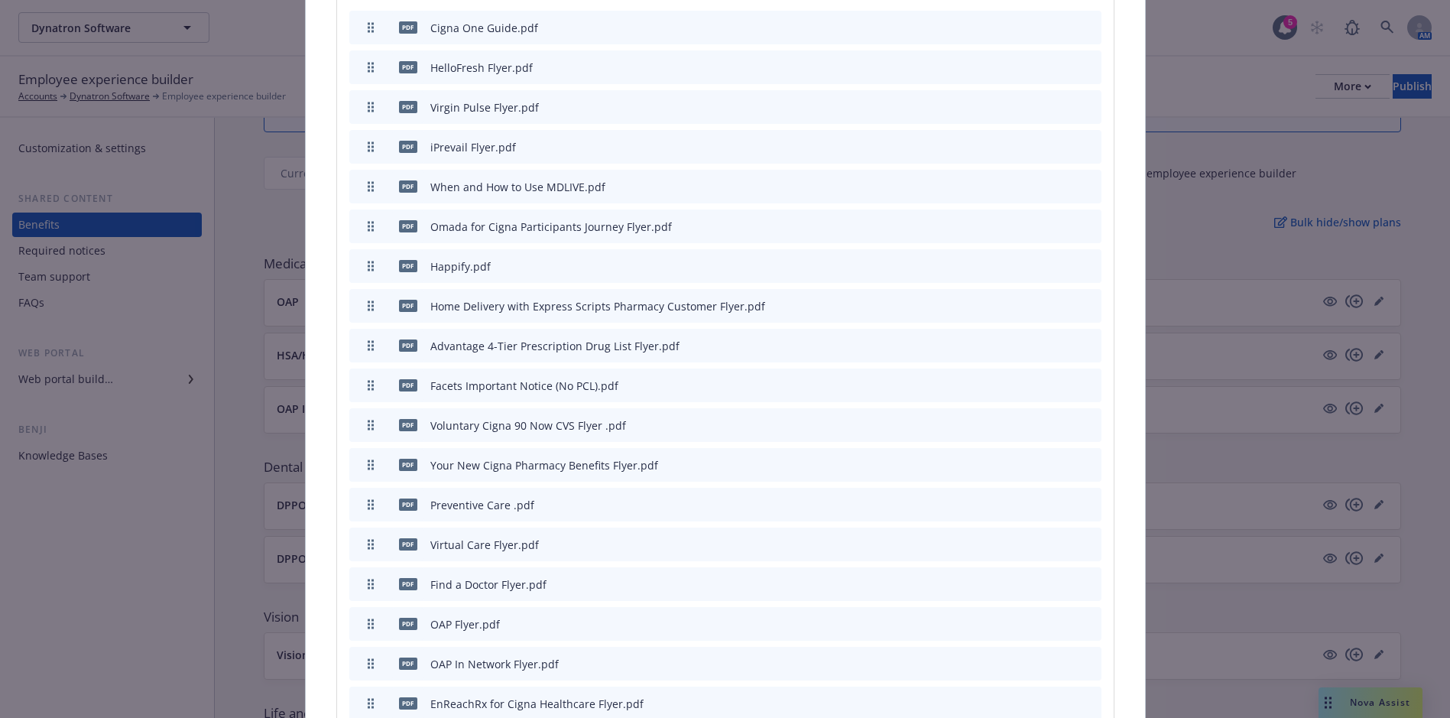
scroll to position [1096, 0]
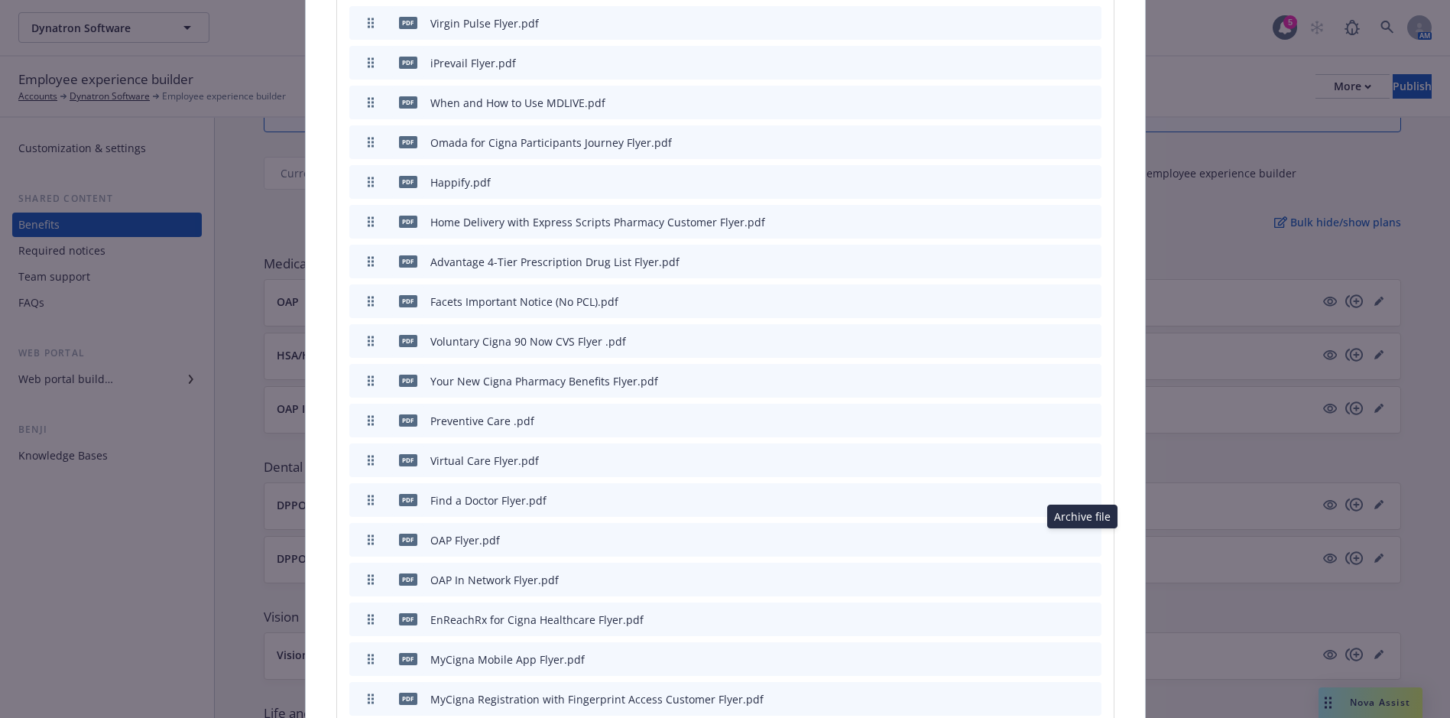
click at [1083, 539] on icon "archive file" at bounding box center [1088, 539] width 11 height 12
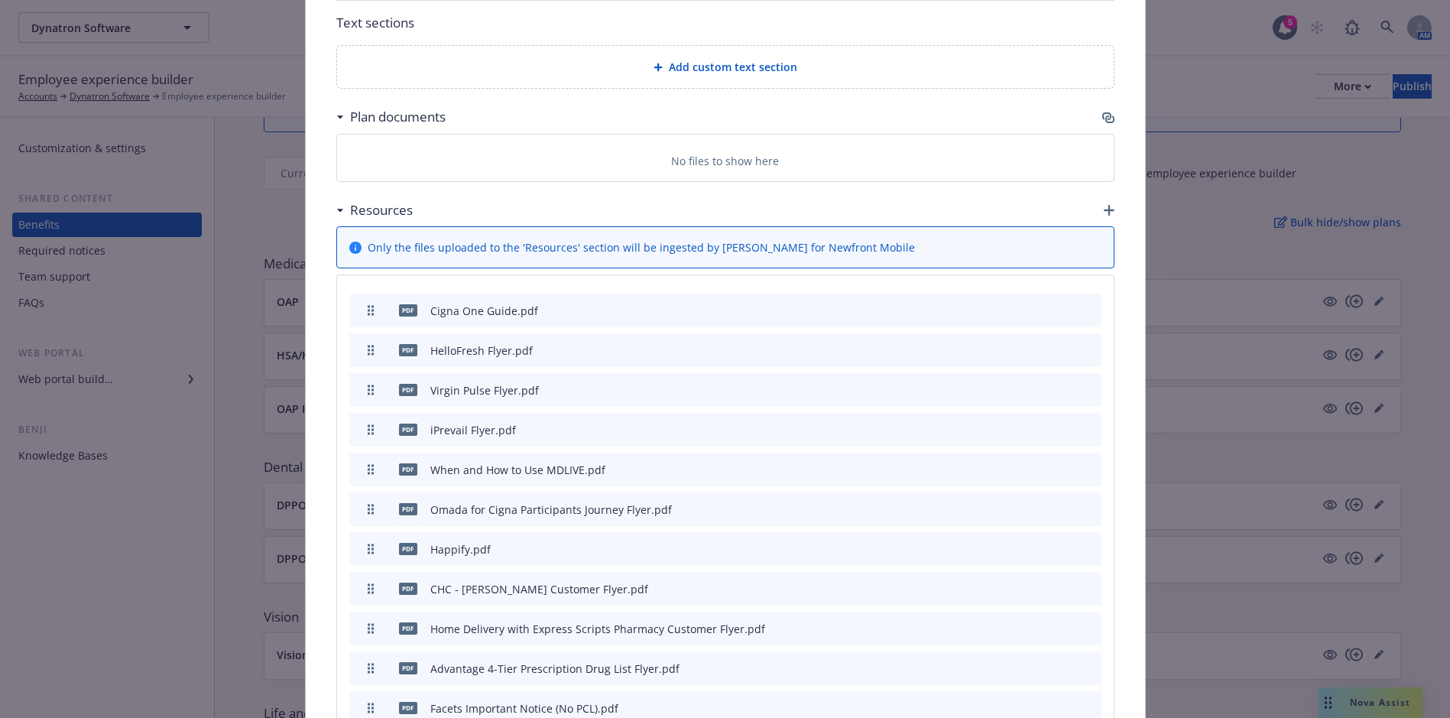
scroll to position [1187, 0]
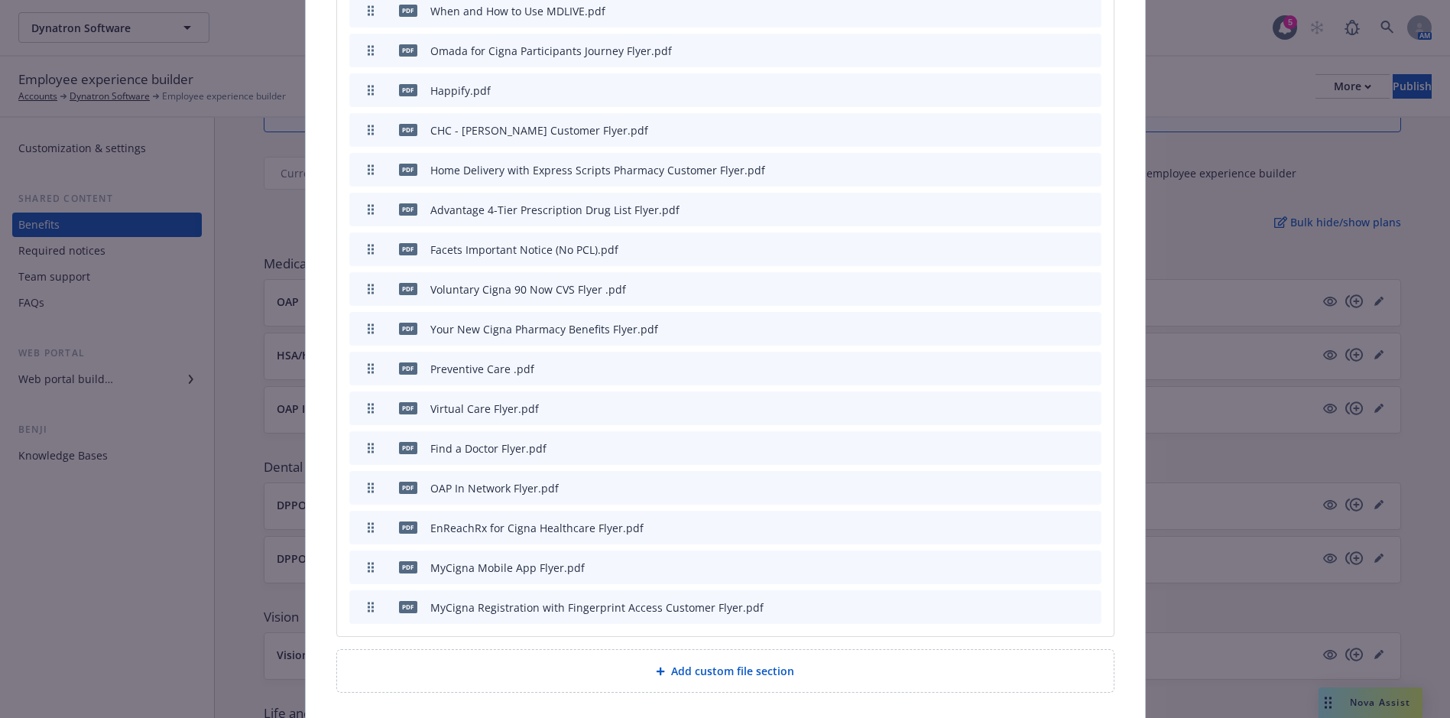
click at [1088, 486] on button "archive file" at bounding box center [1087, 486] width 15 height 15
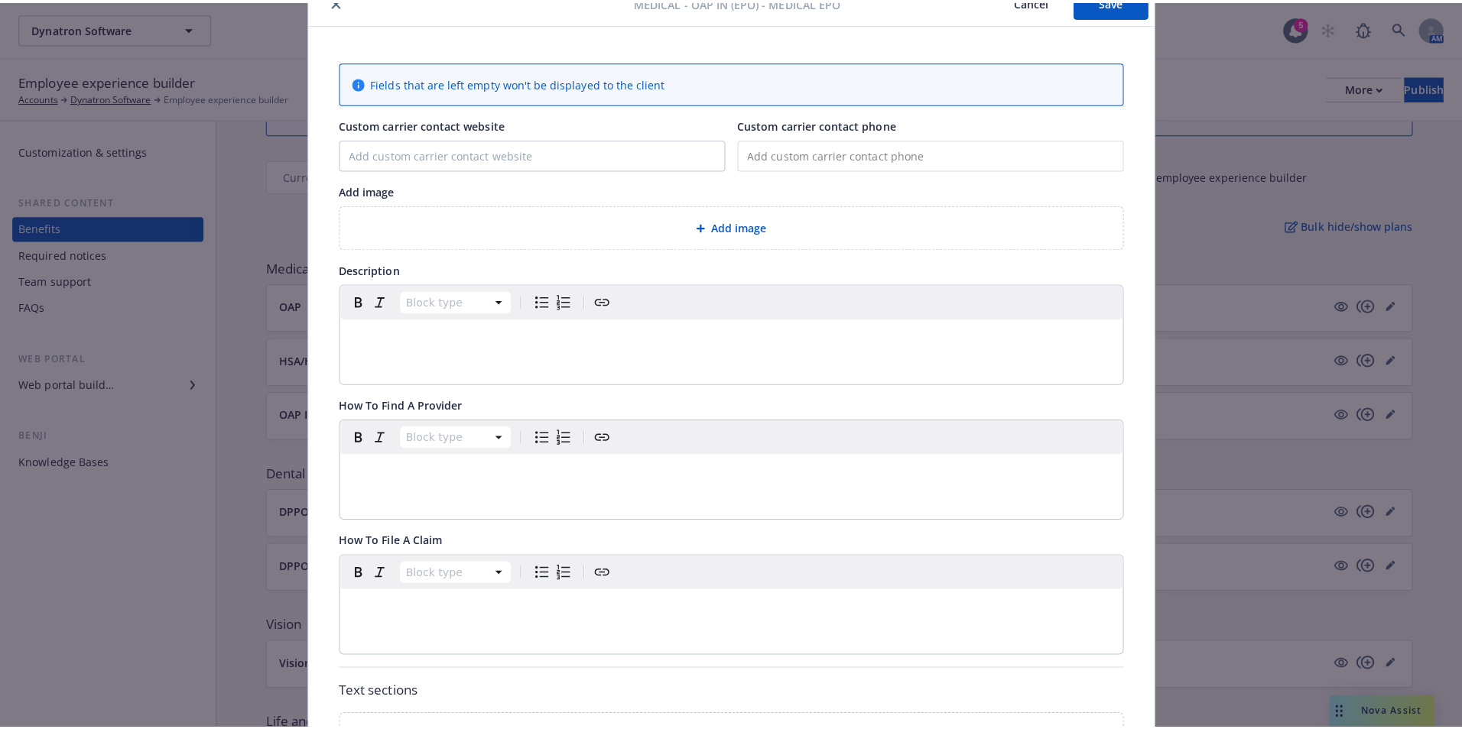
scroll to position [0, 0]
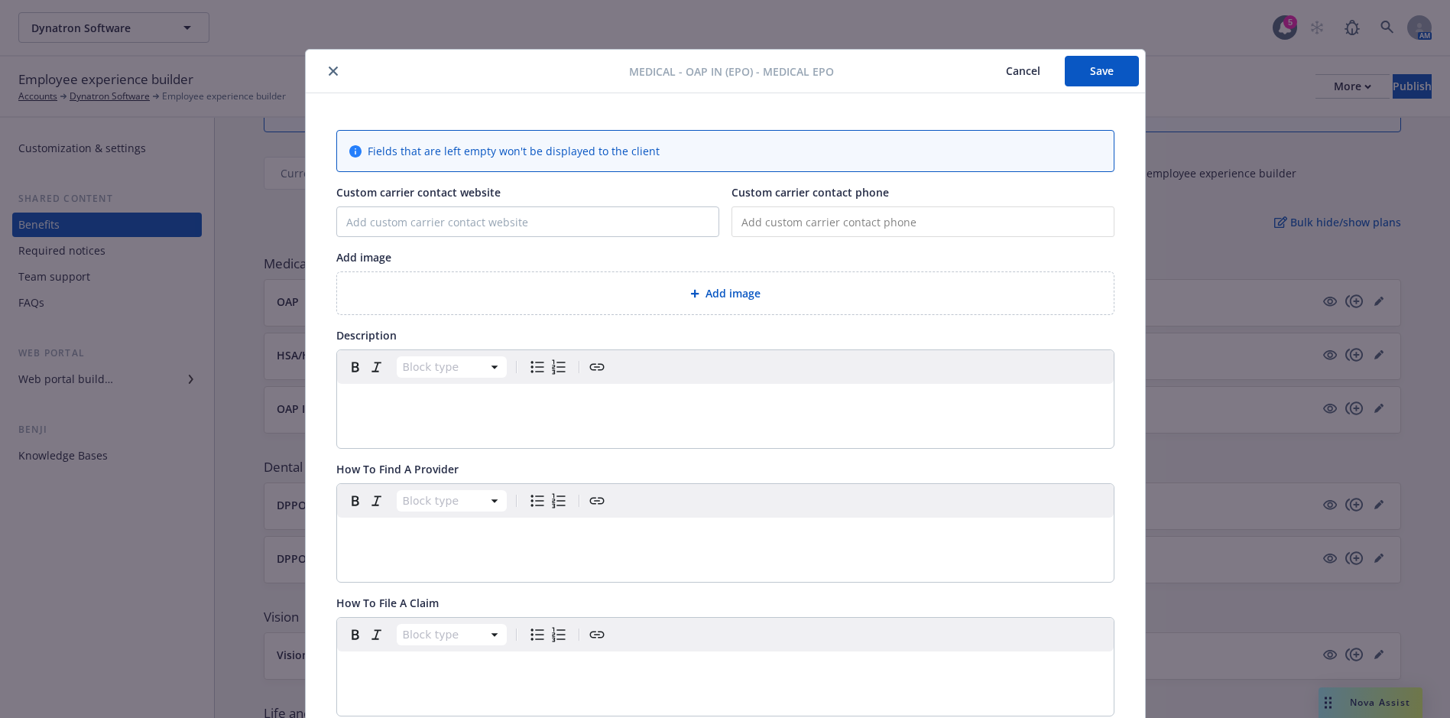
click at [1099, 80] on button "Save" at bounding box center [1102, 71] width 74 height 31
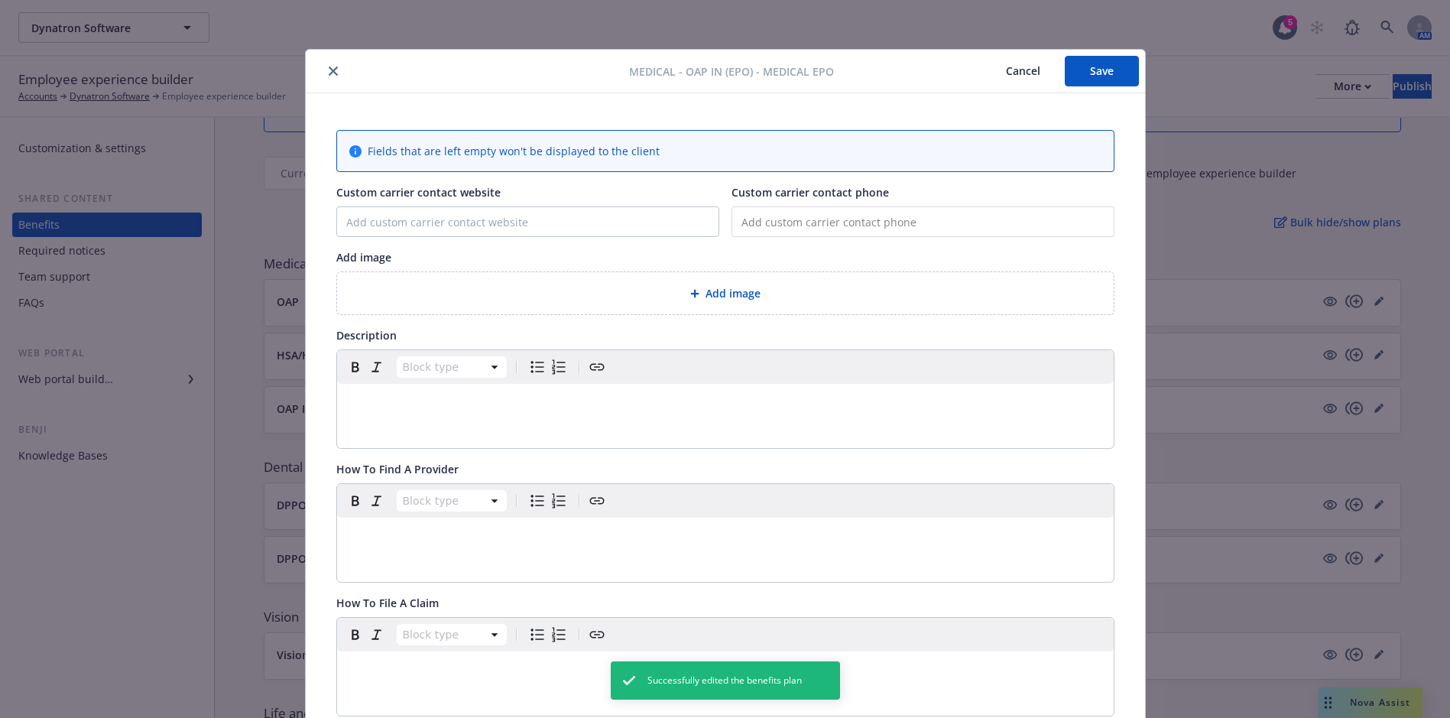
click at [327, 79] on button "close" at bounding box center [333, 71] width 18 height 18
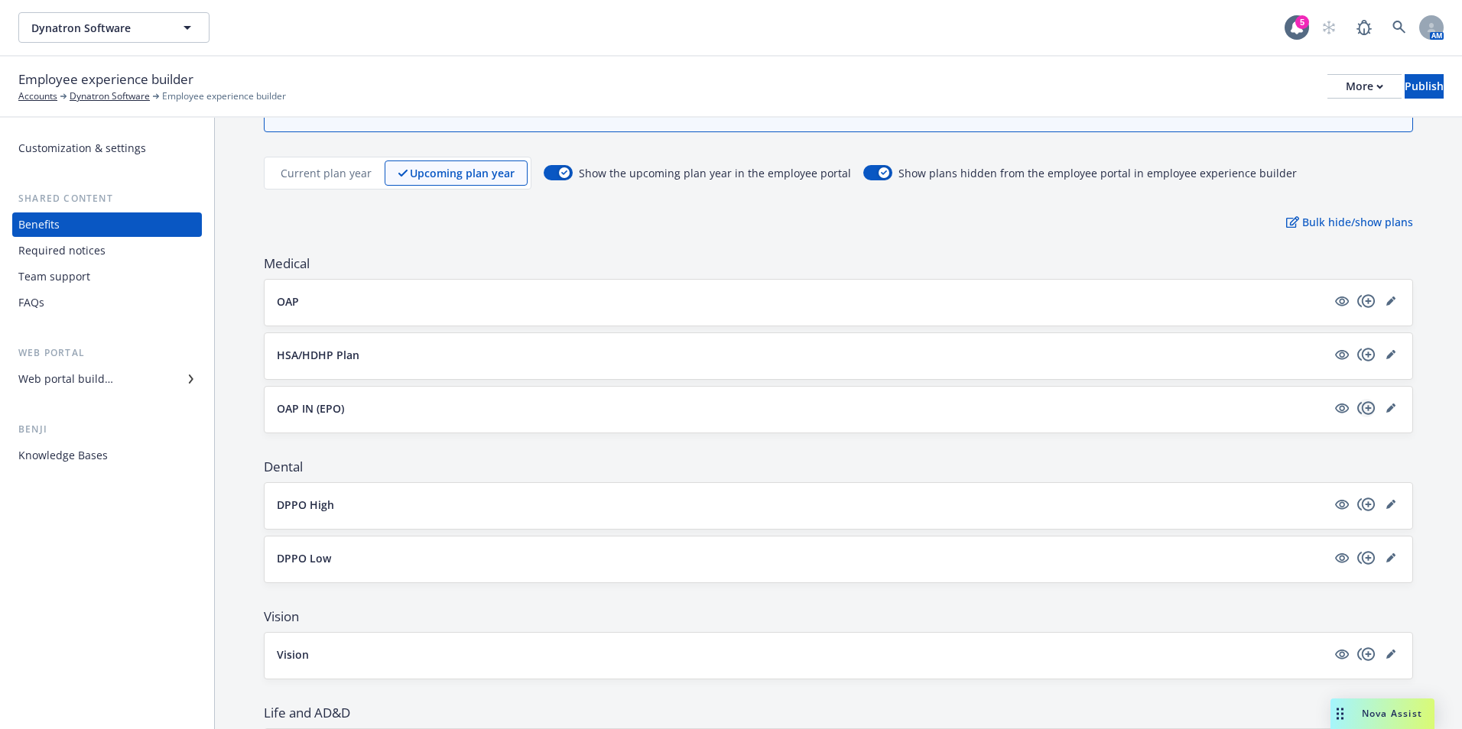
click at [1357, 408] on icon "copyPlus" at bounding box center [1366, 407] width 18 height 13
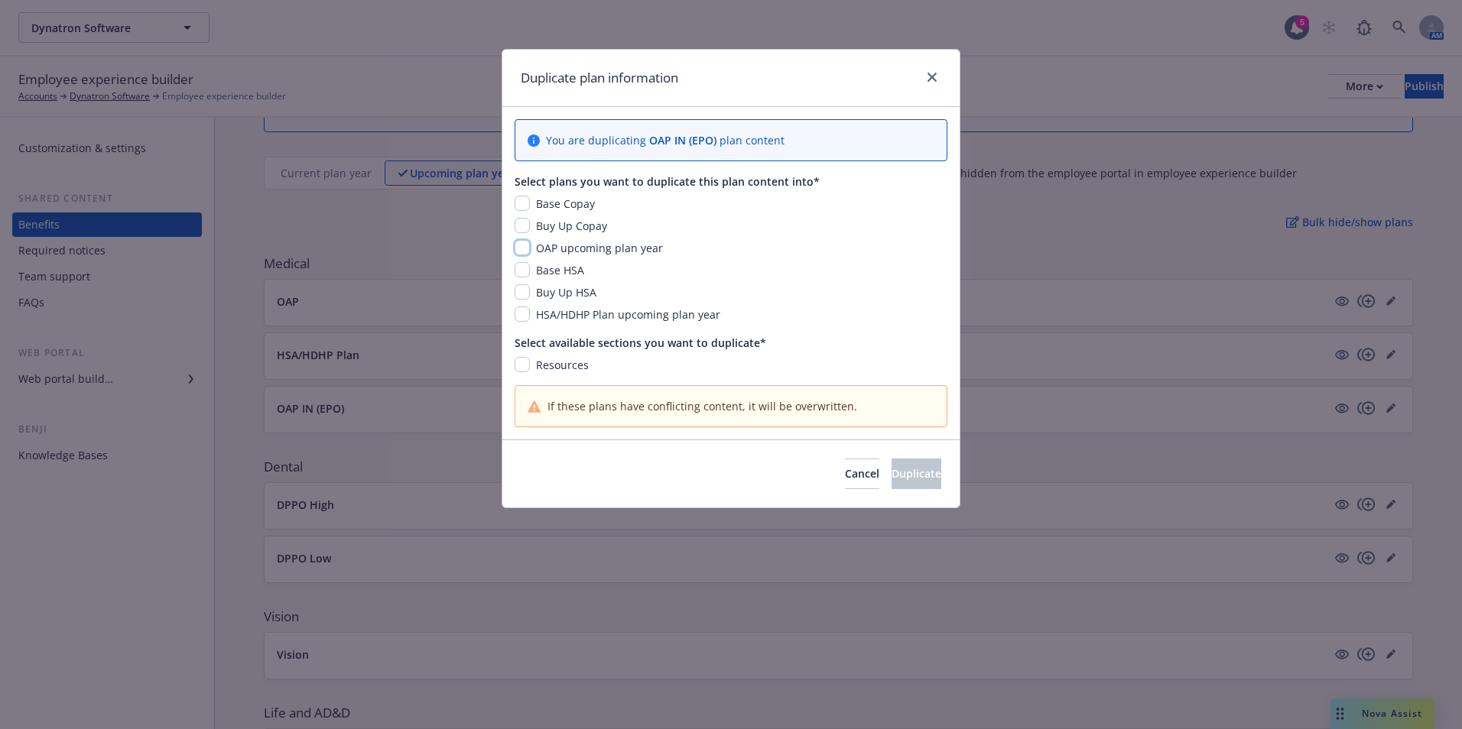
click at [530, 247] on div "OAP upcoming plan year" at bounding box center [731, 248] width 433 height 16
click at [521, 245] on input "checkbox" at bounding box center [522, 247] width 15 height 15
checkbox input "true"
click at [931, 78] on icon "close" at bounding box center [931, 77] width 9 height 9
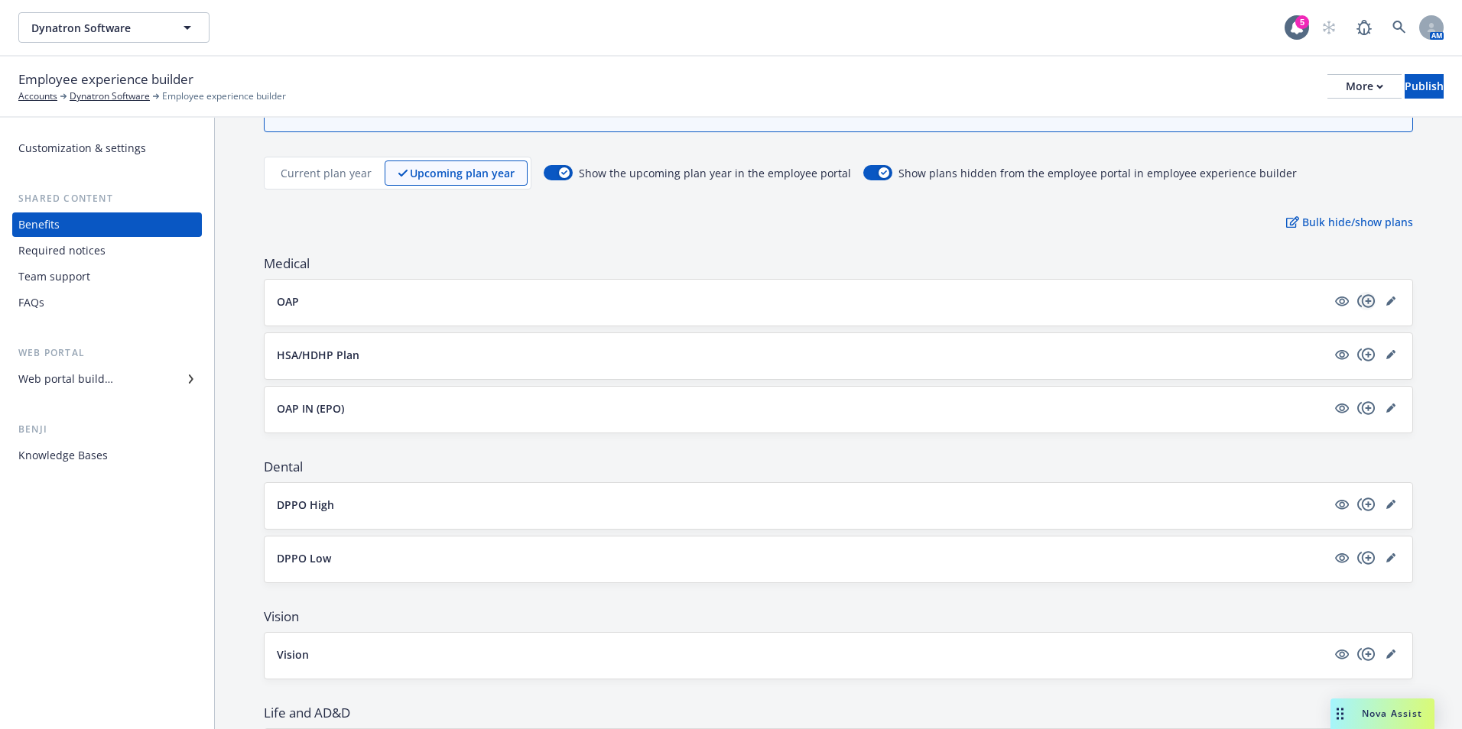
click at [1357, 292] on icon "copyPlus" at bounding box center [1366, 301] width 18 height 18
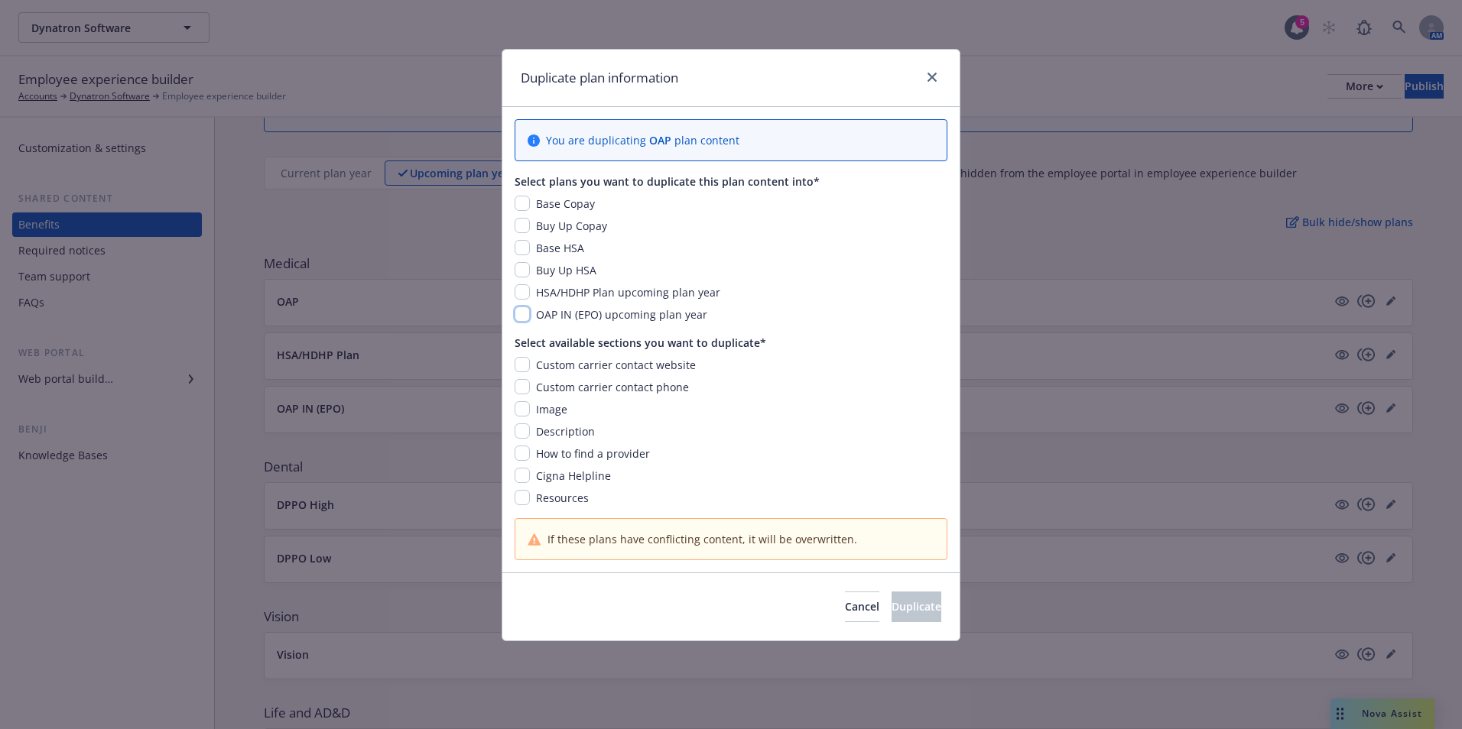
click at [525, 313] on input "checkbox" at bounding box center [522, 314] width 15 height 15
checkbox input "true"
click at [525, 358] on input "checkbox" at bounding box center [522, 364] width 15 height 15
checkbox input "true"
drag, startPoint x: 525, startPoint y: 390, endPoint x: 521, endPoint y: 405, distance: 15.6
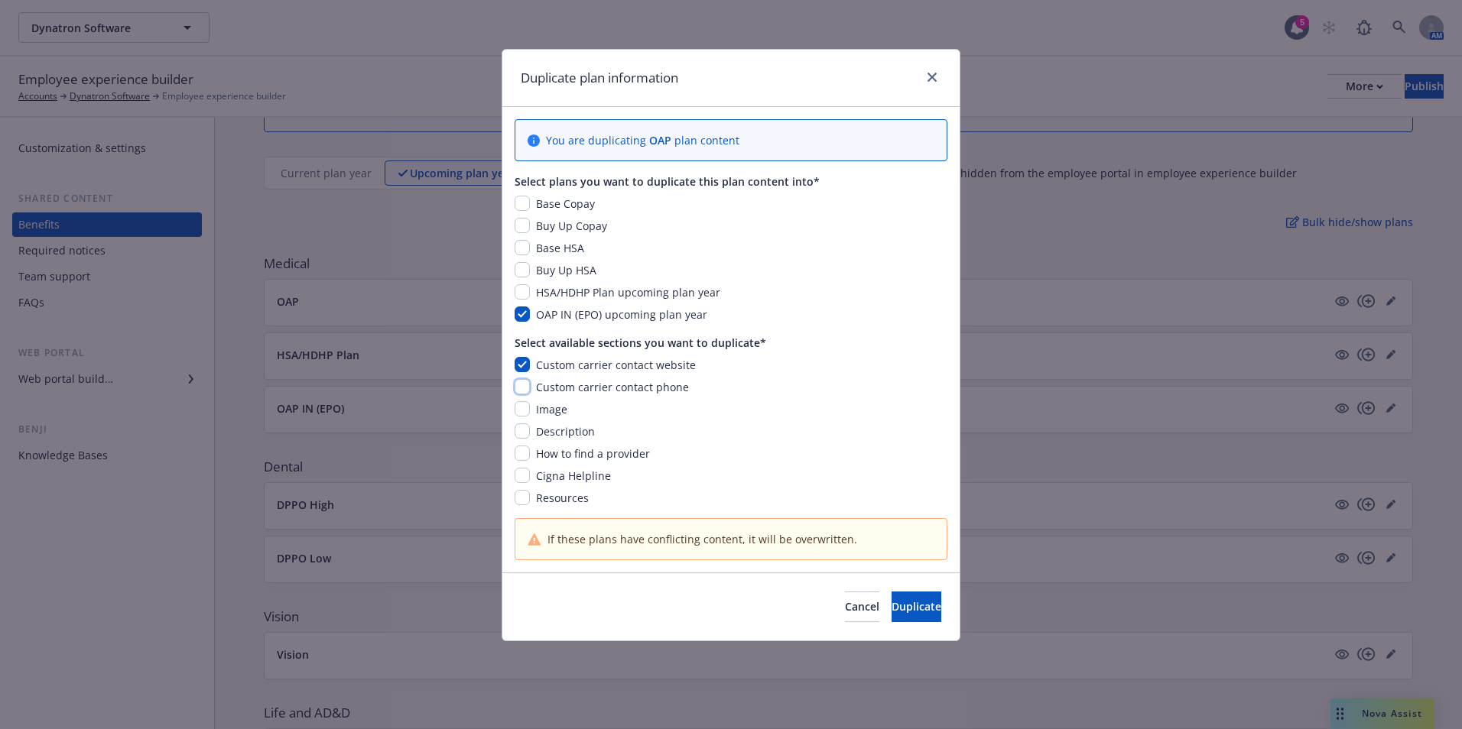
click at [525, 391] on input "checkbox" at bounding box center [522, 386] width 15 height 15
checkbox input "true"
click at [521, 409] on input "checkbox" at bounding box center [522, 408] width 15 height 15
checkbox input "true"
click at [521, 452] on input "checkbox" at bounding box center [522, 453] width 15 height 15
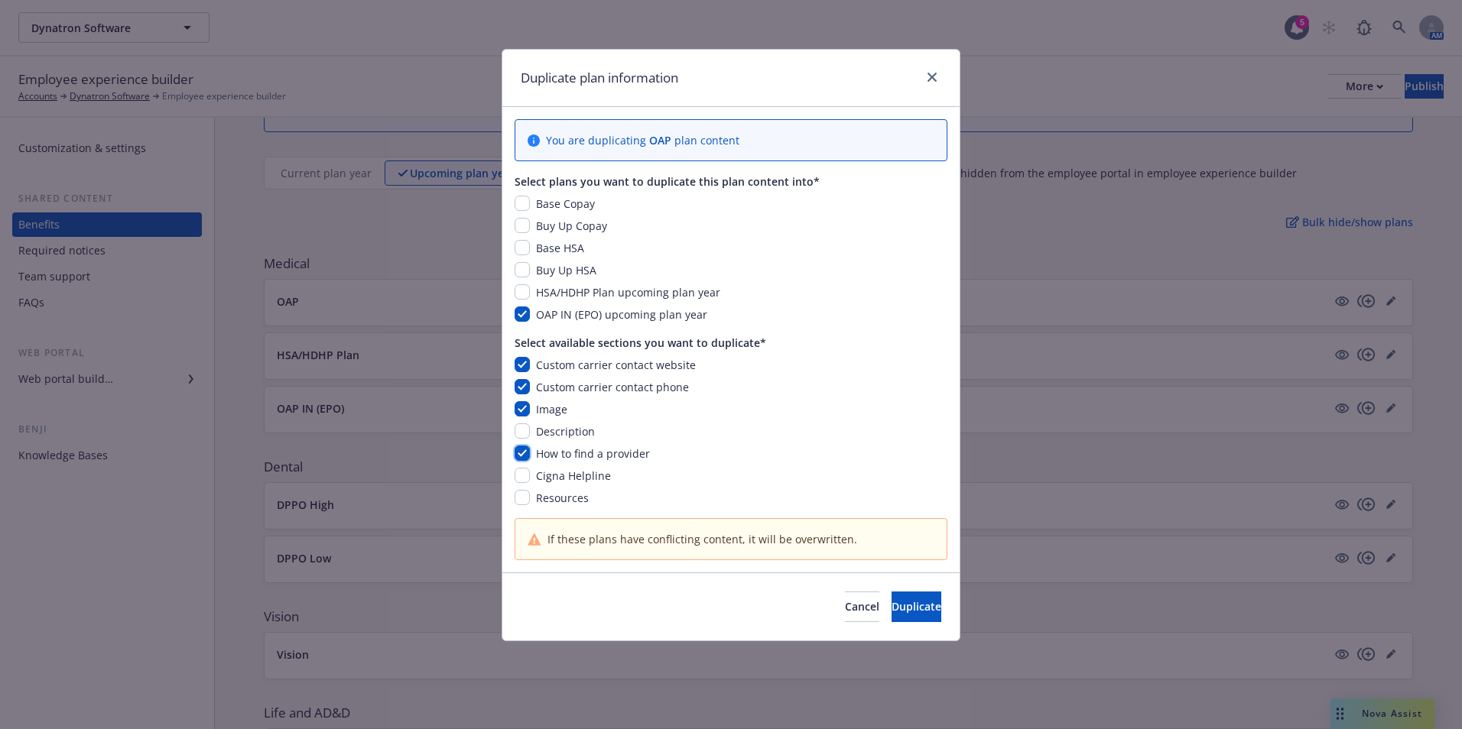
checkbox input "true"
click at [521, 473] on input "checkbox" at bounding box center [522, 475] width 15 height 15
checkbox input "true"
click at [896, 610] on span "Duplicate" at bounding box center [917, 606] width 50 height 15
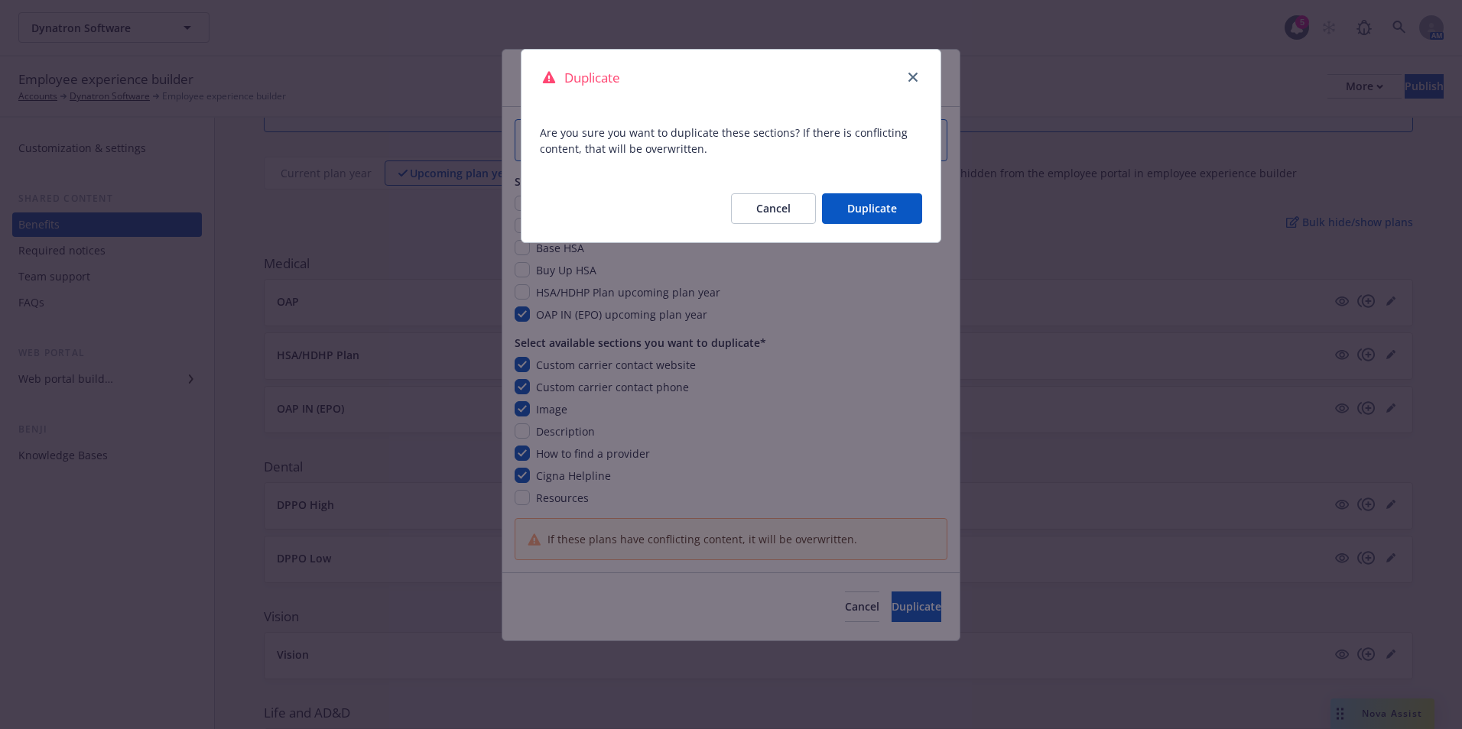
click at [875, 203] on button "Duplicate" at bounding box center [872, 208] width 100 height 31
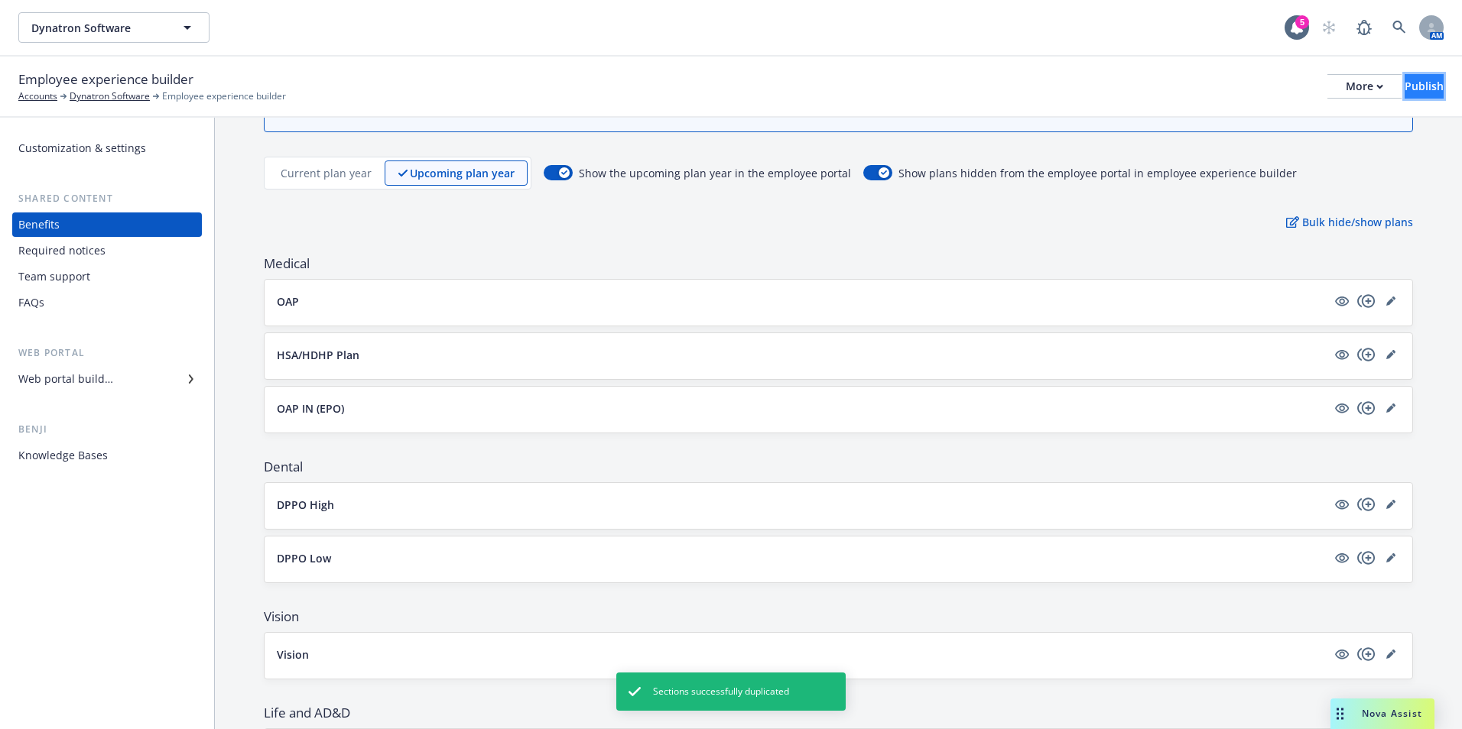
click at [1427, 84] on button "Publish" at bounding box center [1424, 86] width 39 height 24
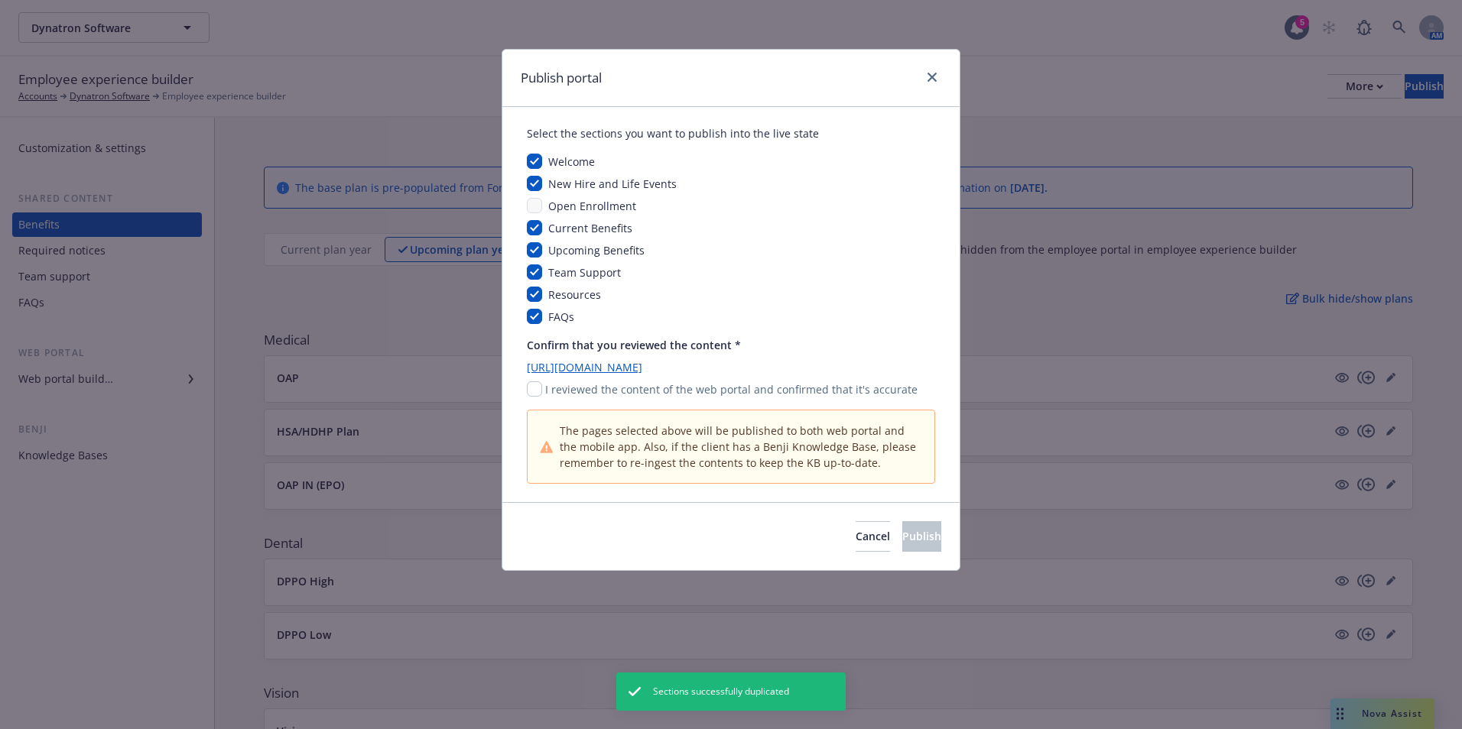
click at [542, 397] on div "I reviewed the content of the web portal and confirmed that it's accurate" at bounding box center [731, 390] width 408 height 16
click at [540, 391] on input "checkbox" at bounding box center [534, 389] width 15 height 15
checkbox input "true"
click at [902, 534] on span "Publish" at bounding box center [921, 536] width 39 height 15
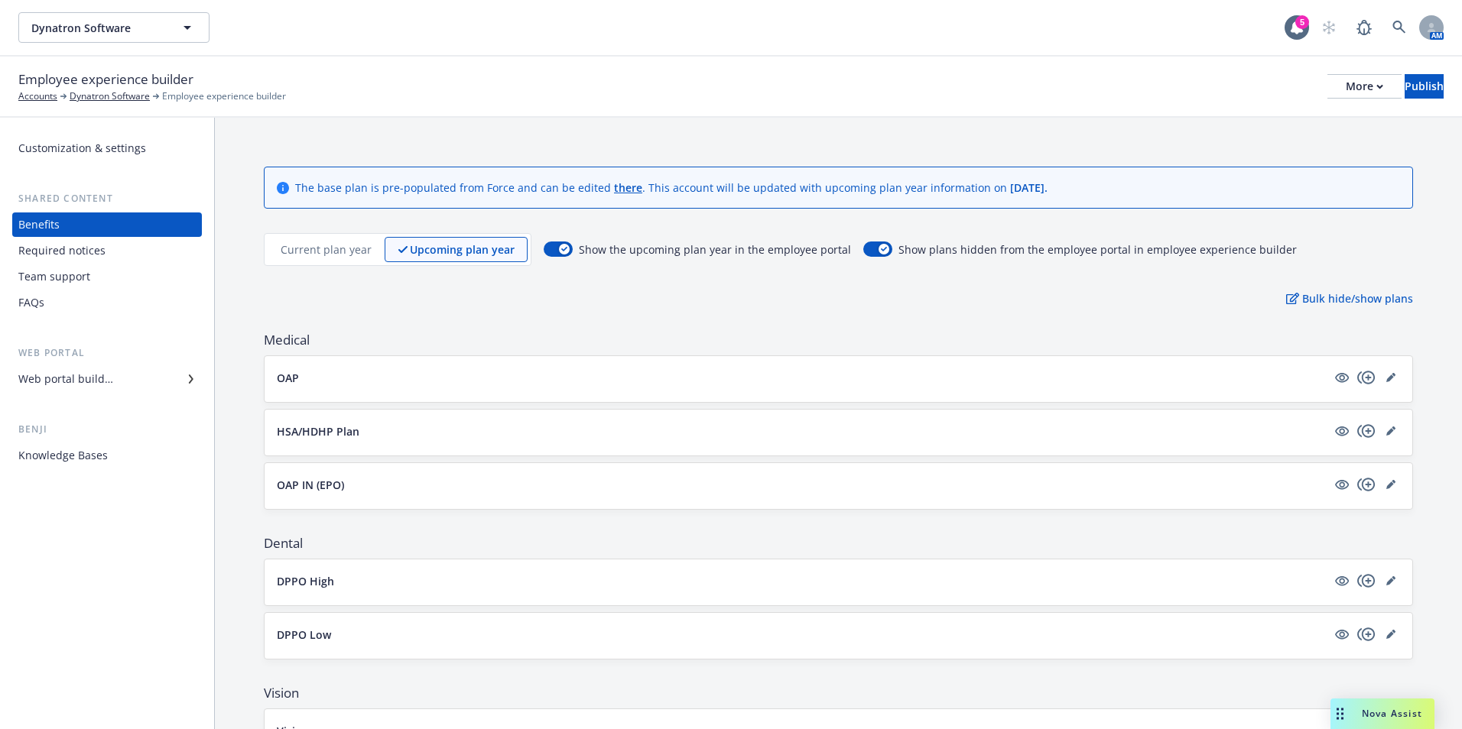
click at [324, 490] on p "OAP IN (EPO)" at bounding box center [310, 485] width 67 height 16
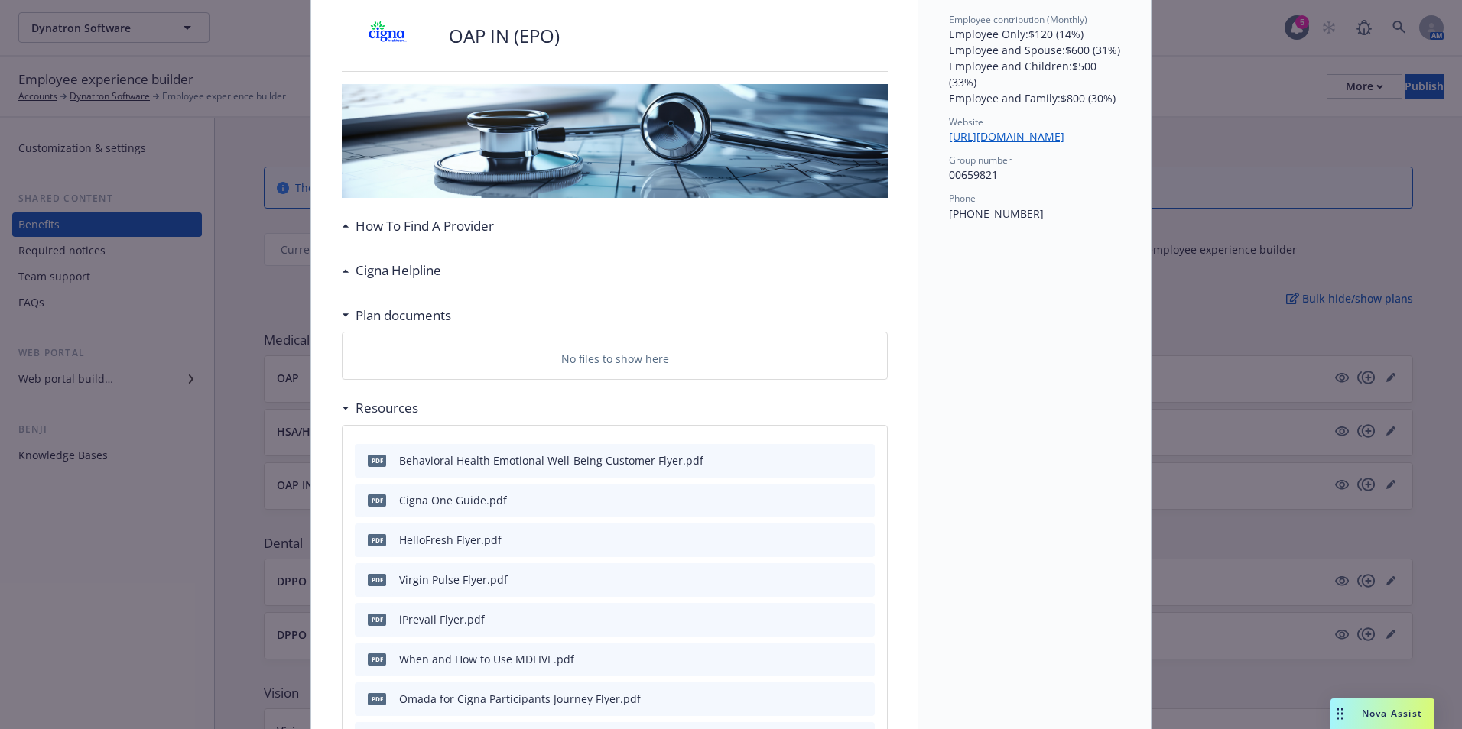
scroll to position [46, 0]
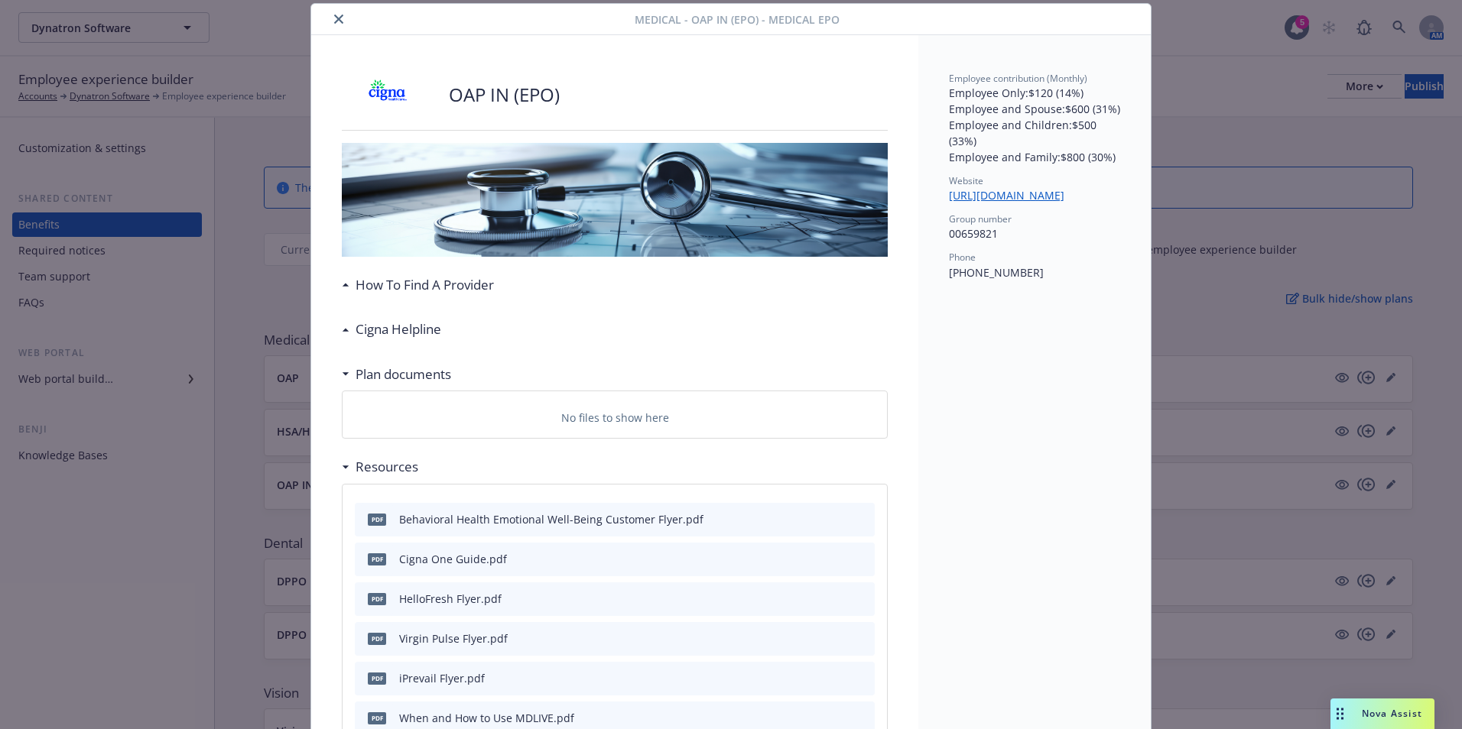
click at [371, 334] on h3 "Cigna Helpline" at bounding box center [399, 330] width 86 height 20
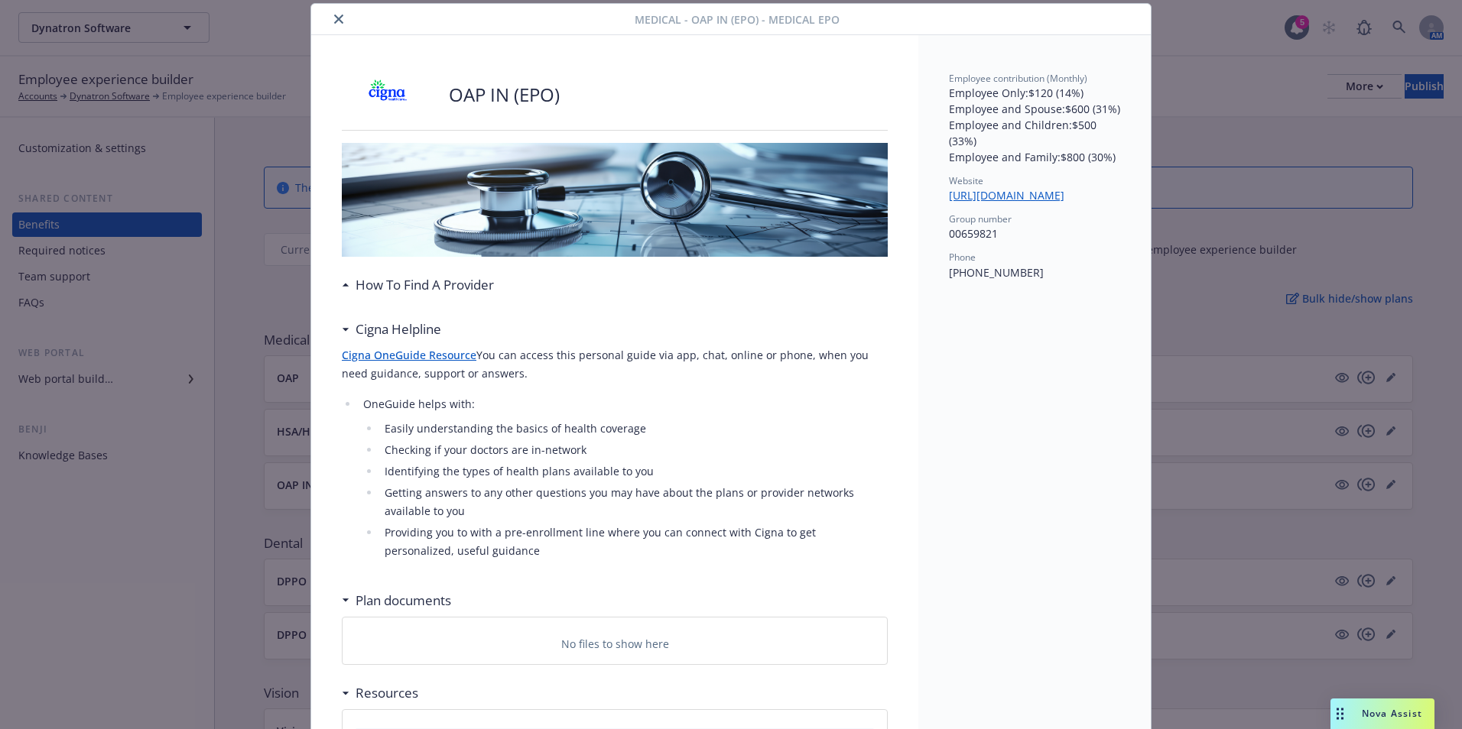
click at [349, 284] on div "How To Find A Provider" at bounding box center [421, 285] width 145 height 20
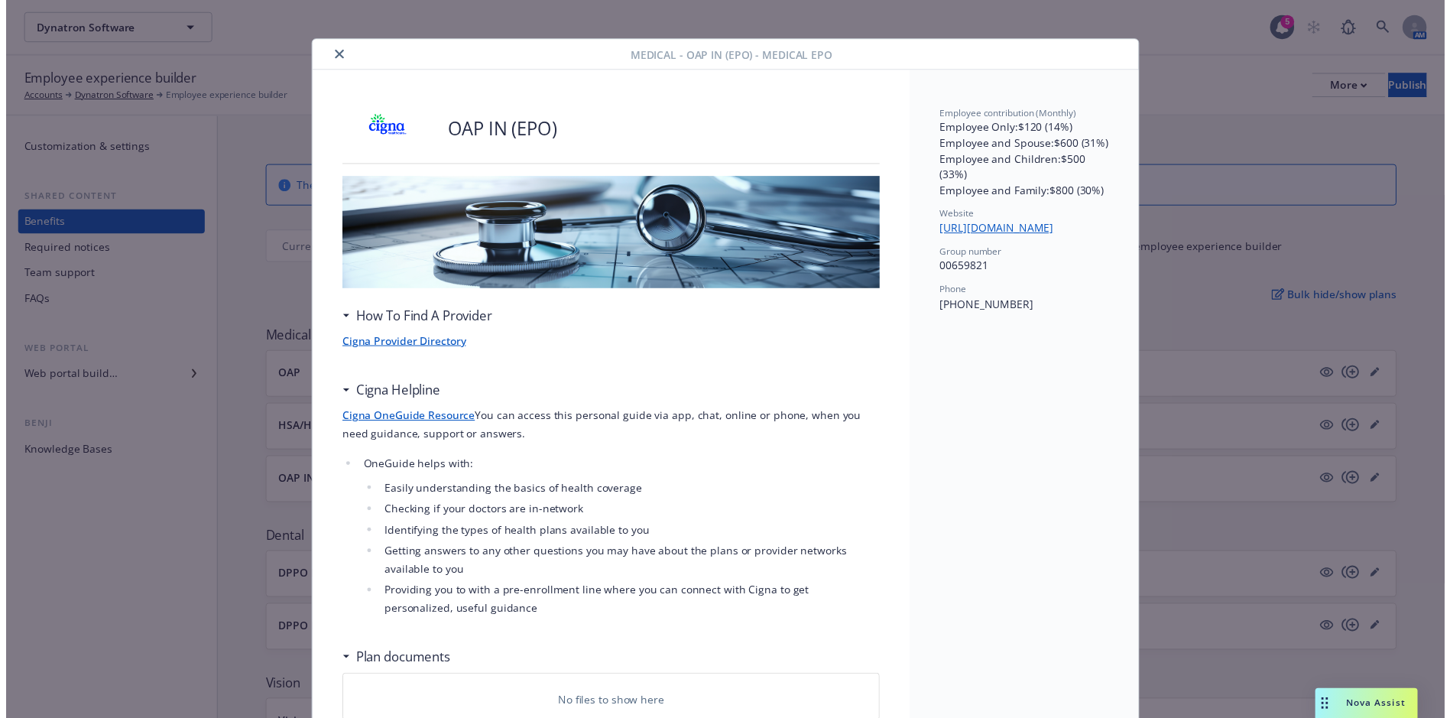
scroll to position [0, 0]
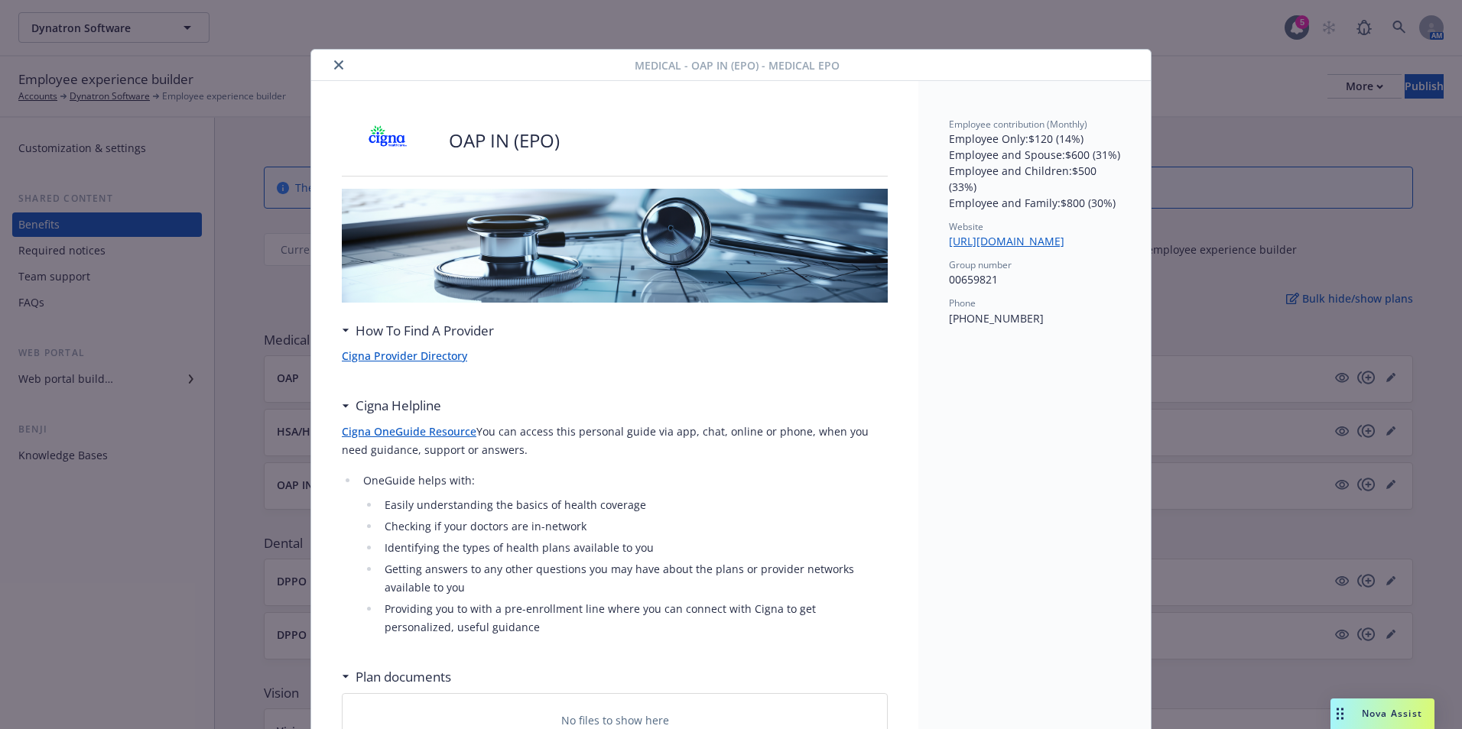
click at [319, 69] on div at bounding box center [475, 65] width 317 height 18
click at [334, 67] on icon "close" at bounding box center [338, 64] width 9 height 9
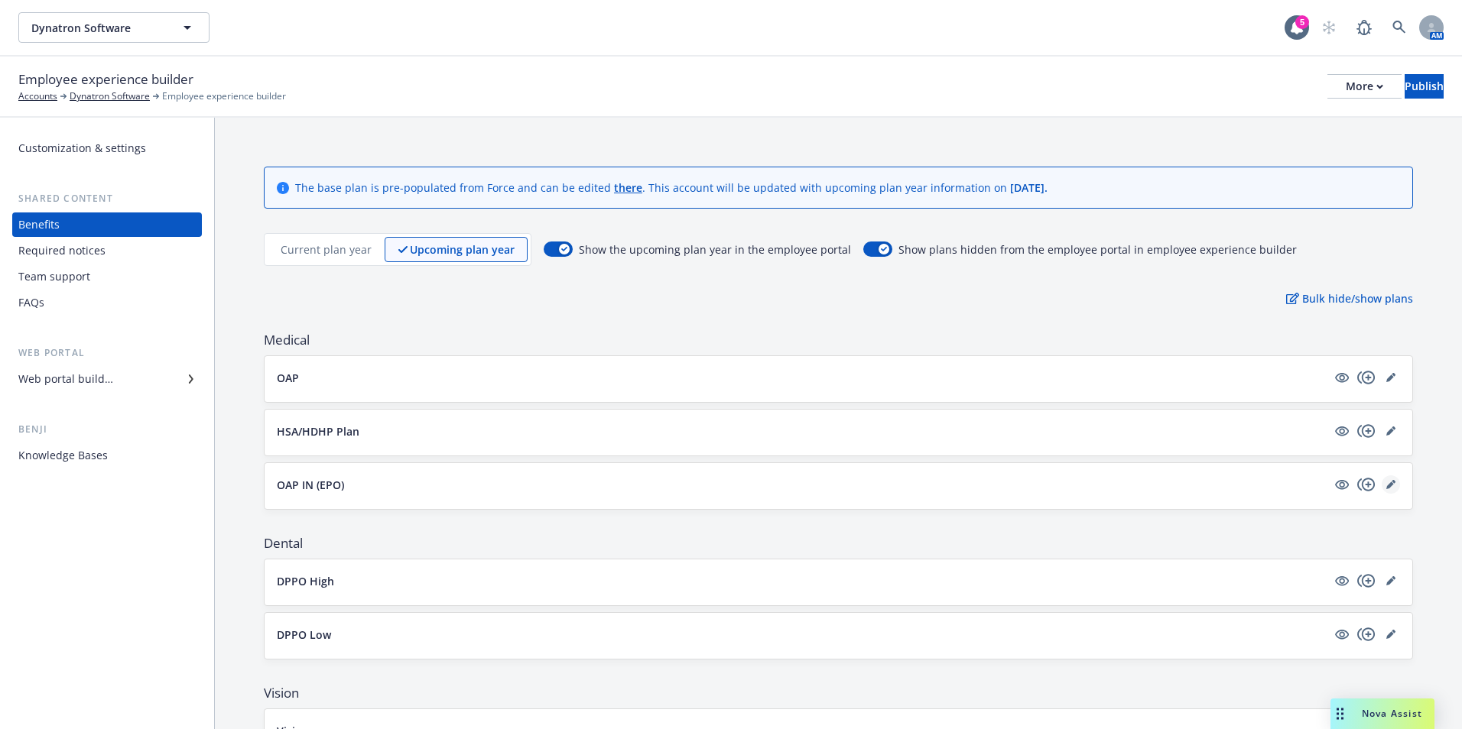
click at [1385, 485] on link "editPencil" at bounding box center [1391, 485] width 18 height 18
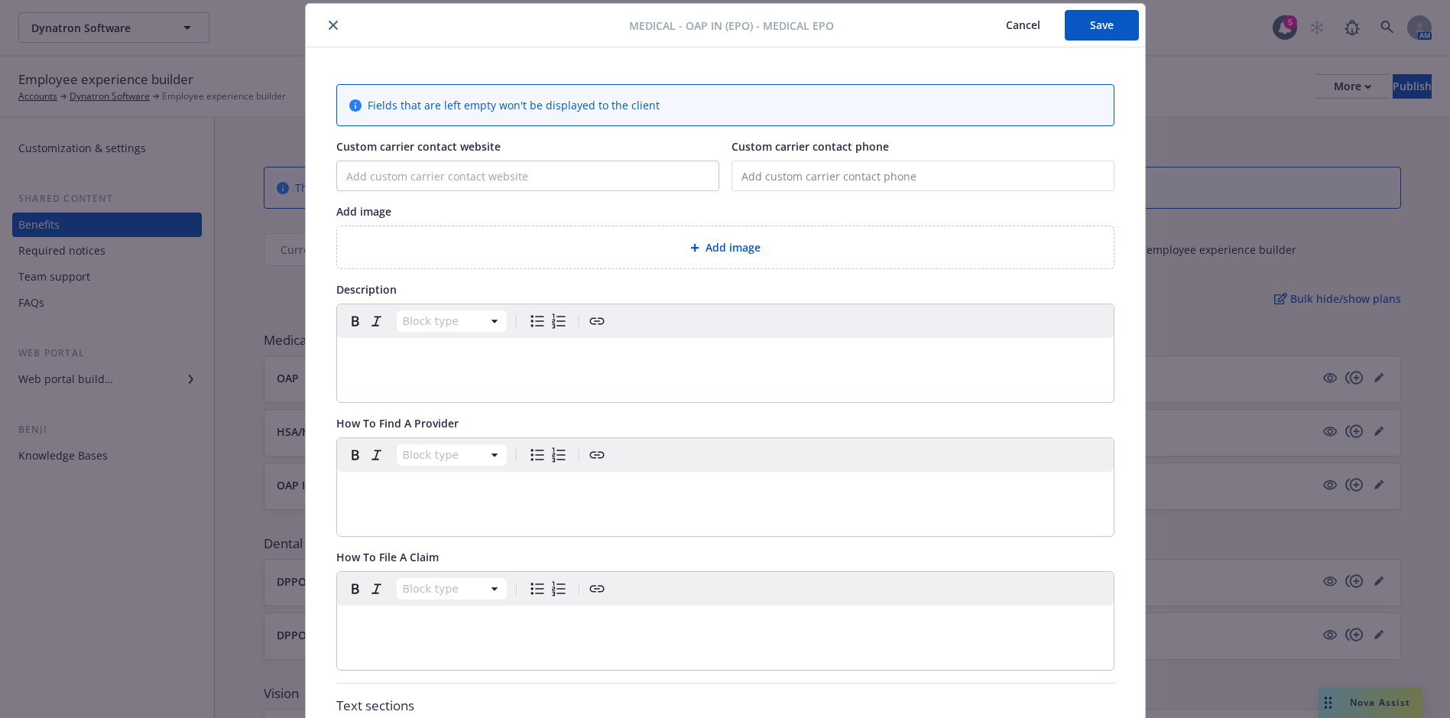
type input "https://www.cigna.com/"
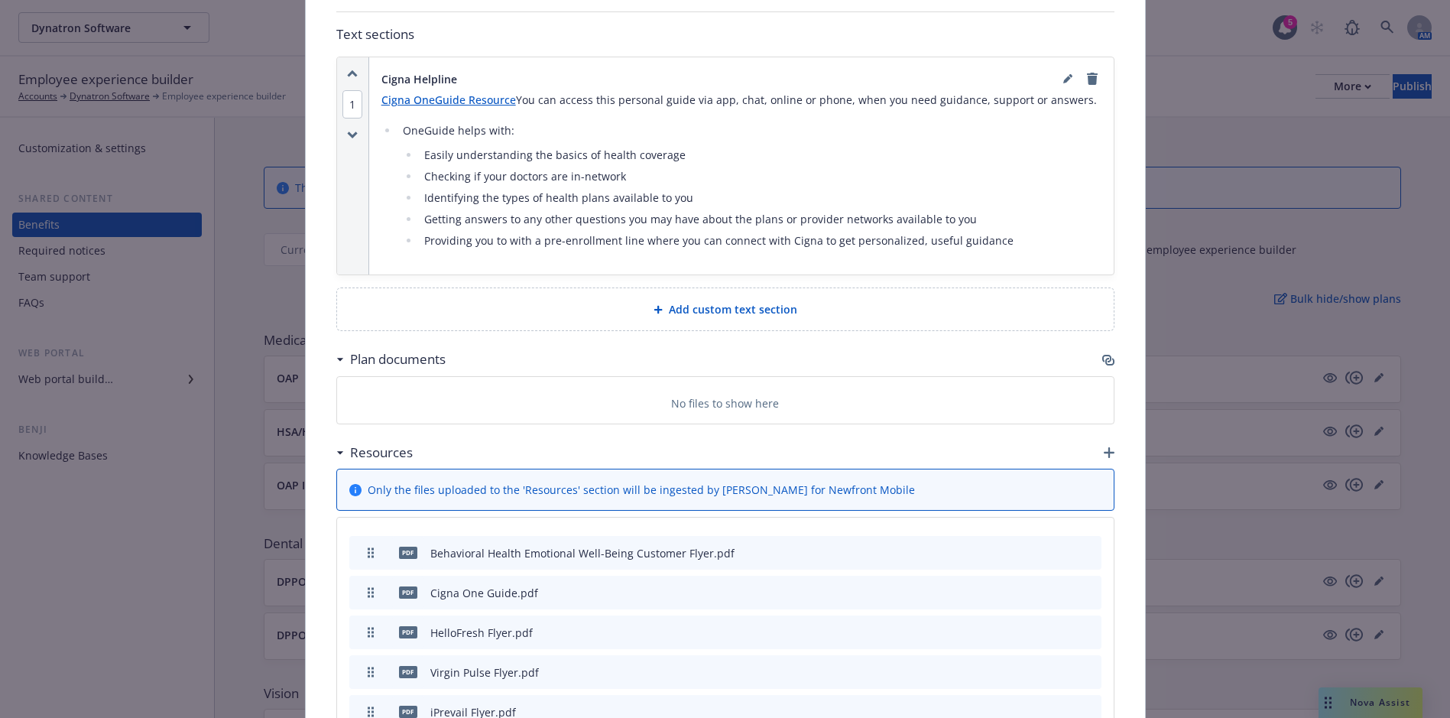
scroll to position [734, 0]
click at [1096, 361] on div "Plan documents" at bounding box center [725, 359] width 778 height 32
click at [1105, 359] on icon "button" at bounding box center [1107, 358] width 9 height 8
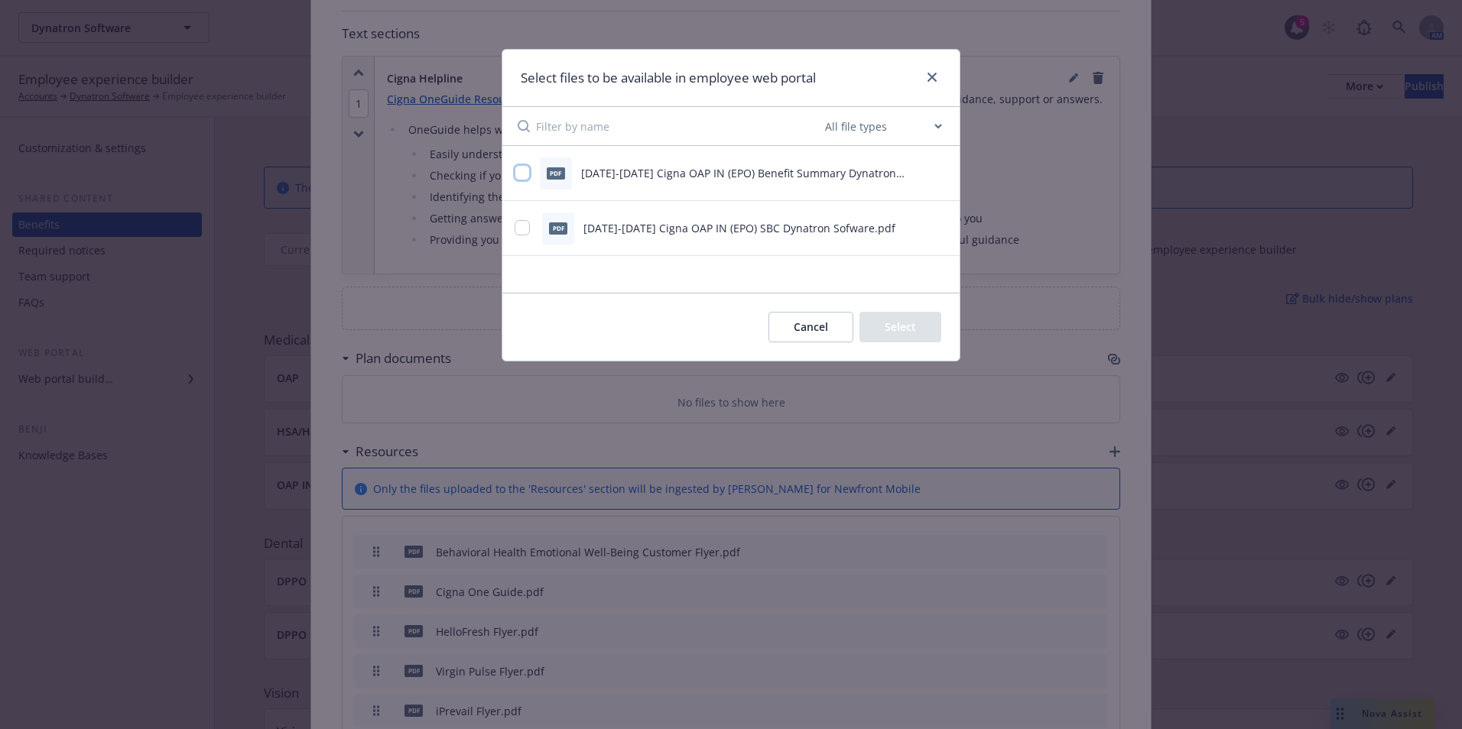
click at [526, 176] on input "checkbox" at bounding box center [522, 172] width 15 height 15
checkbox input "true"
click at [517, 230] on input "checkbox" at bounding box center [522, 227] width 15 height 15
checkbox input "true"
click at [881, 336] on button "Select 2 files" at bounding box center [883, 327] width 115 height 31
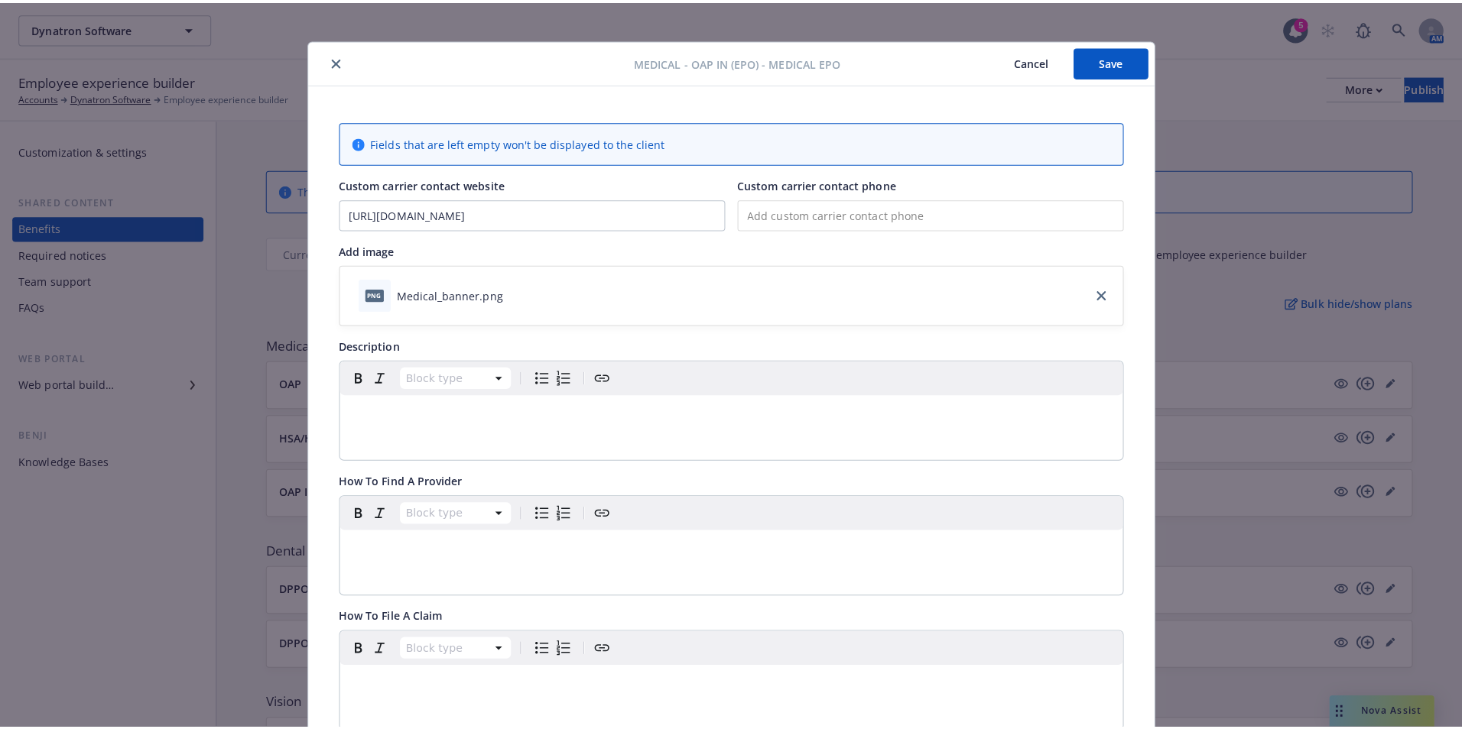
scroll to position [0, 0]
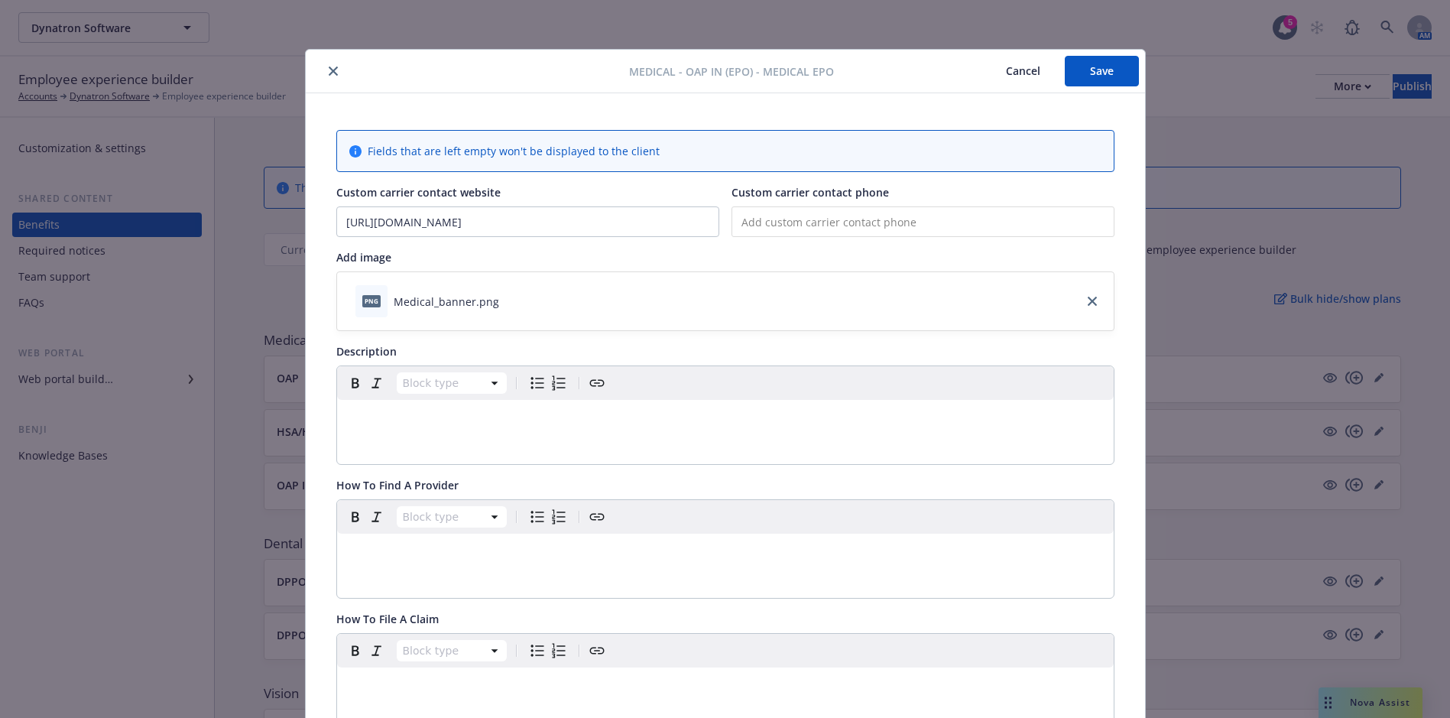
click at [1106, 72] on button "Save" at bounding box center [1102, 71] width 74 height 31
click at [1393, 95] on div "Medical - OAP IN (EPO) - Medical EPO Cancel Save Fields that are left empty won…" at bounding box center [725, 359] width 1450 height 718
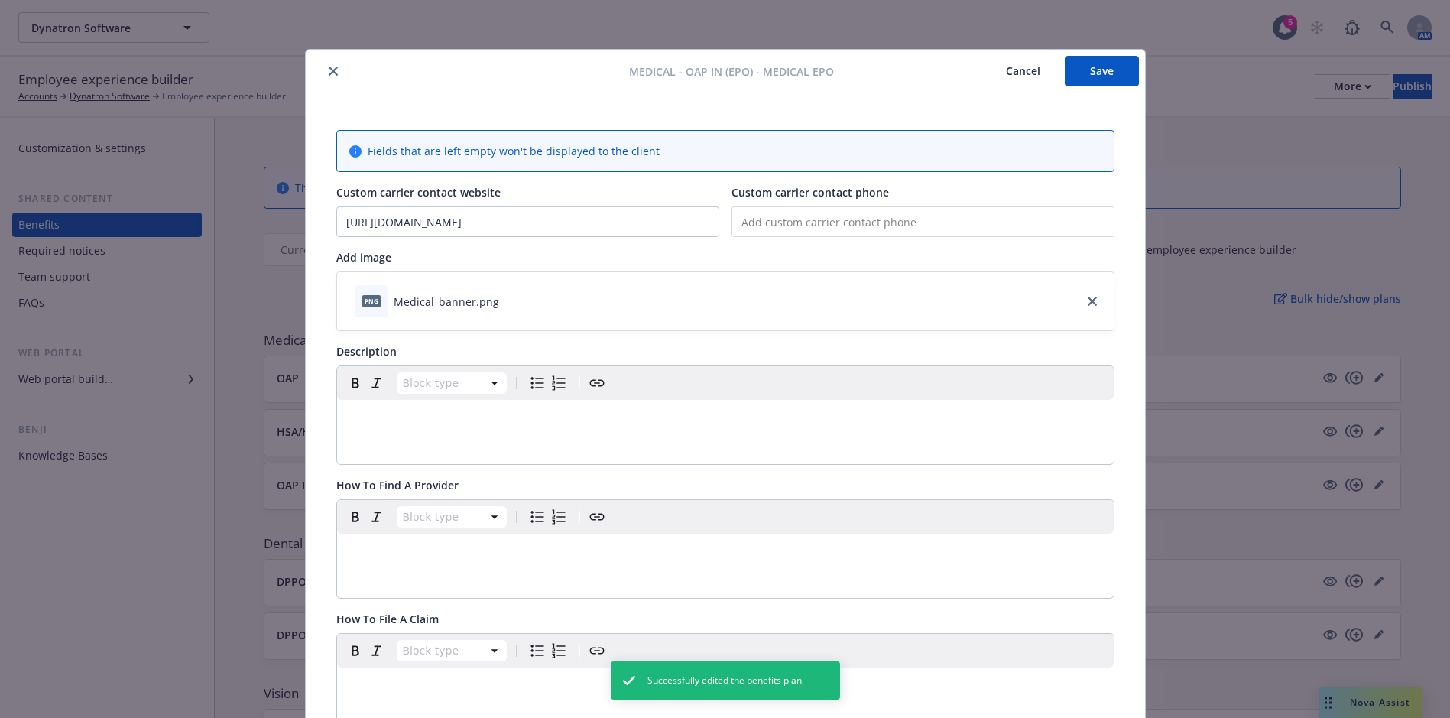
click at [331, 73] on icon "close" at bounding box center [333, 71] width 9 height 9
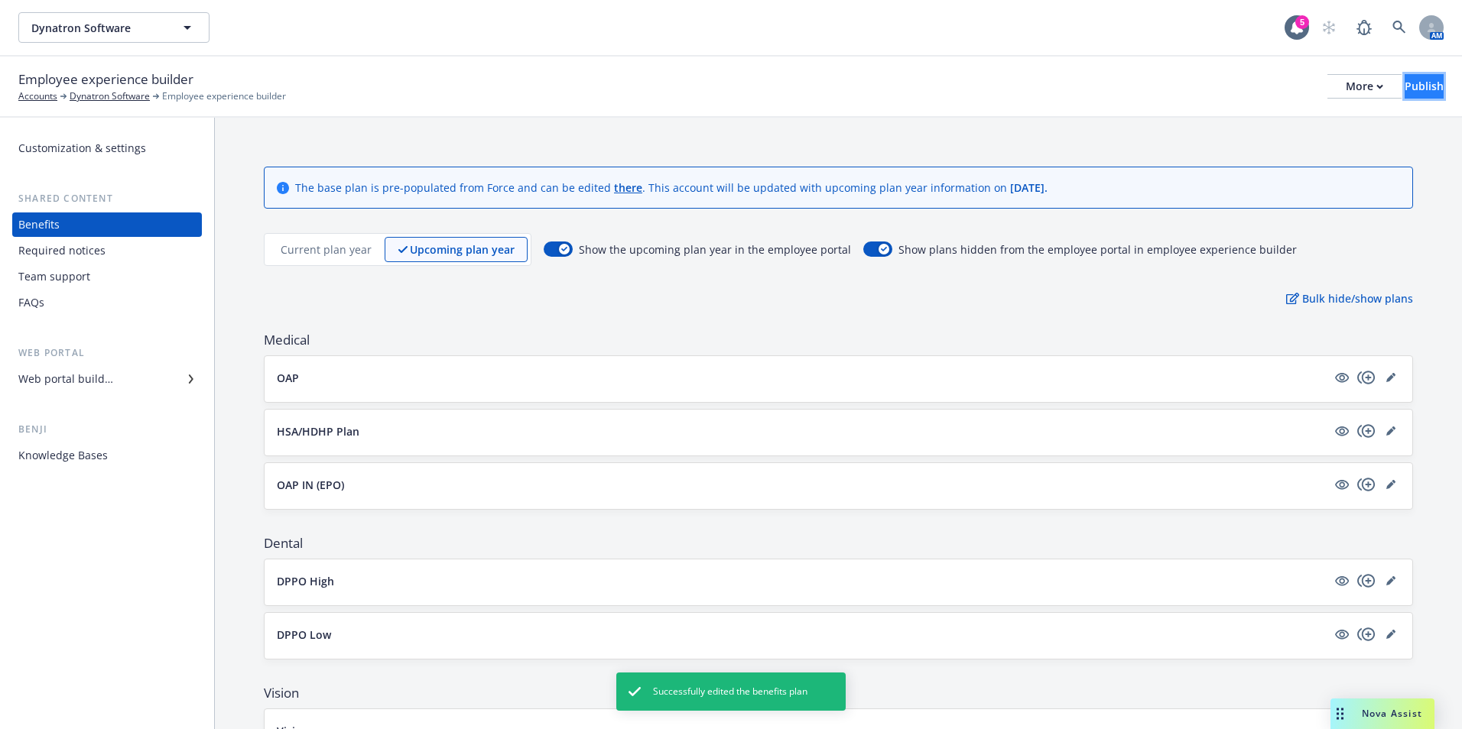
click at [1405, 92] on div "Publish" at bounding box center [1424, 86] width 39 height 23
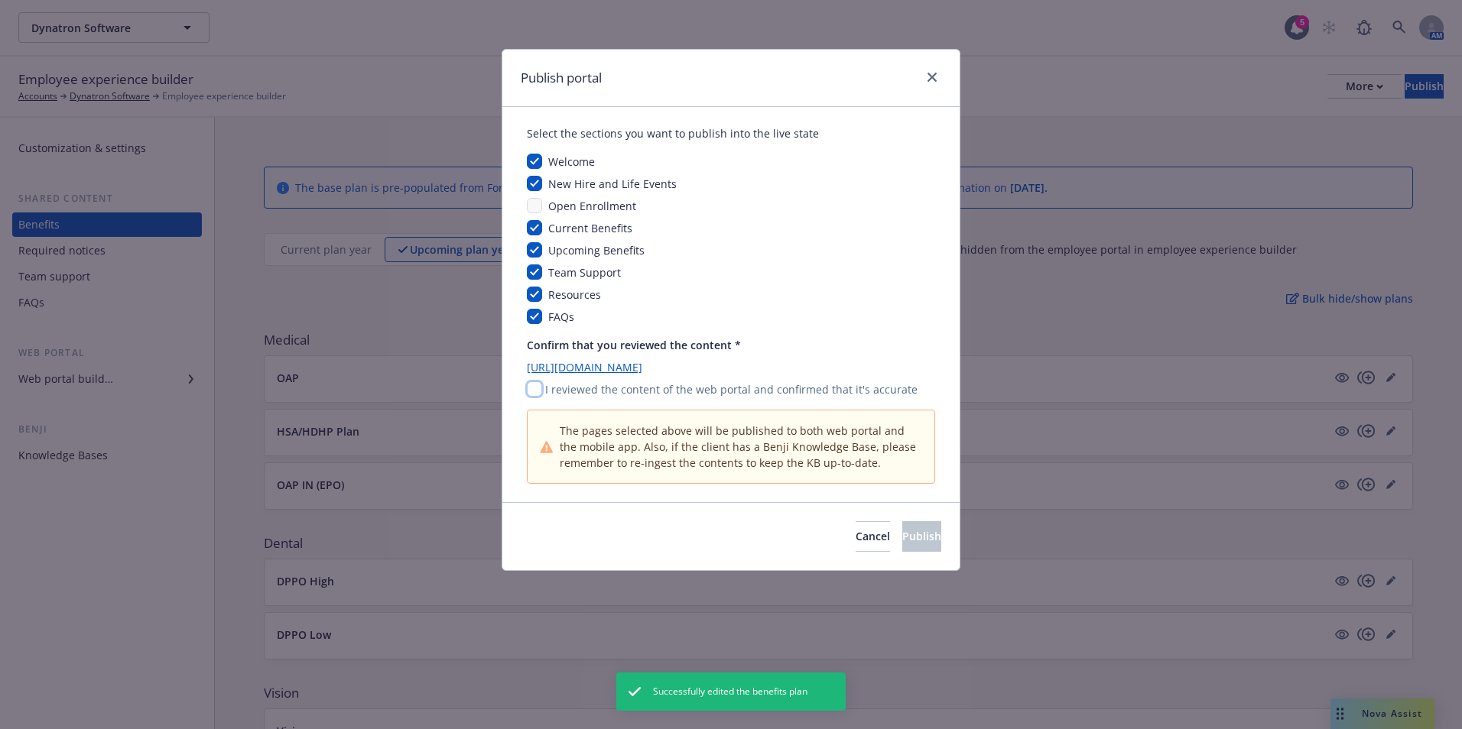
click at [530, 393] on input "checkbox" at bounding box center [534, 389] width 15 height 15
checkbox input "true"
click at [902, 537] on span "Publish" at bounding box center [921, 536] width 39 height 15
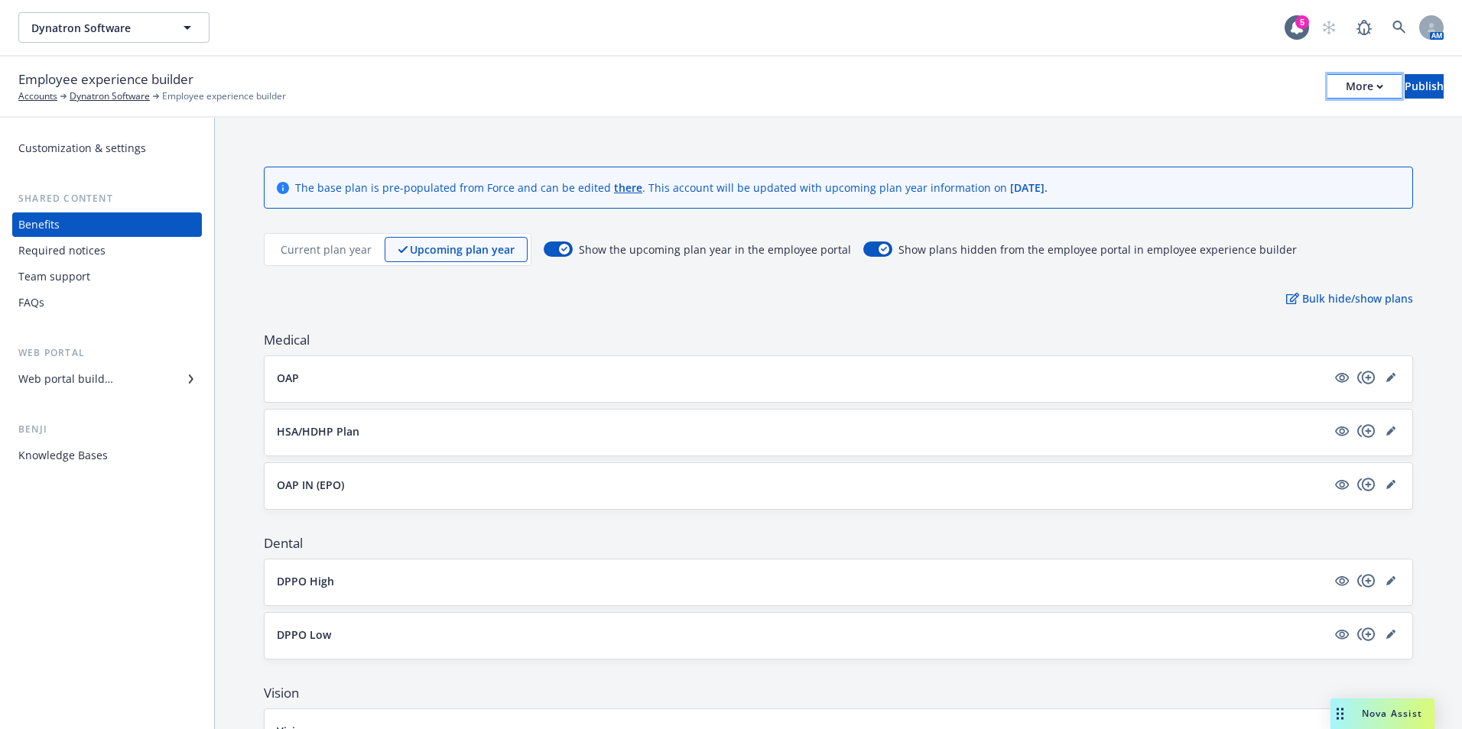
click at [1346, 83] on div "More" at bounding box center [1364, 86] width 37 height 23
click at [1281, 148] on link "Copy portal link" at bounding box center [1238, 151] width 226 height 31
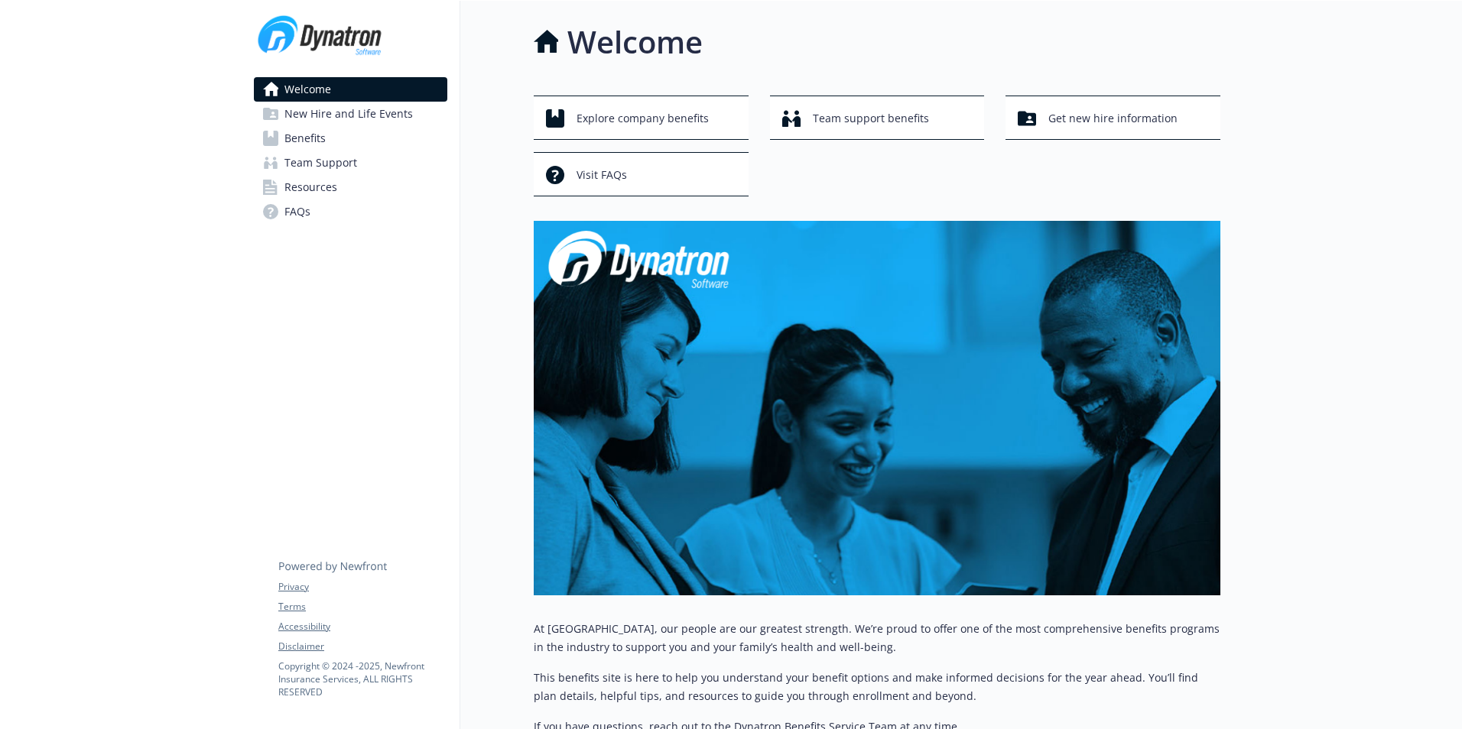
click at [306, 149] on span "Benefits" at bounding box center [304, 138] width 41 height 24
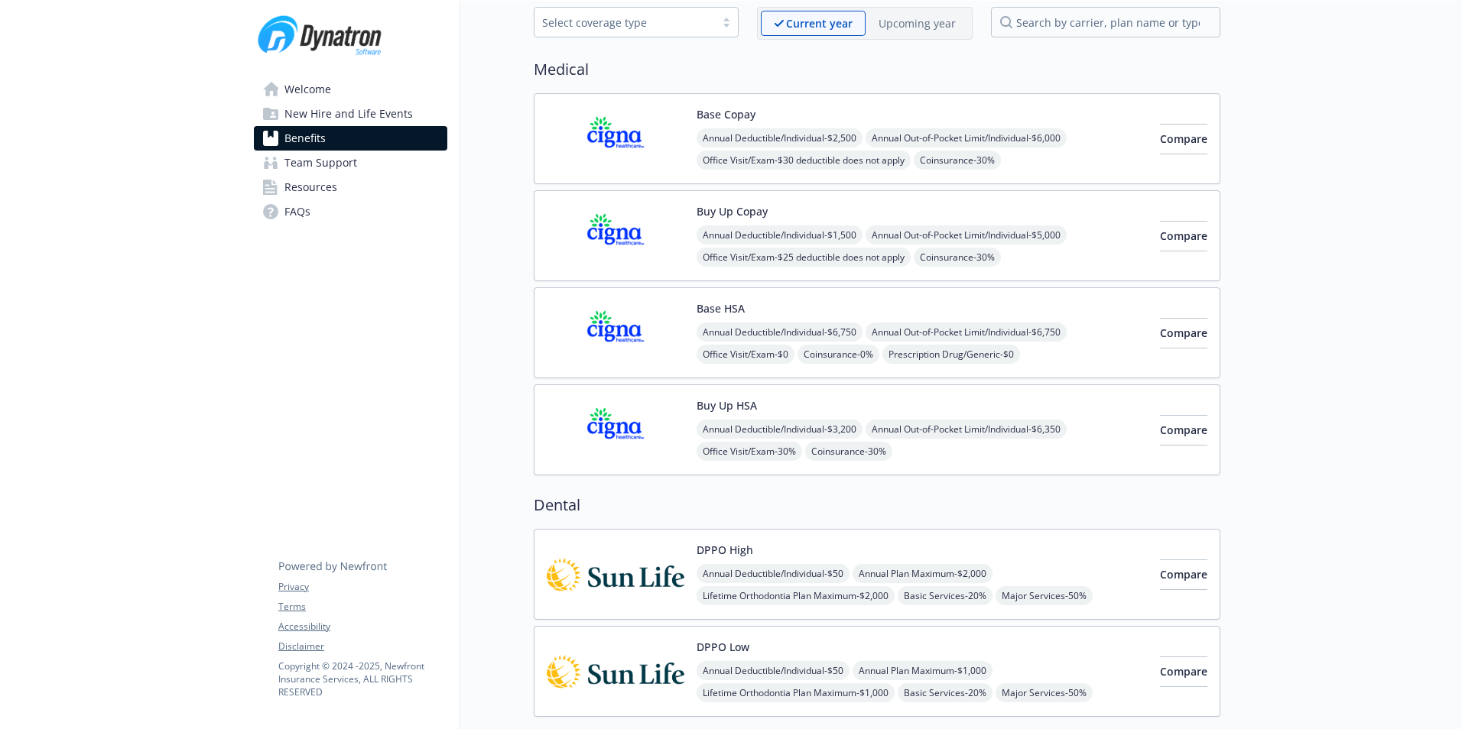
click at [582, 164] on img at bounding box center [616, 138] width 138 height 65
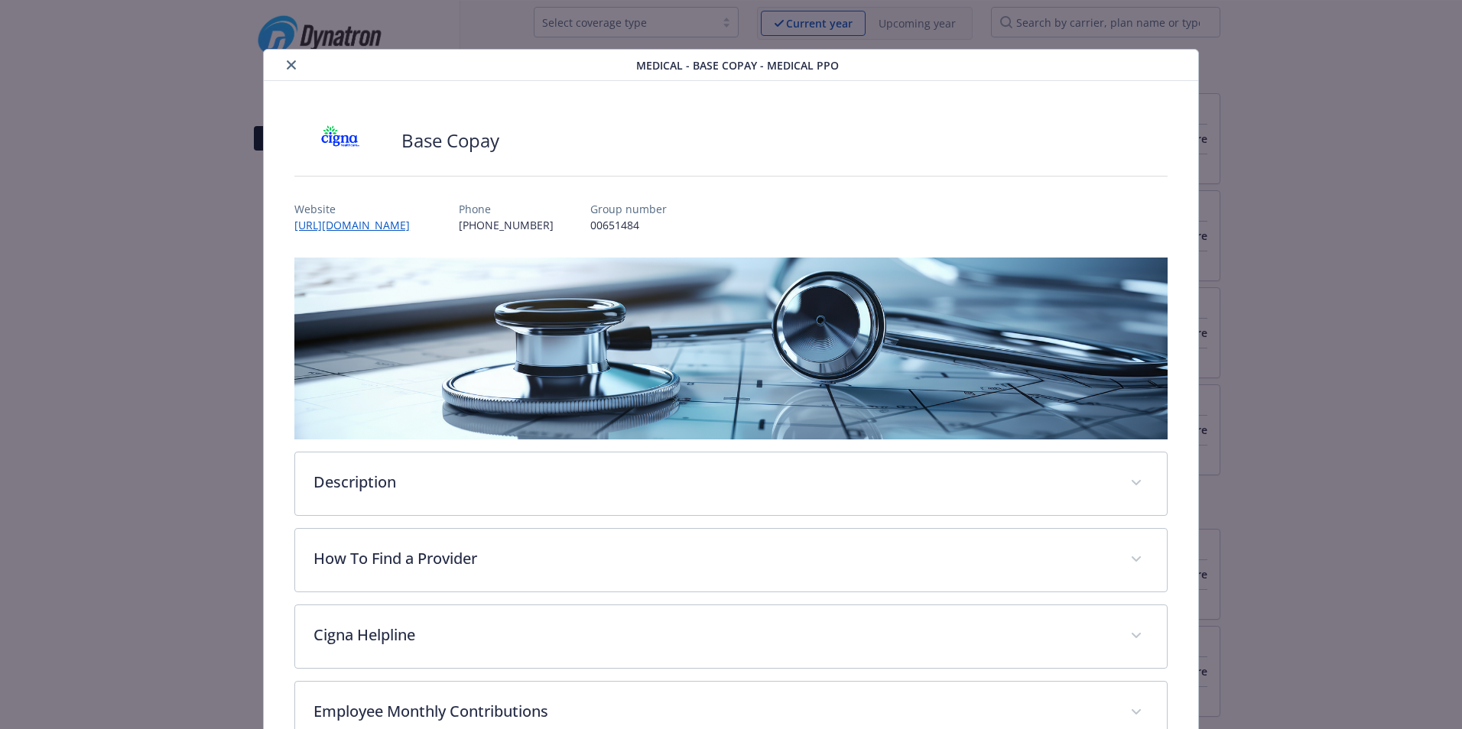
scroll to position [46, 0]
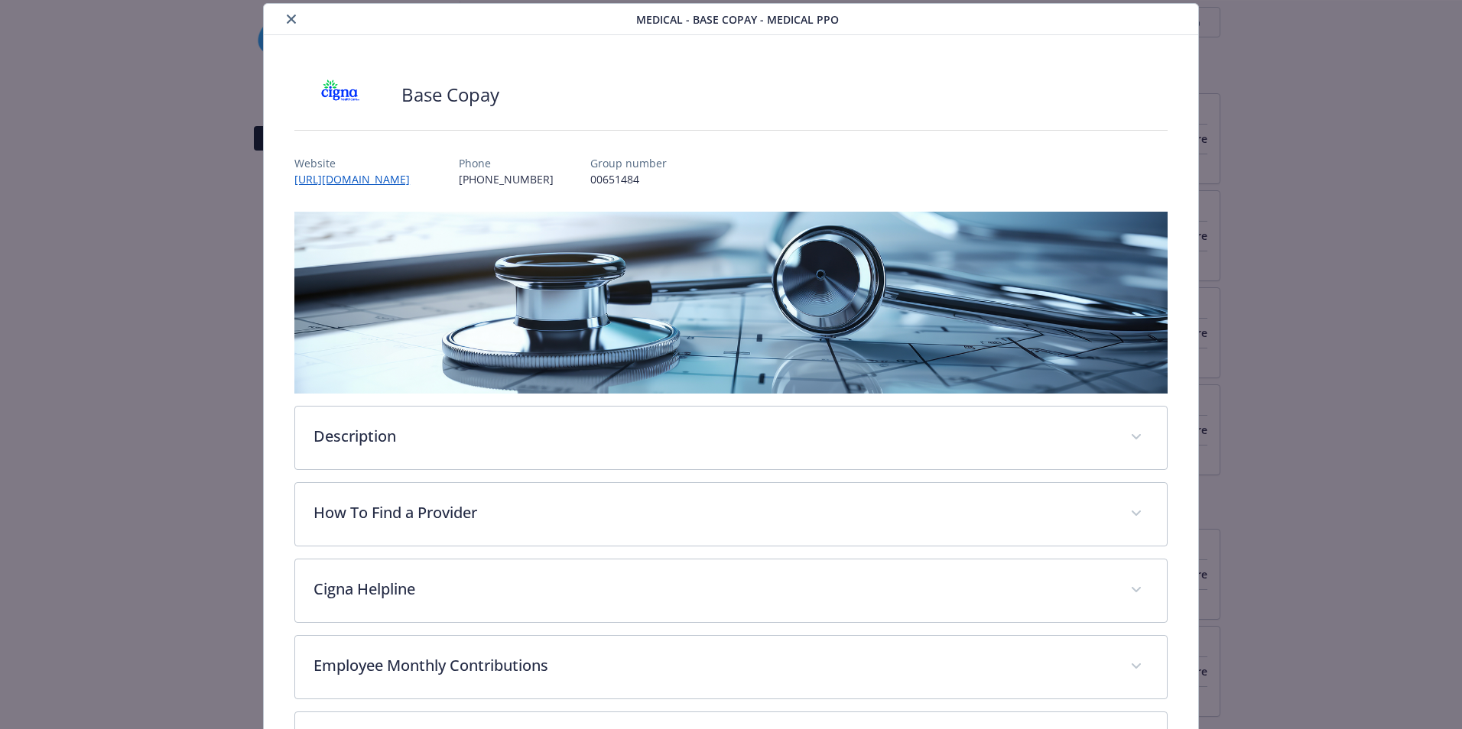
click at [287, 18] on icon "close" at bounding box center [291, 19] width 9 height 9
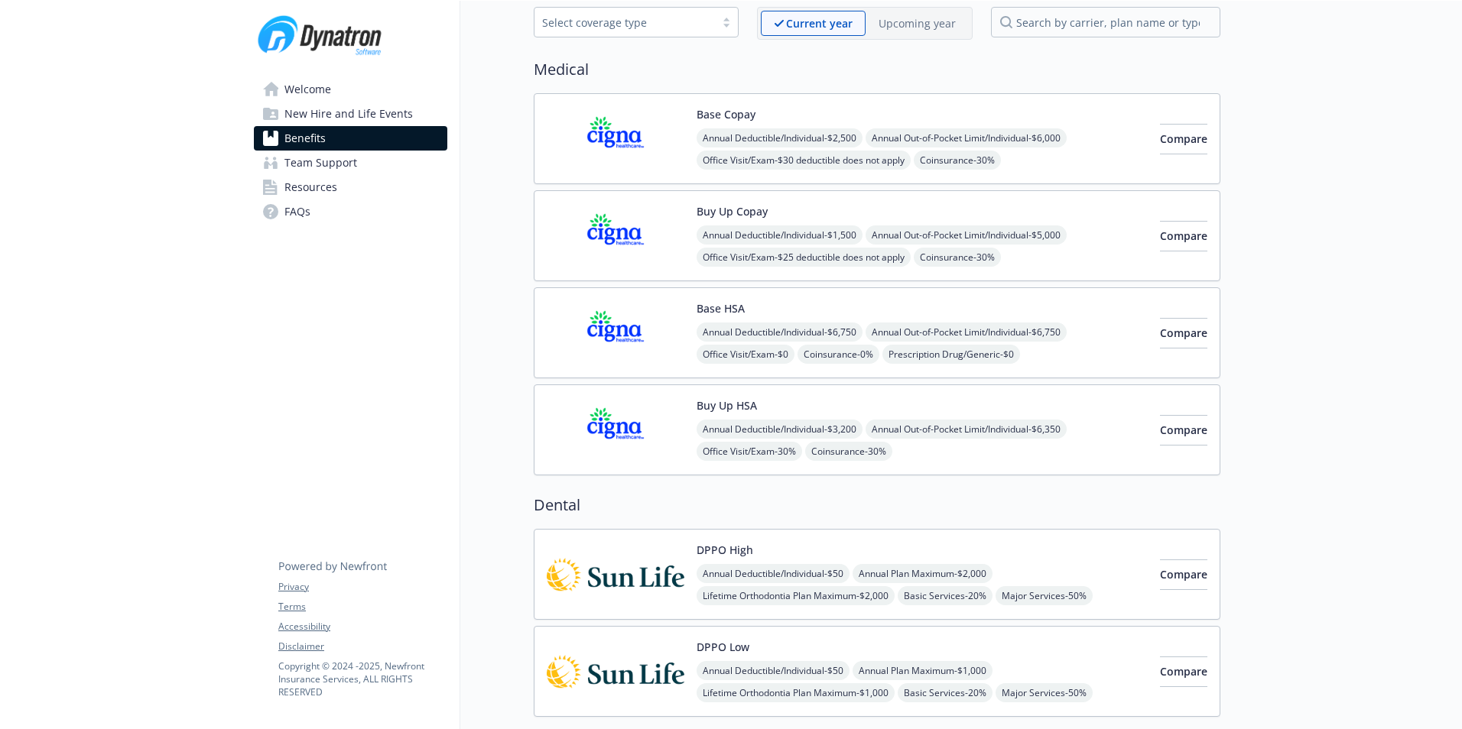
click at [616, 398] on div "Buy Up HSA Annual Deductible/Individual - $3,200 Annual Out-of-Pocket Limit/Ind…" at bounding box center [877, 430] width 687 height 91
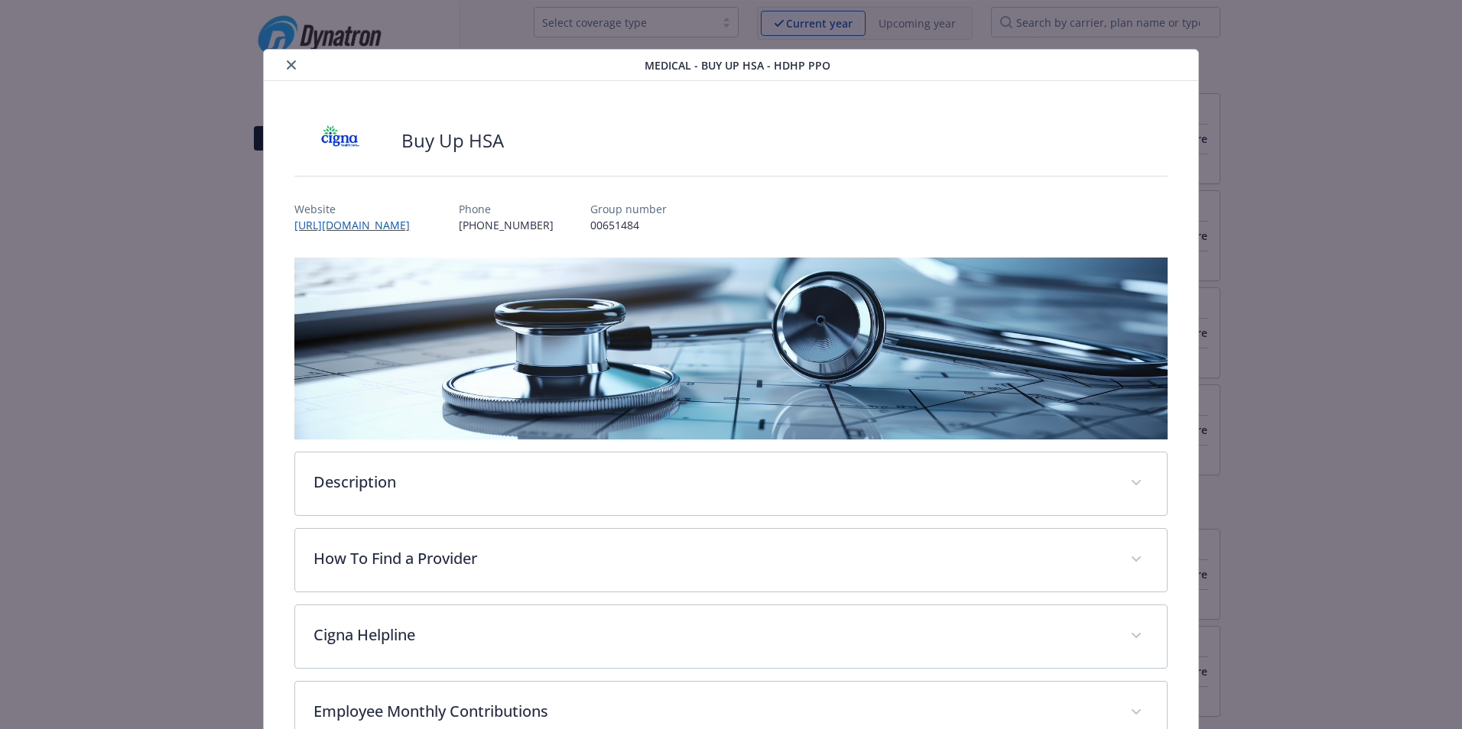
scroll to position [46, 0]
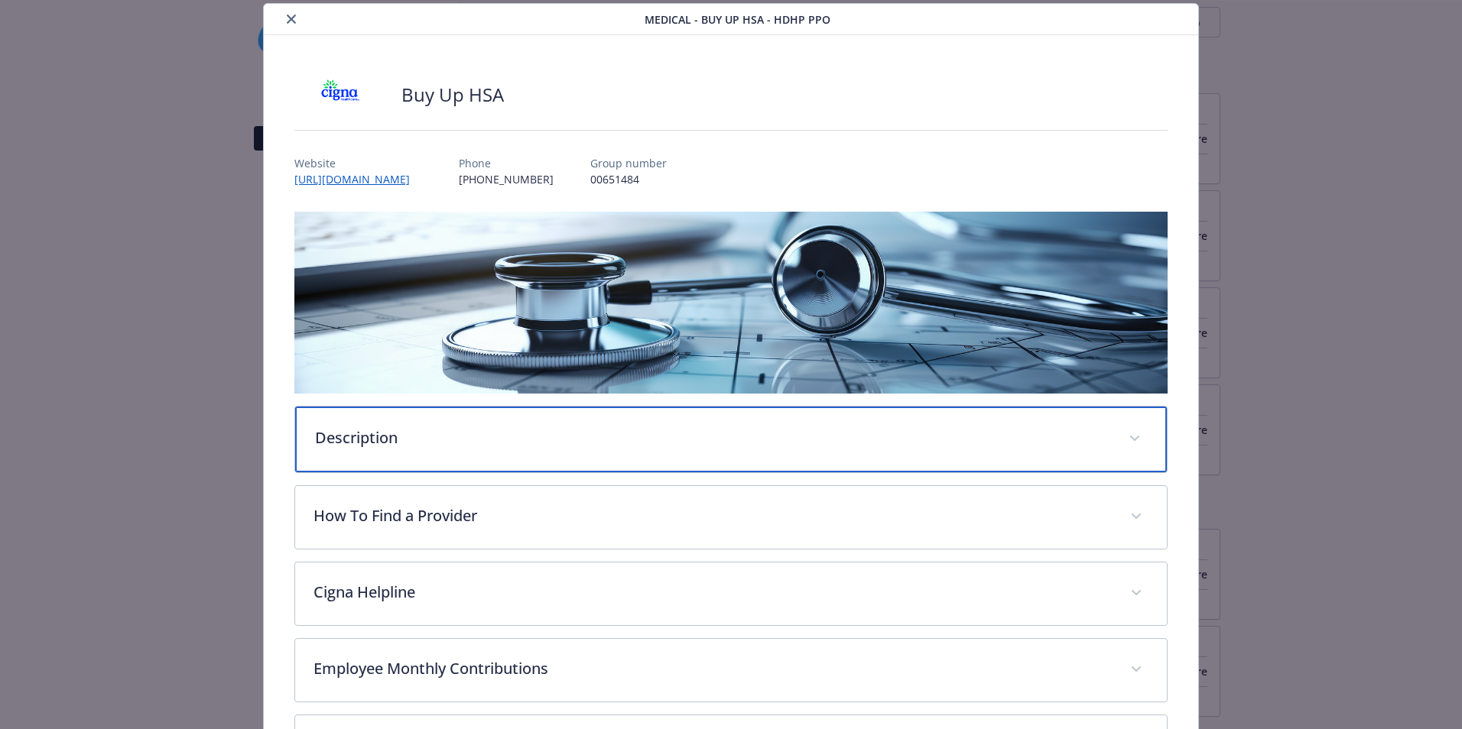
click at [317, 416] on div "Description" at bounding box center [731, 440] width 872 height 66
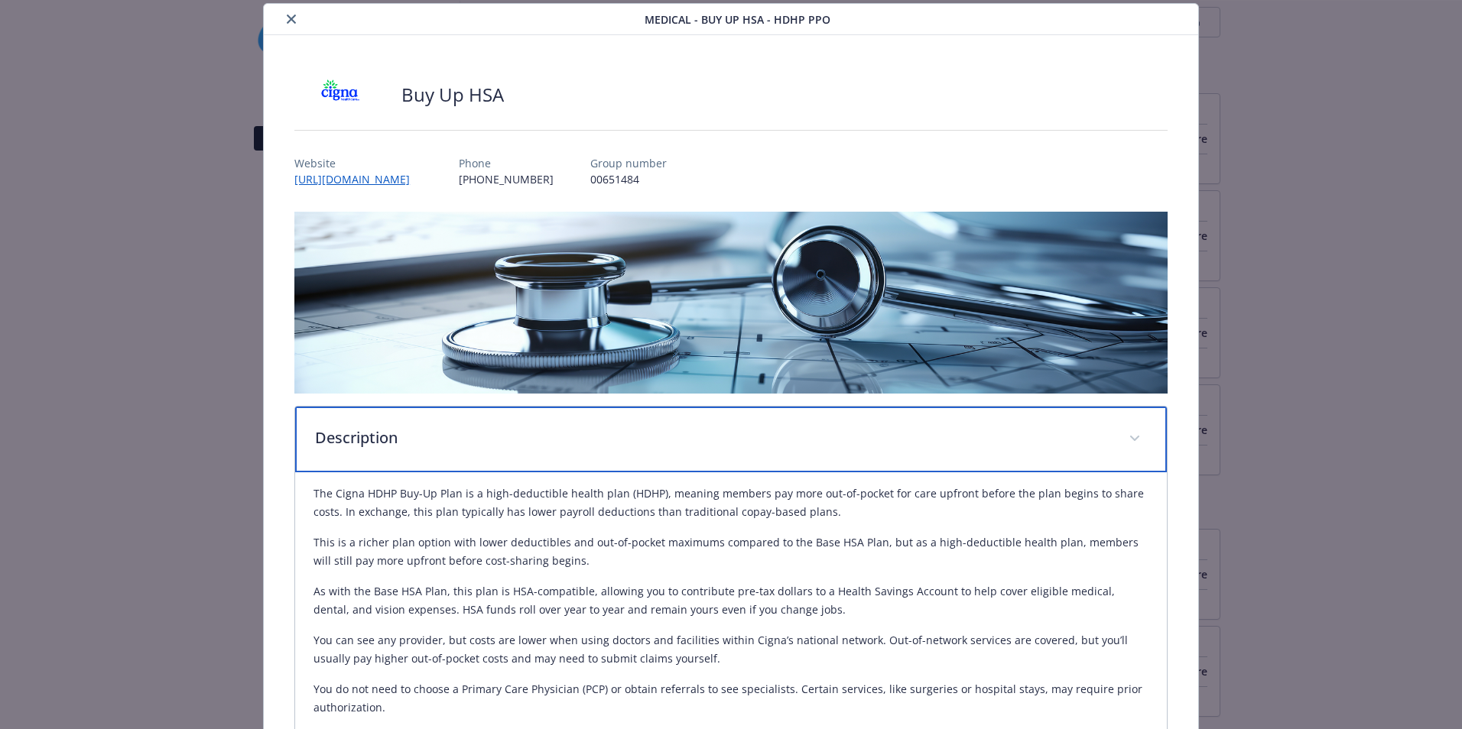
scroll to position [0, 0]
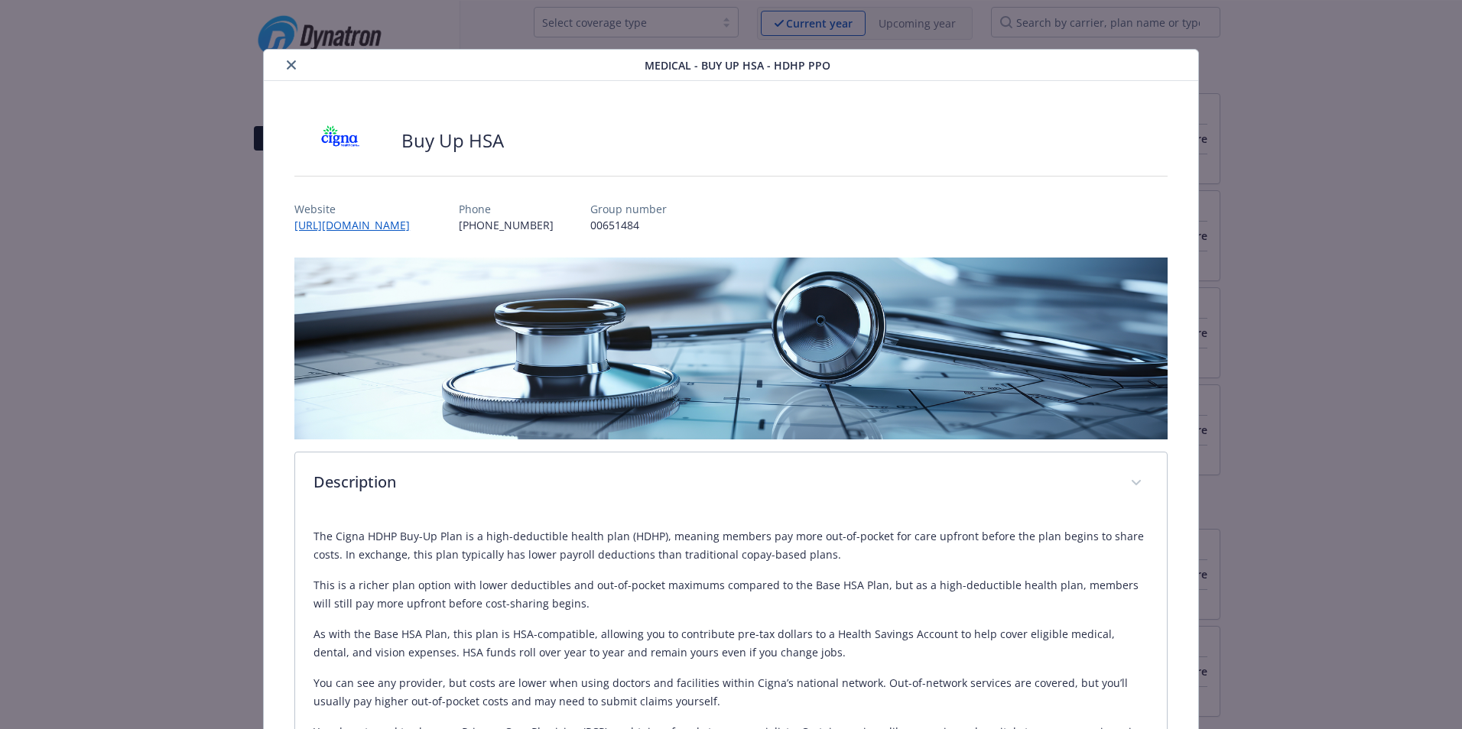
drag, startPoint x: 290, startPoint y: 69, endPoint x: 388, endPoint y: 68, distance: 98.6
click at [291, 68] on icon "close" at bounding box center [291, 64] width 9 height 9
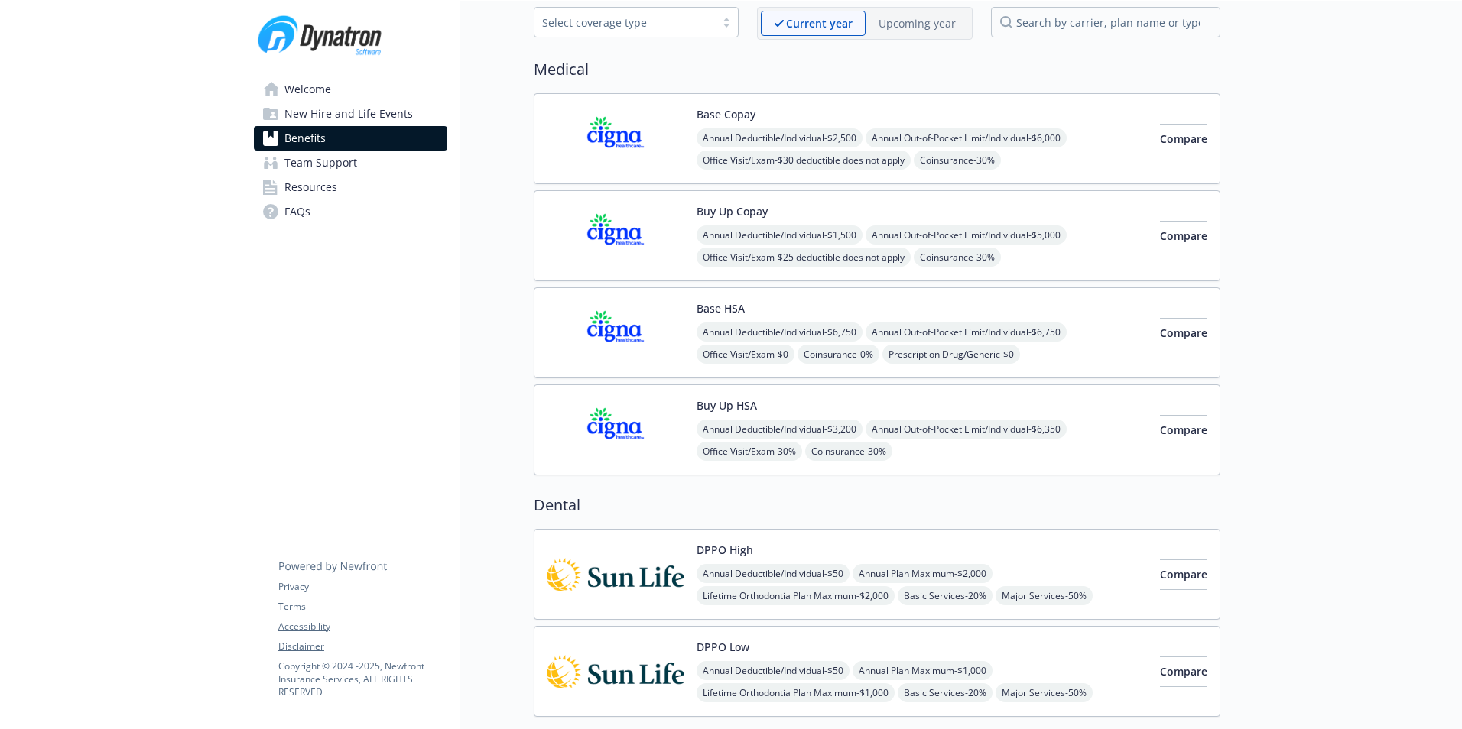
click at [903, 29] on p "Upcoming year" at bounding box center [917, 23] width 77 height 16
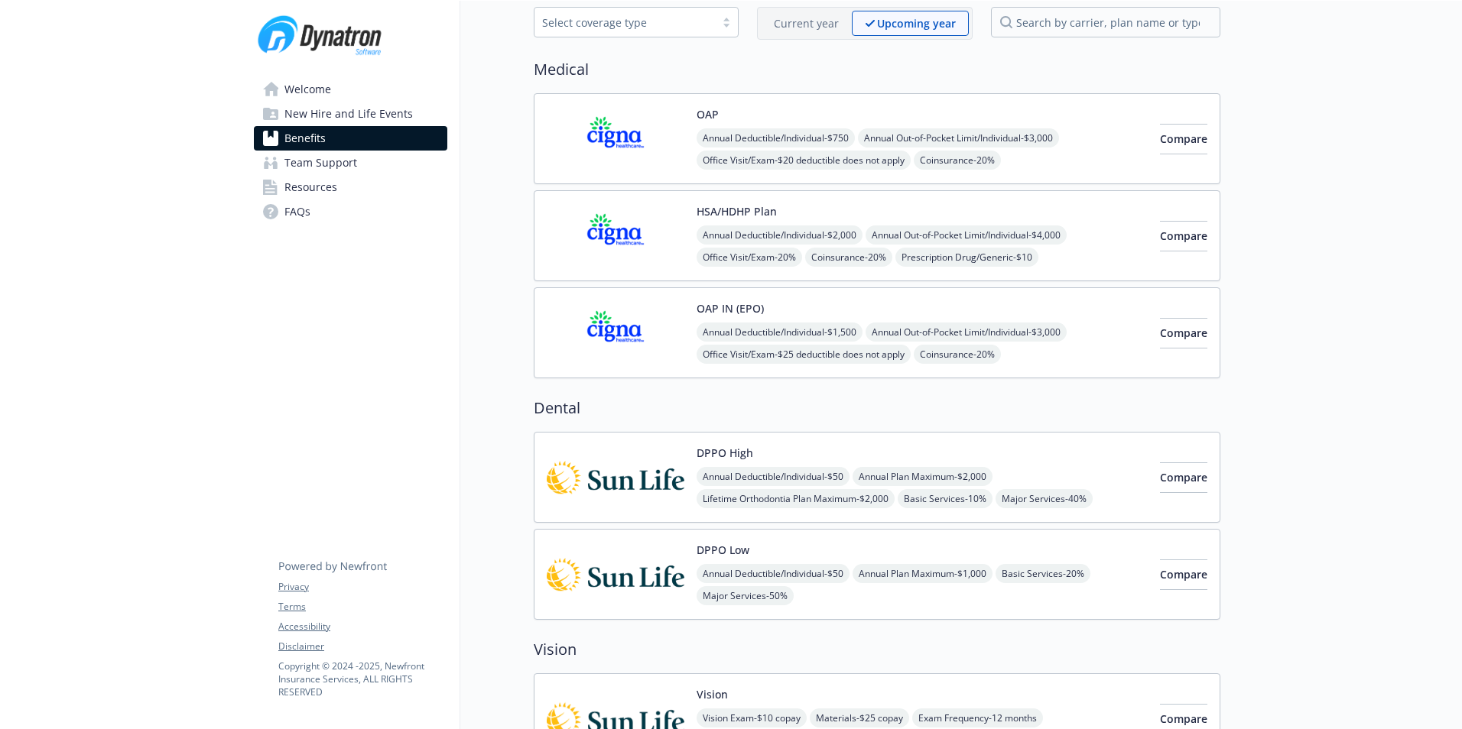
click at [650, 328] on img at bounding box center [616, 332] width 138 height 65
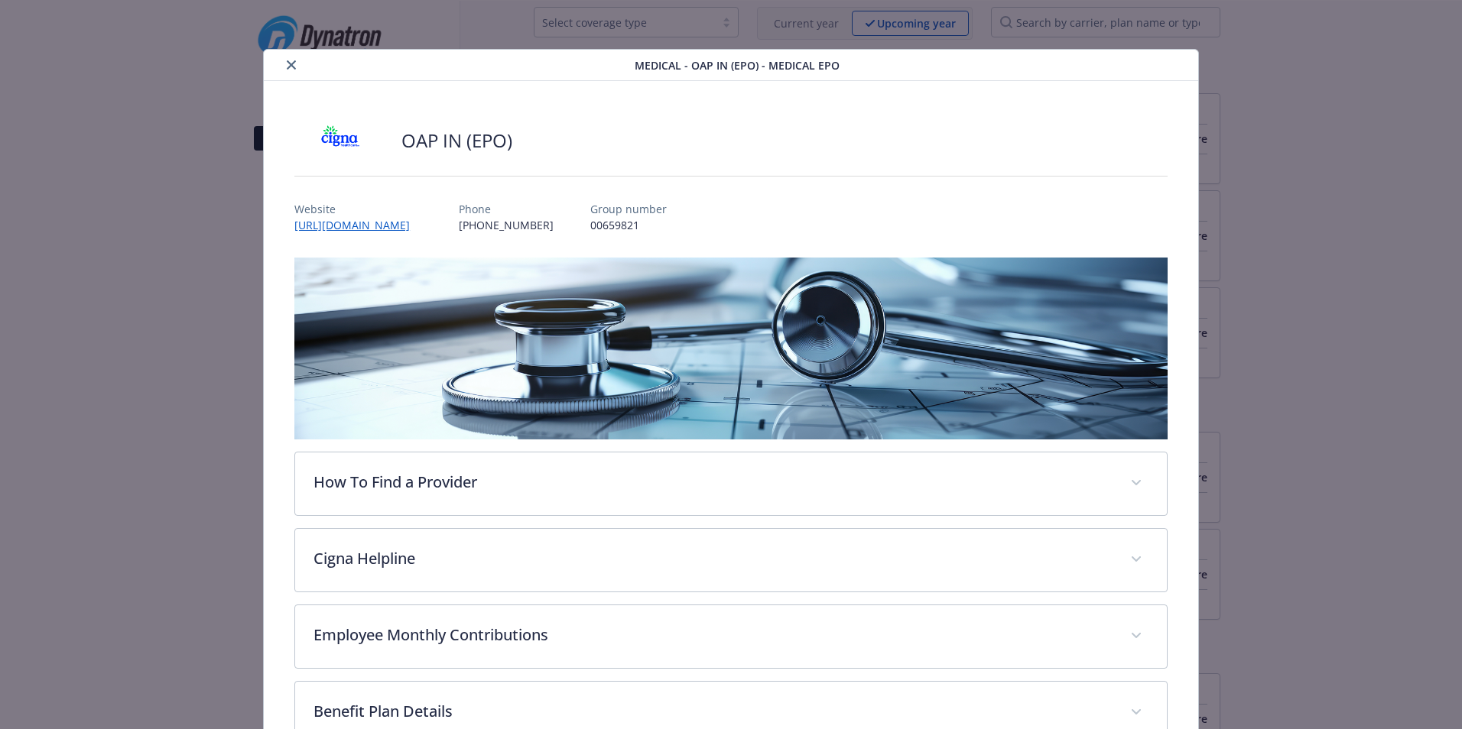
click at [290, 67] on icon "close" at bounding box center [291, 64] width 9 height 9
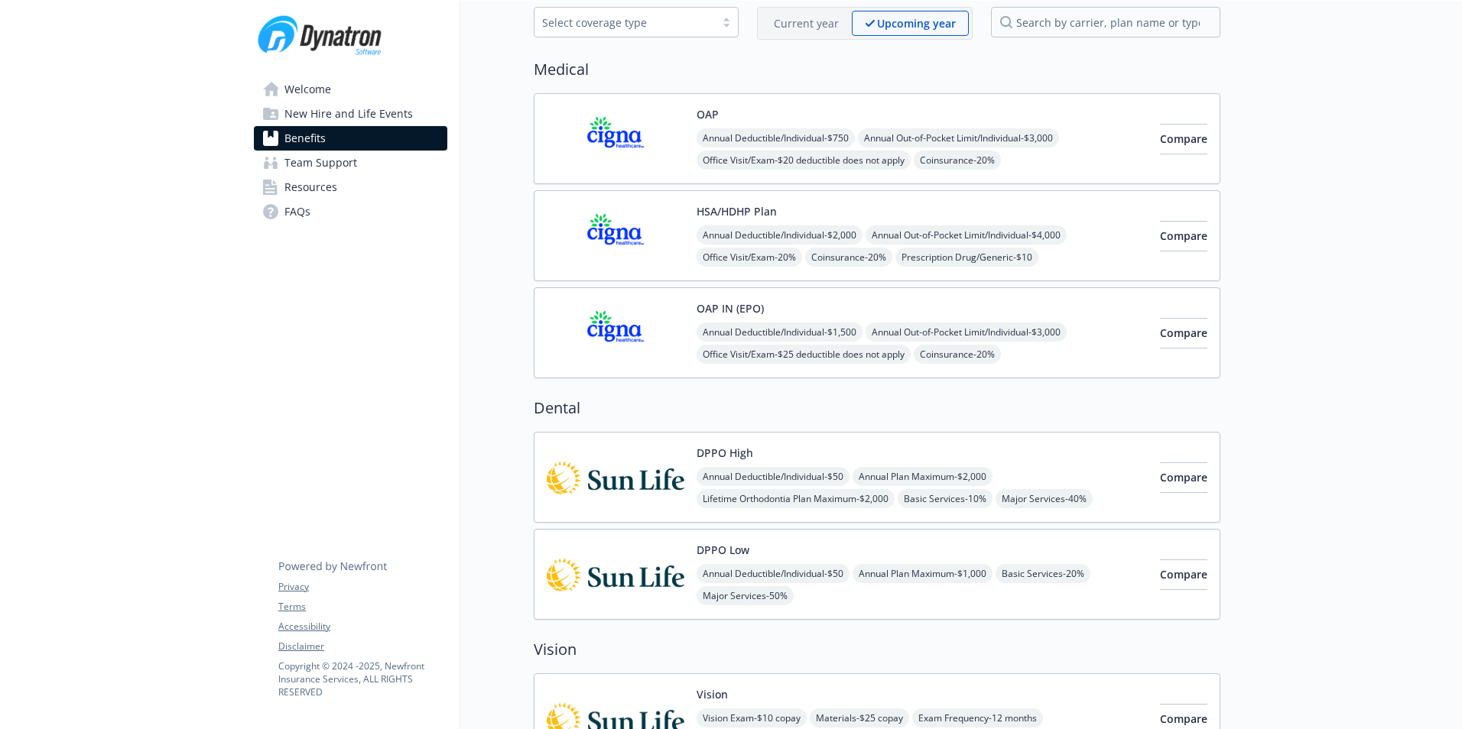
click at [815, 136] on span "Annual Deductible/Individual - $750" at bounding box center [776, 137] width 158 height 19
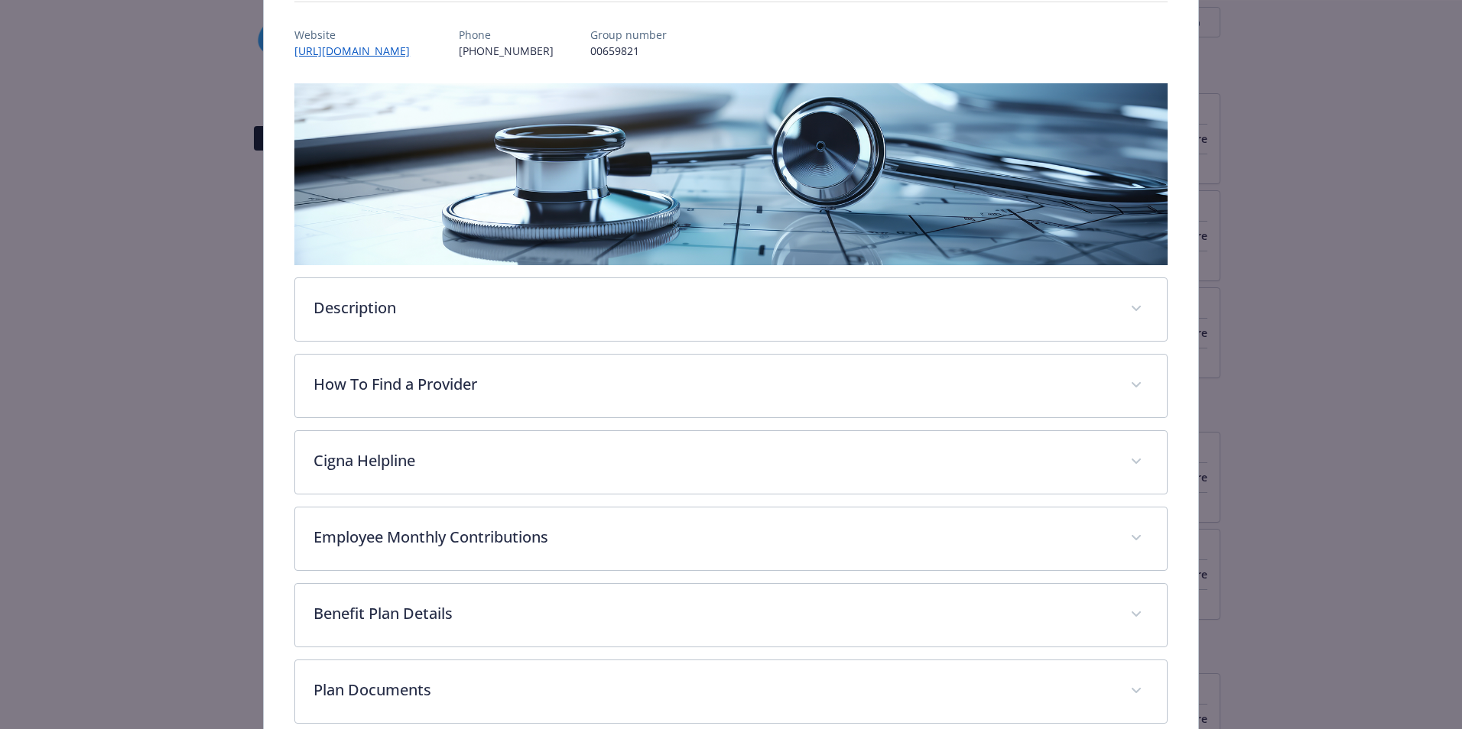
scroll to position [199, 0]
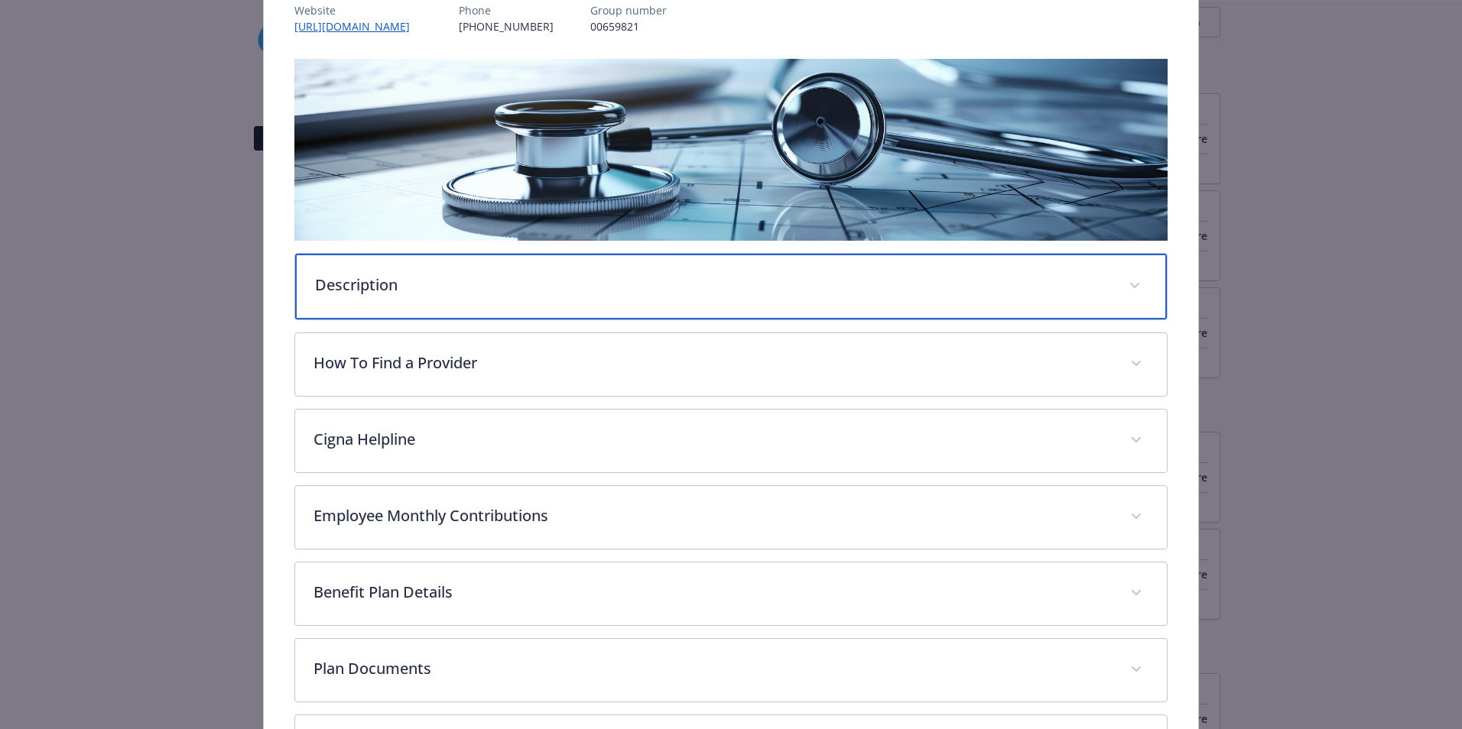
click at [474, 289] on p "Description" at bounding box center [712, 285] width 795 height 23
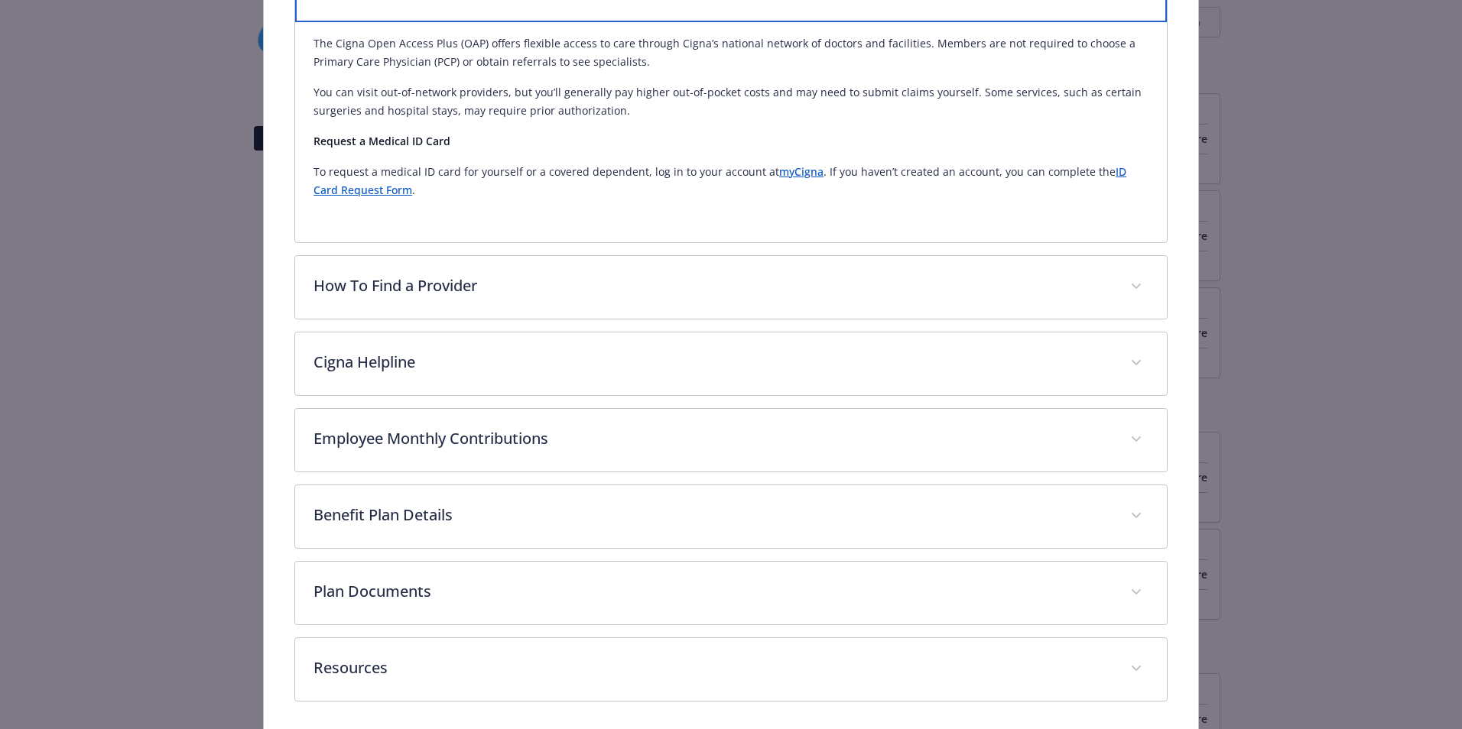
scroll to position [505, 0]
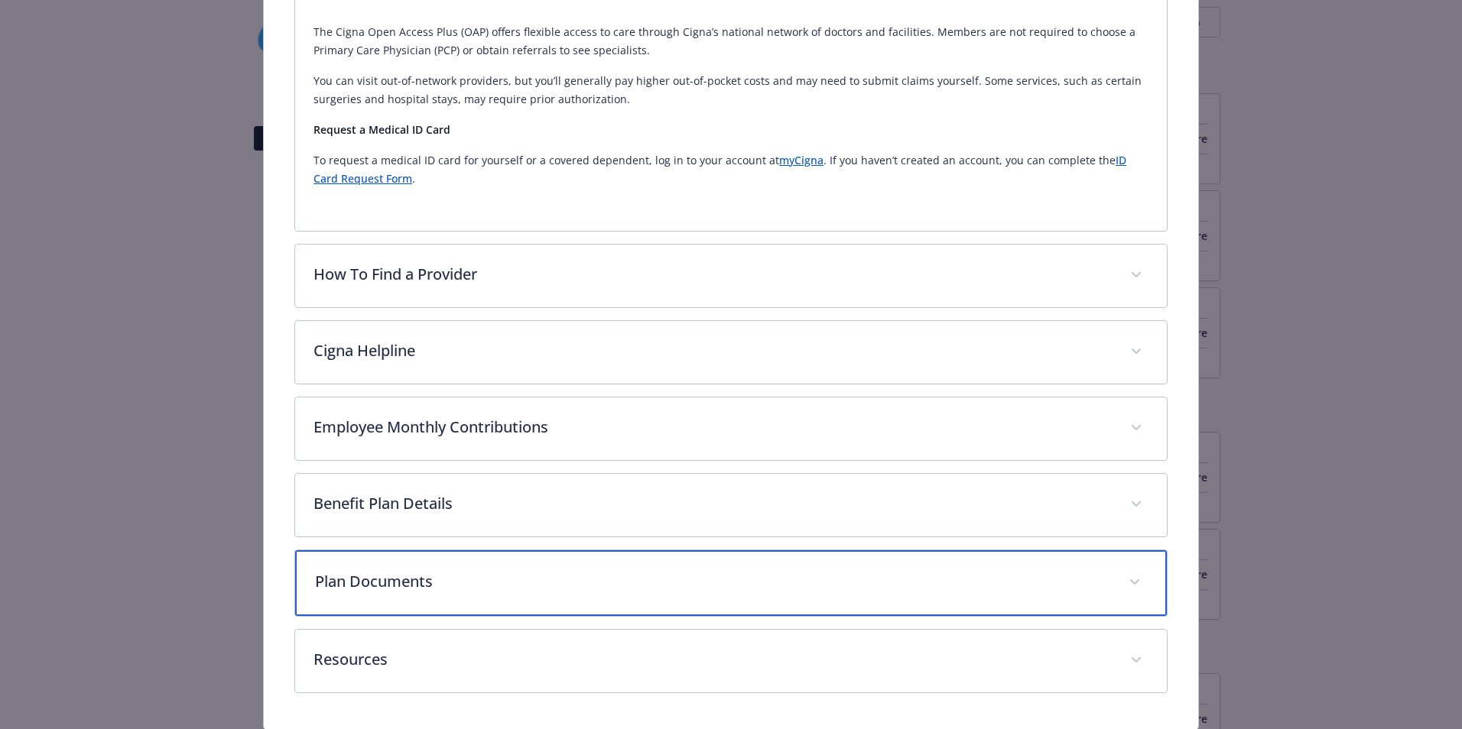
click at [417, 579] on p "Plan Documents" at bounding box center [712, 581] width 795 height 23
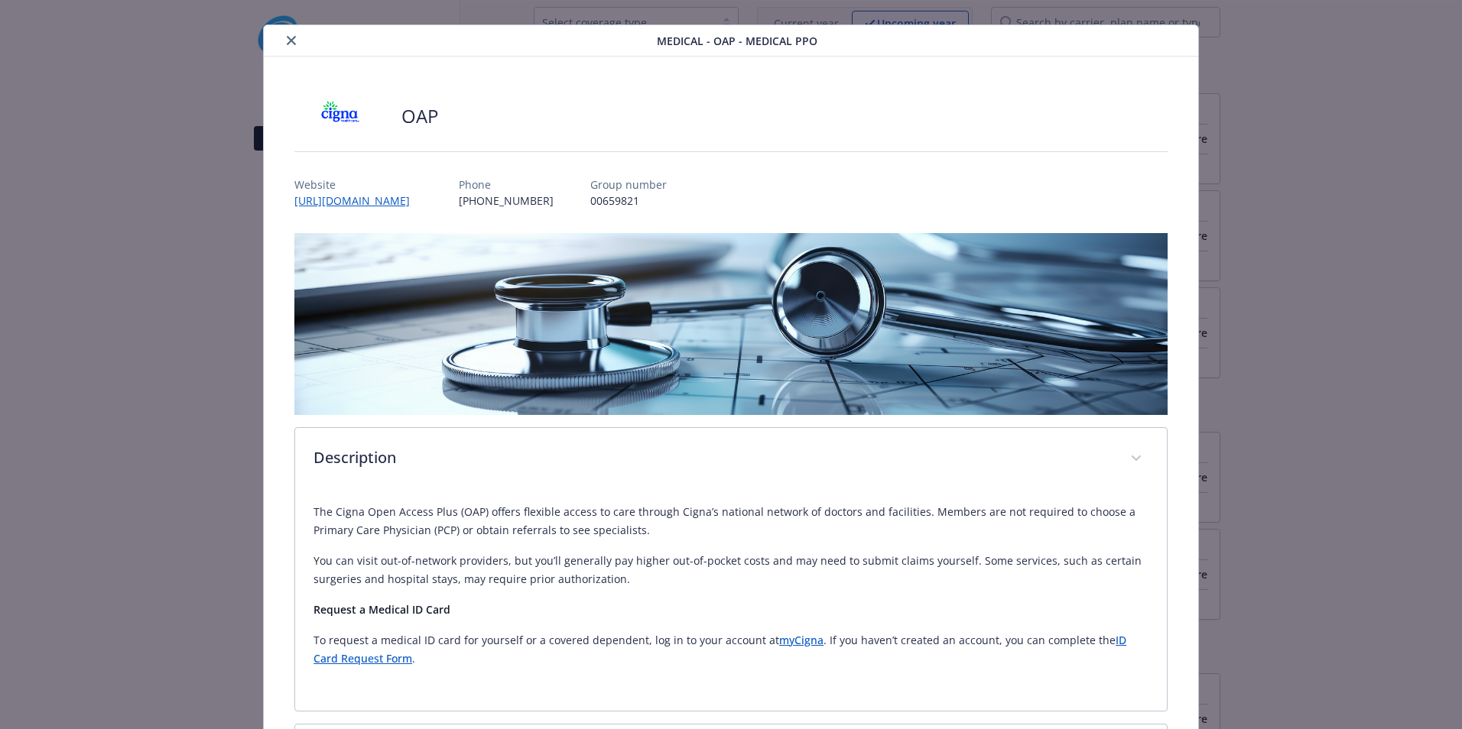
scroll to position [0, 0]
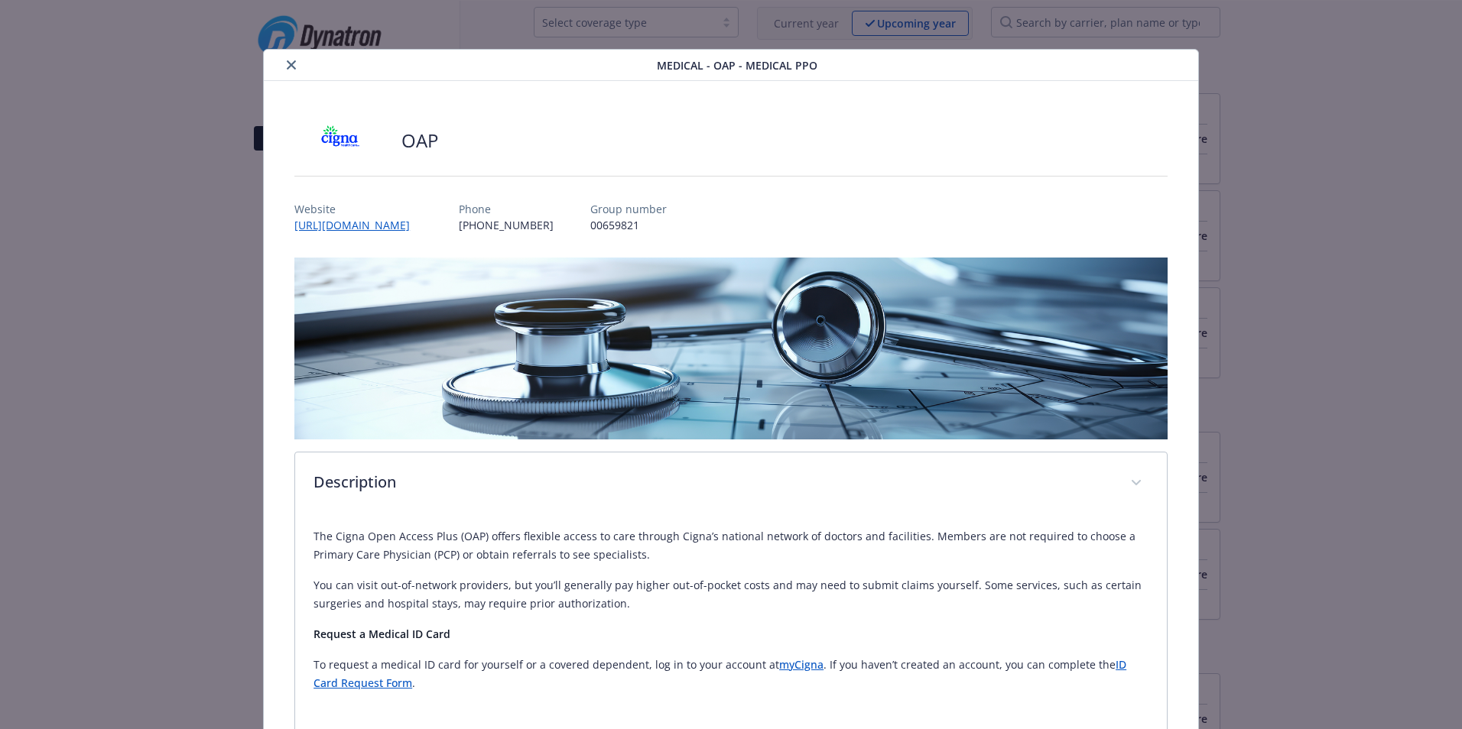
click at [294, 63] on icon "close" at bounding box center [291, 64] width 9 height 9
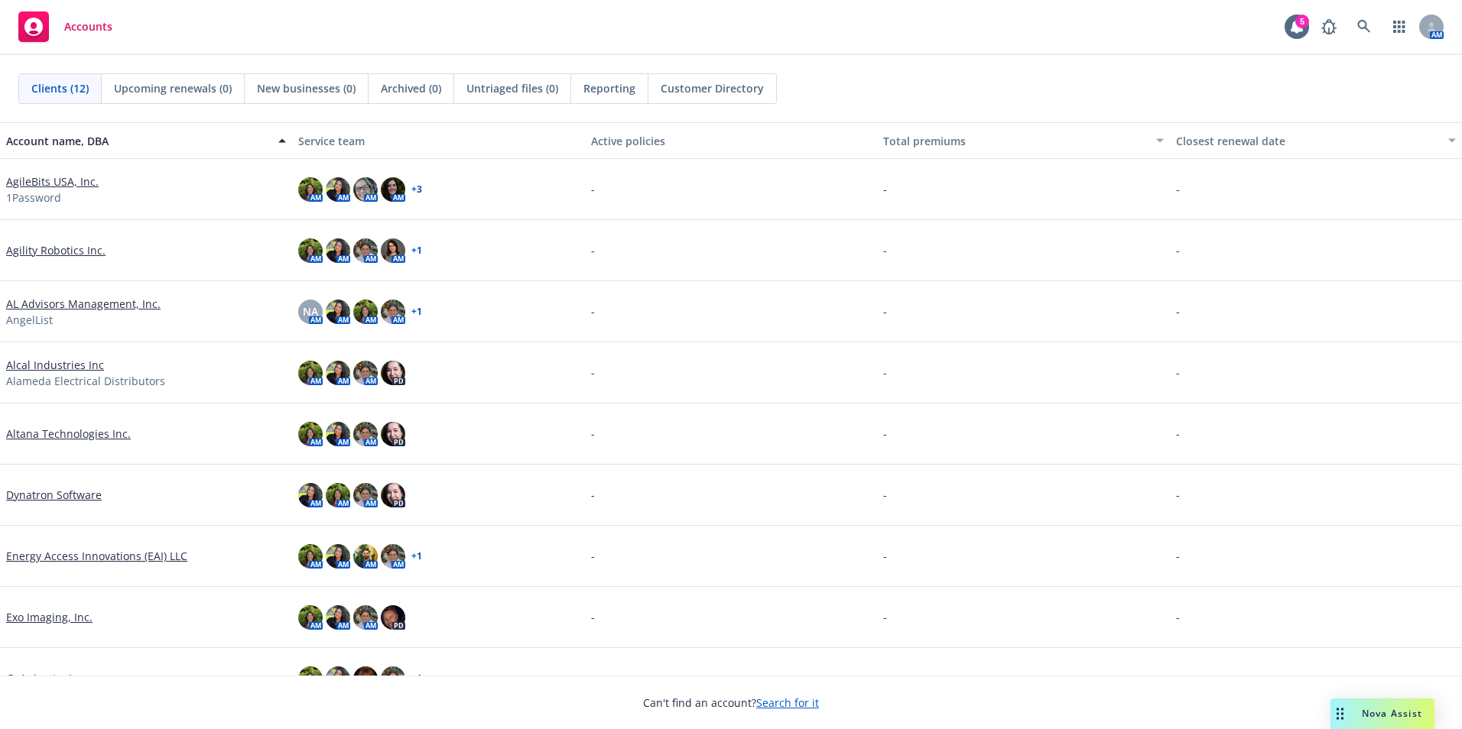
click at [63, 184] on link "AgileBits USA, Inc." at bounding box center [52, 182] width 93 height 16
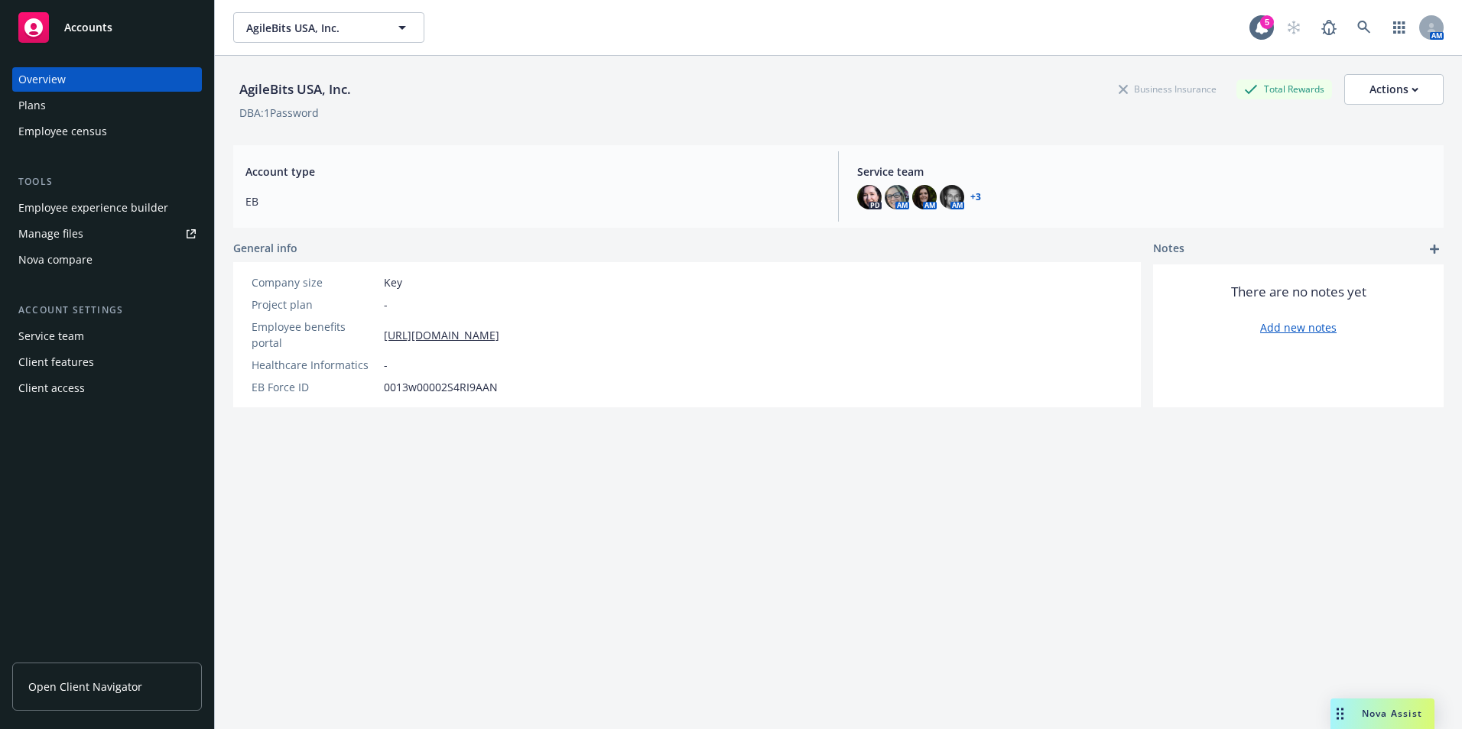
click at [126, 688] on span "Open Client Navigator" at bounding box center [85, 687] width 114 height 16
click at [104, 206] on div "Employee experience builder" at bounding box center [93, 208] width 150 height 24
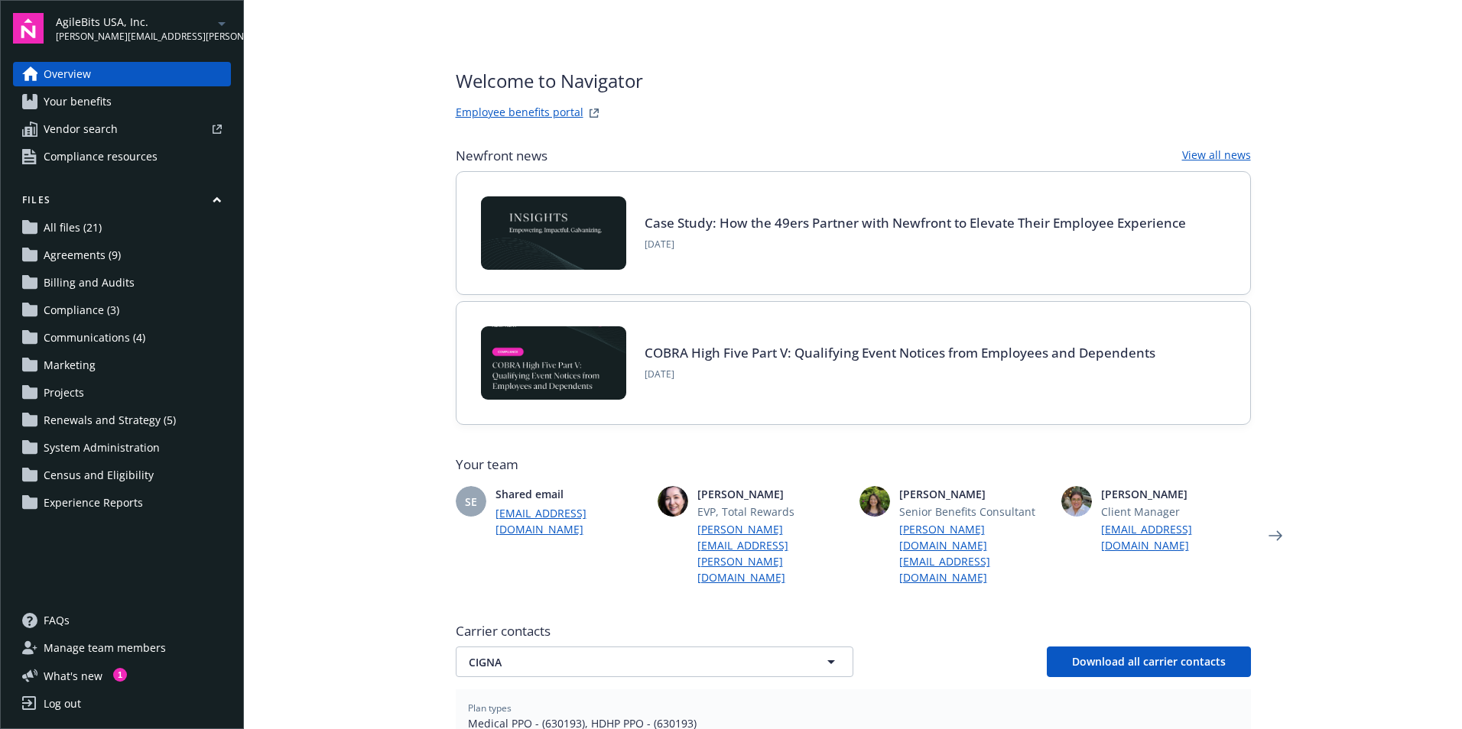
drag, startPoint x: 111, startPoint y: 300, endPoint x: 119, endPoint y: 304, distance: 8.2
click at [111, 300] on span "Compliance (3)" at bounding box center [82, 310] width 76 height 24
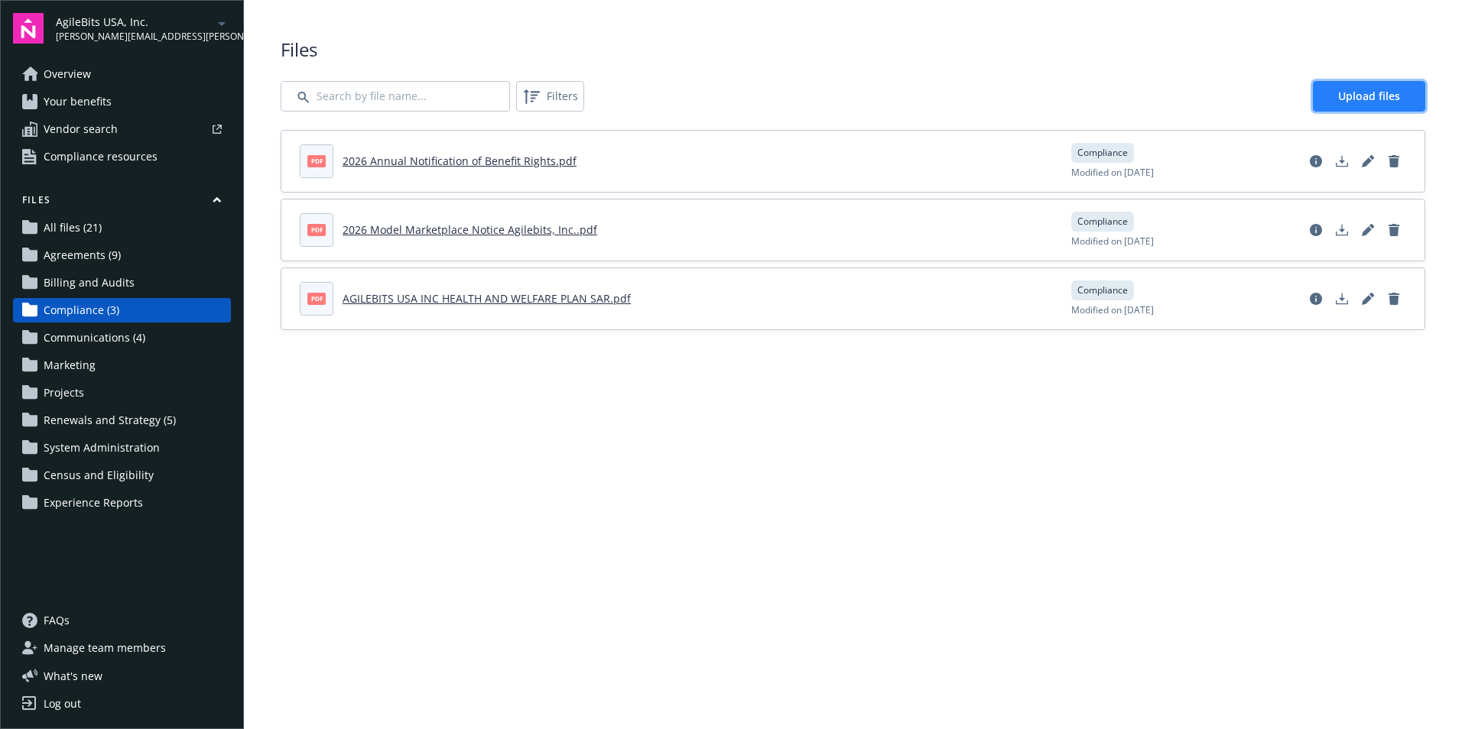
click at [1388, 95] on span "Upload files" at bounding box center [1369, 96] width 62 height 15
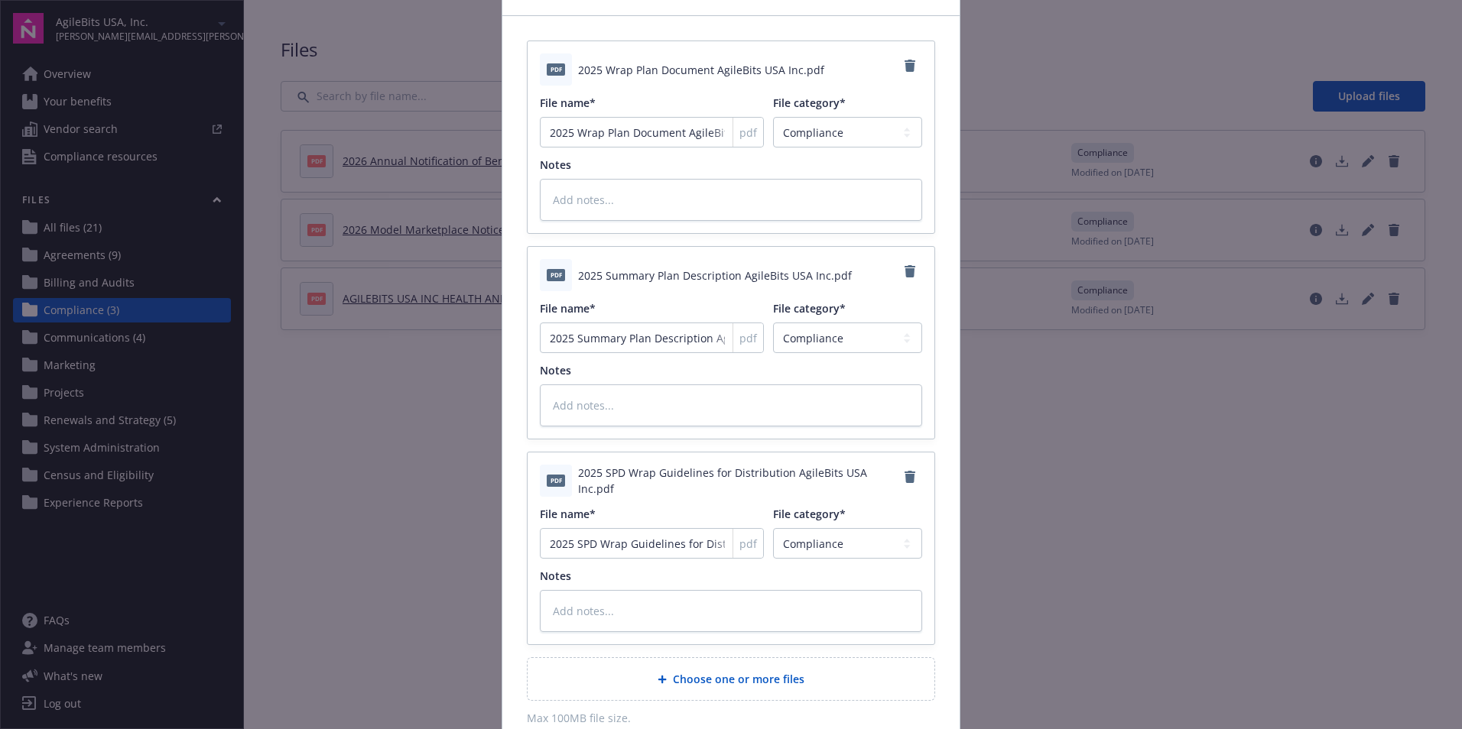
scroll to position [230, 0]
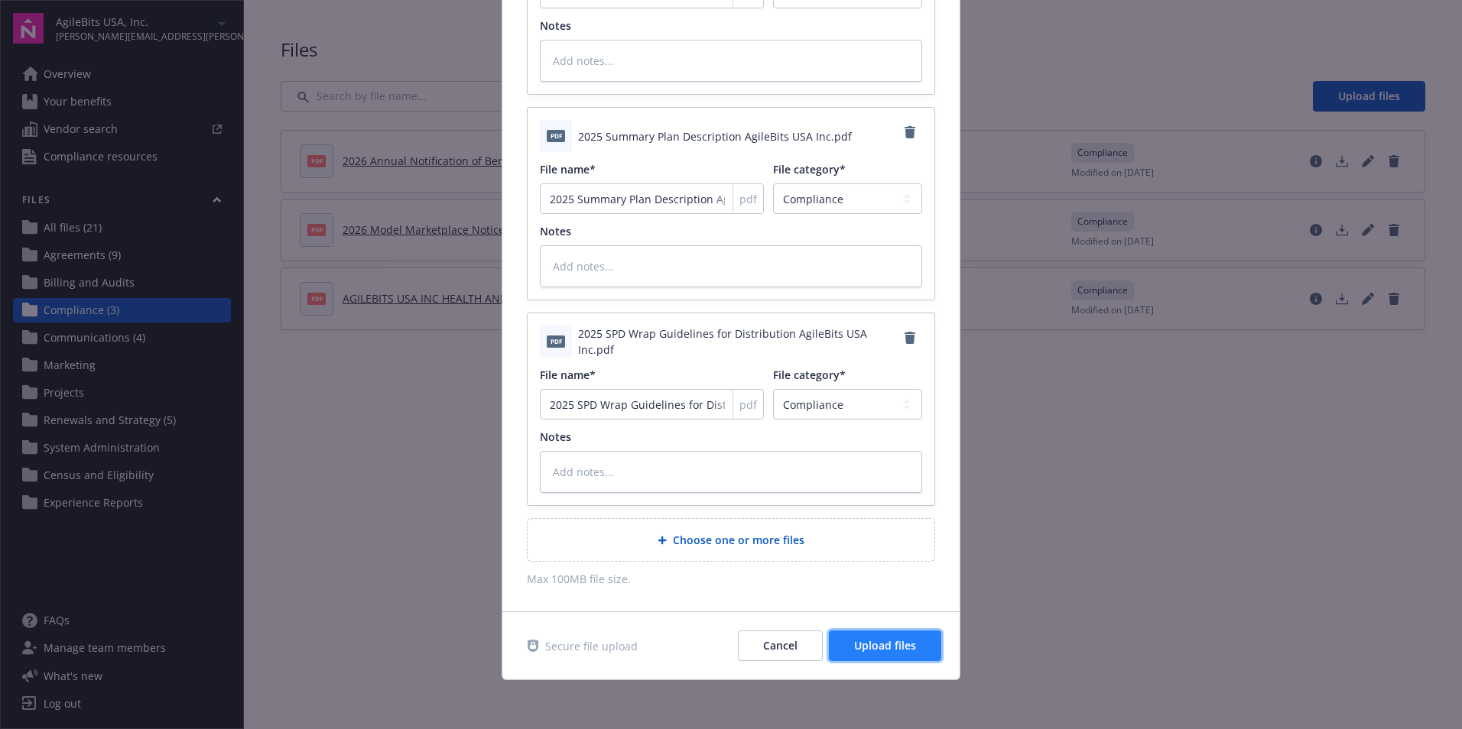
click at [901, 648] on span "Upload files" at bounding box center [885, 645] width 62 height 15
type textarea "x"
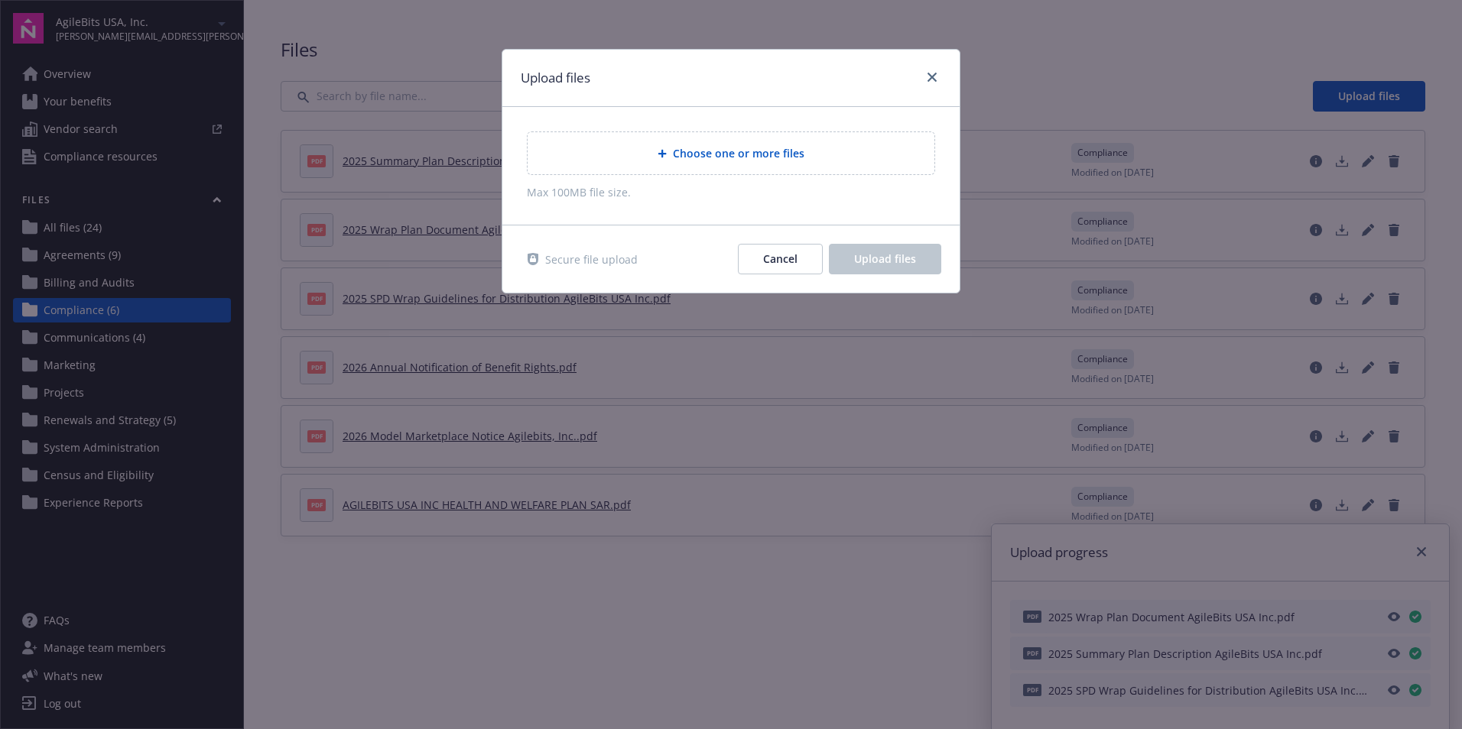
click at [925, 67] on div "Upload files" at bounding box center [730, 78] width 457 height 57
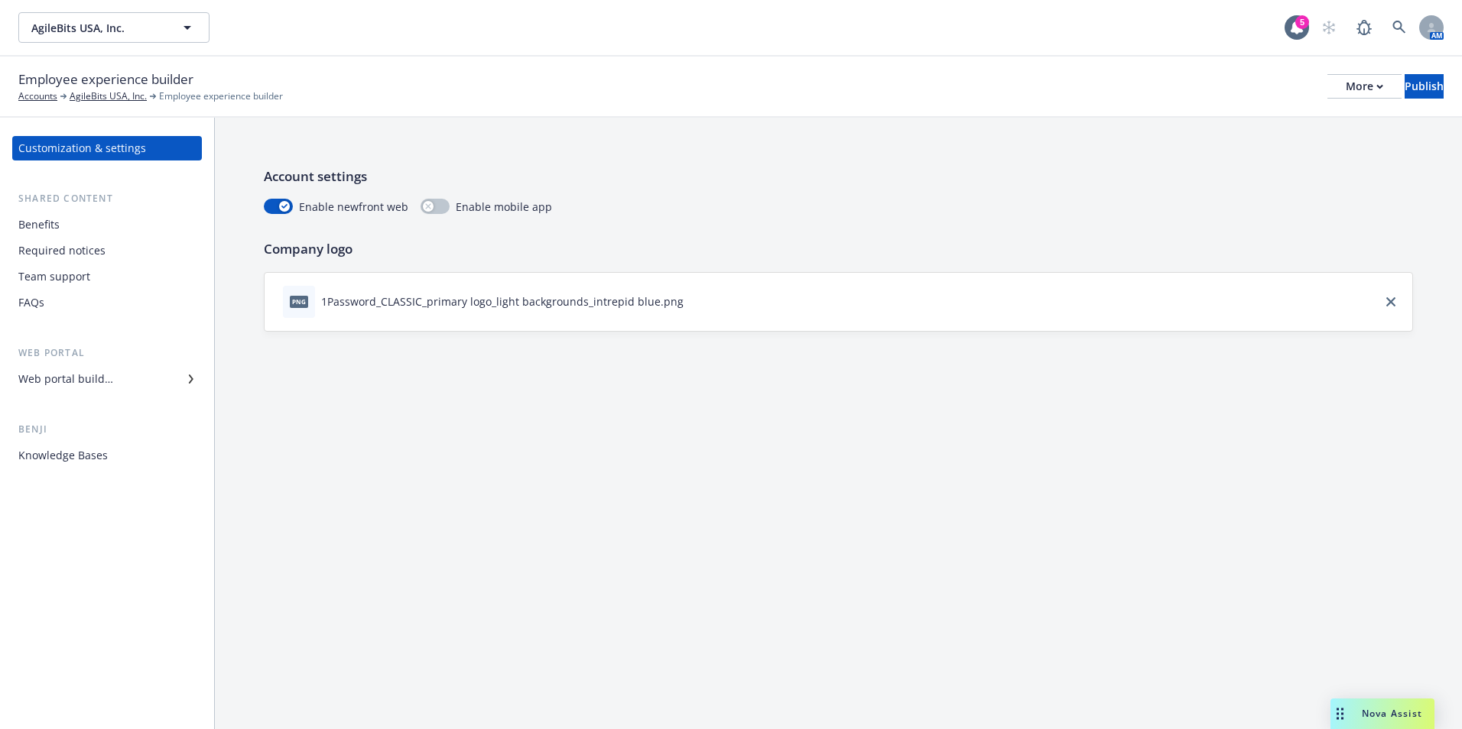
click at [81, 256] on div "Required notices" at bounding box center [61, 251] width 87 height 24
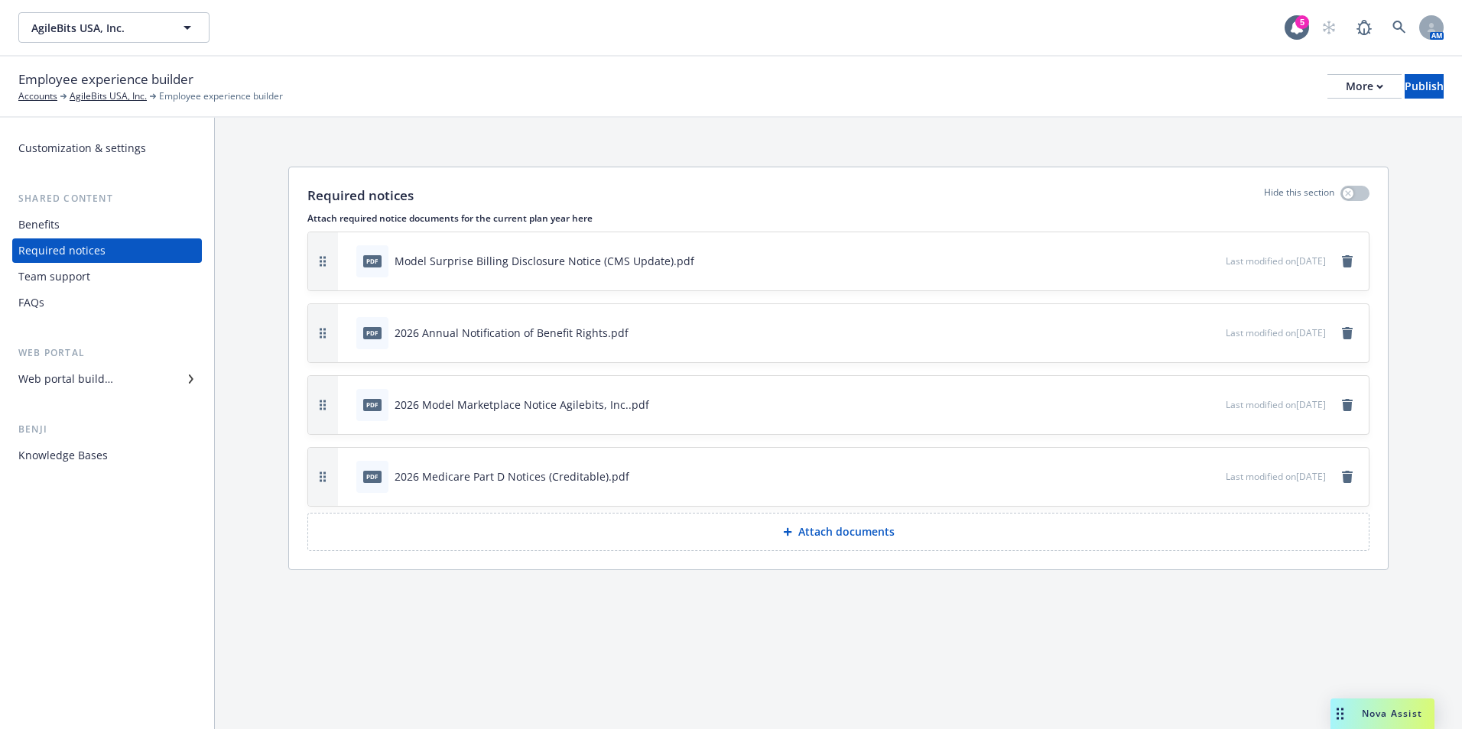
click at [846, 543] on button "Attach documents" at bounding box center [838, 532] width 1062 height 38
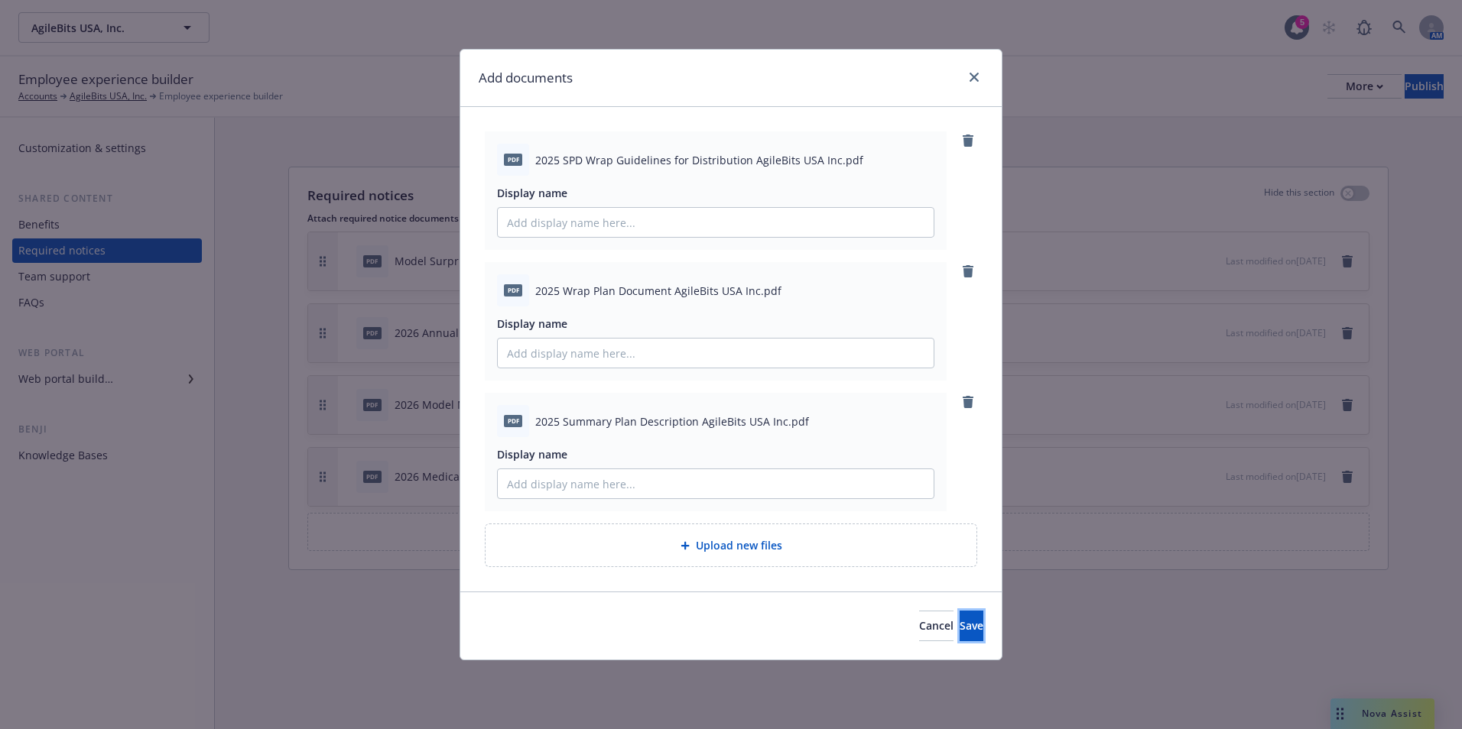
click at [960, 618] on button "Save" at bounding box center [972, 626] width 24 height 31
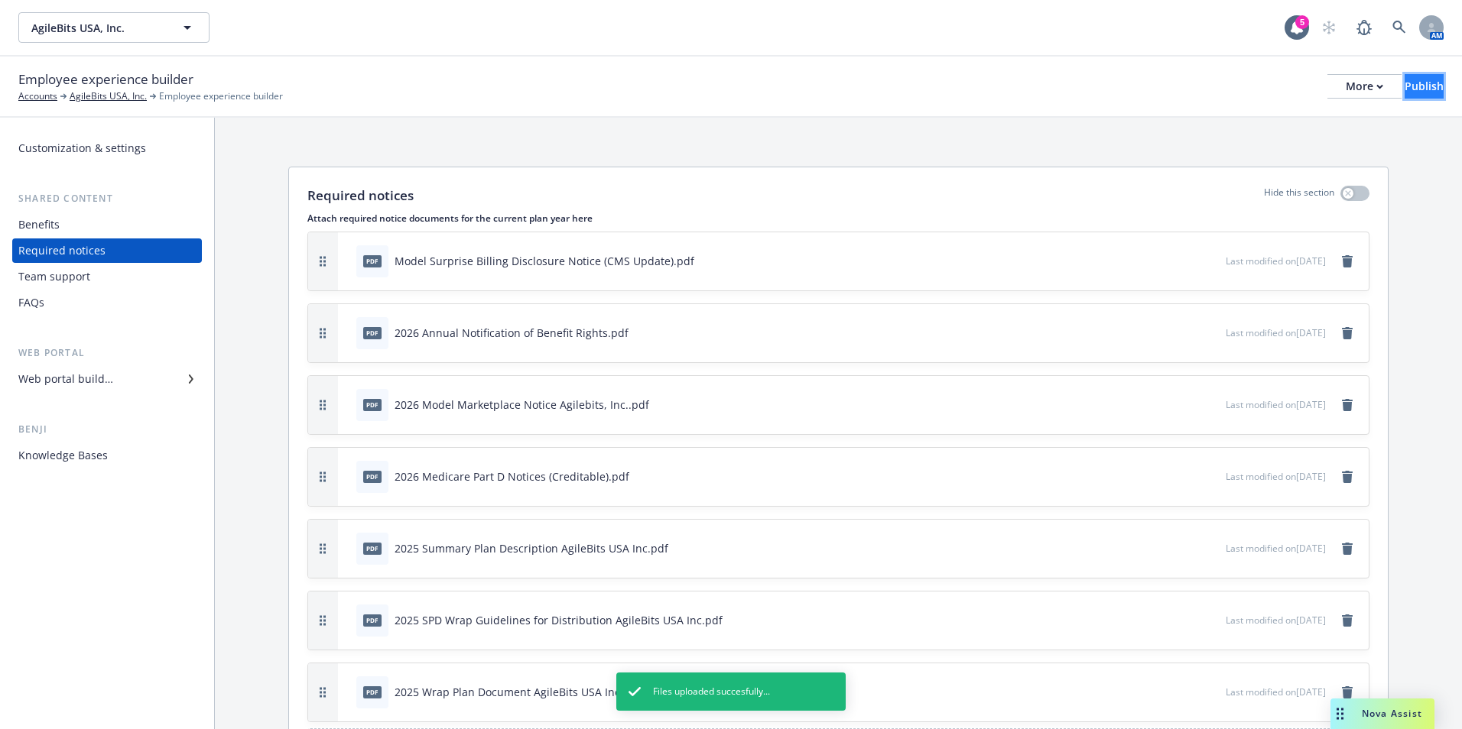
click at [1421, 86] on button "Publish" at bounding box center [1424, 86] width 39 height 24
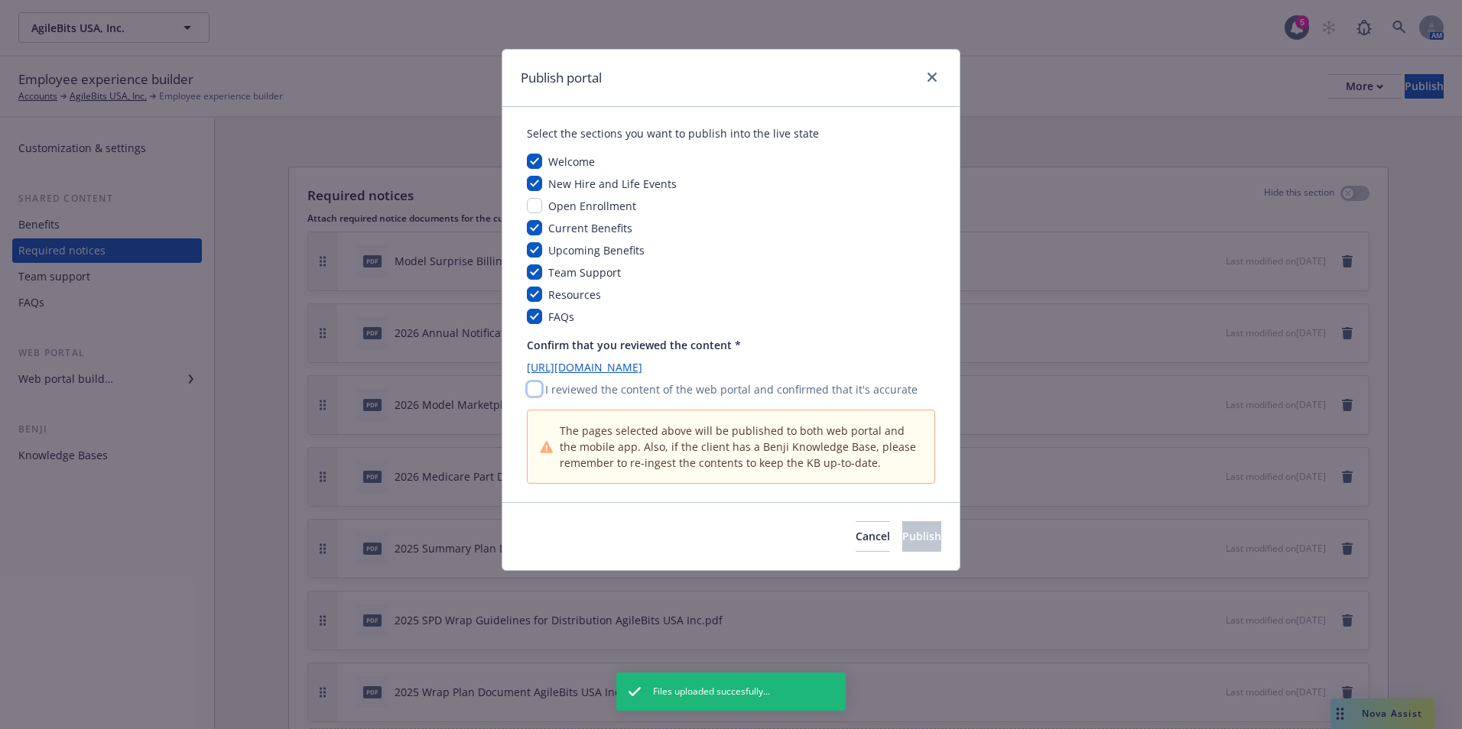
drag, startPoint x: 534, startPoint y: 389, endPoint x: 643, endPoint y: 433, distance: 117.7
click at [534, 389] on input "checkbox" at bounding box center [534, 389] width 15 height 15
checkbox input "true"
click at [911, 531] on span "Publish" at bounding box center [921, 536] width 39 height 15
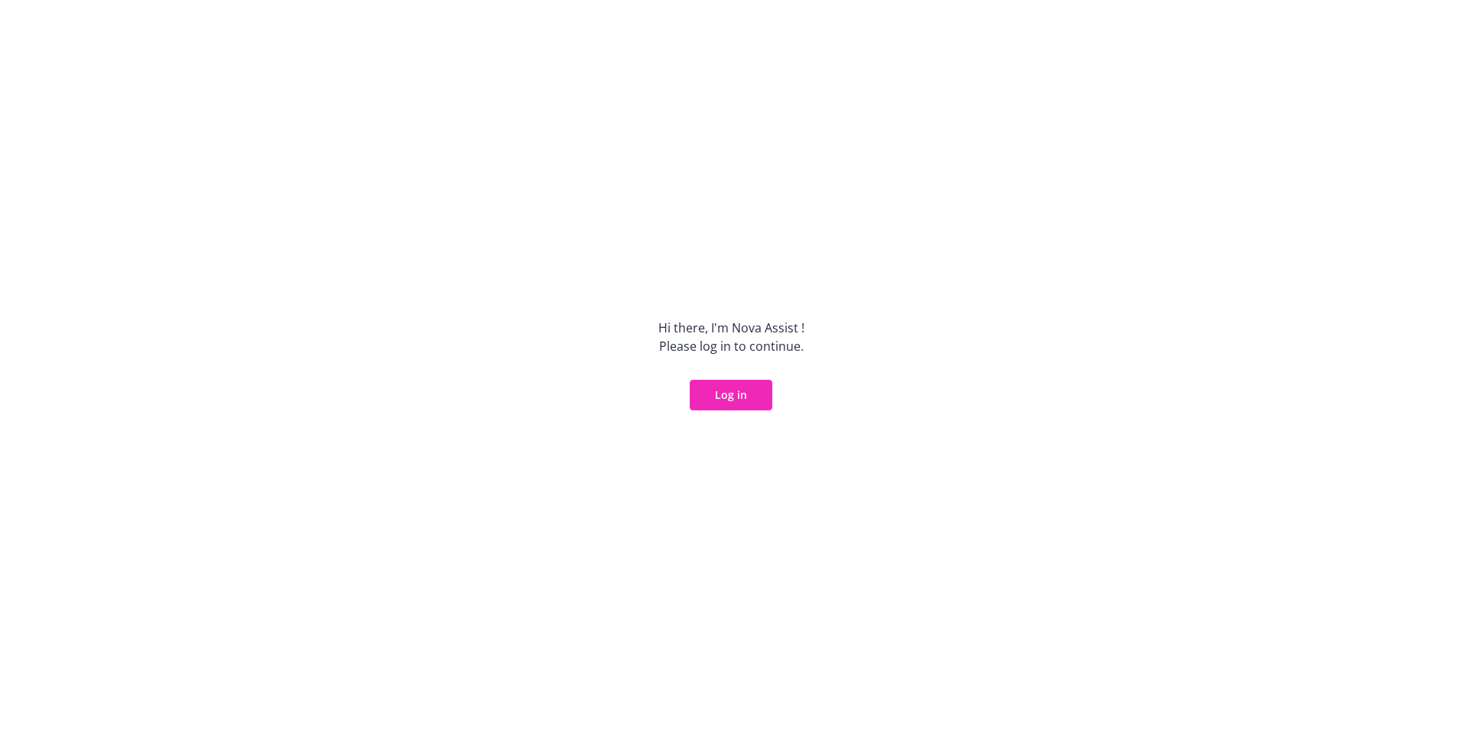
click at [728, 391] on button "Log in" at bounding box center [731, 395] width 83 height 31
